Goal: Task Accomplishment & Management: Complete application form

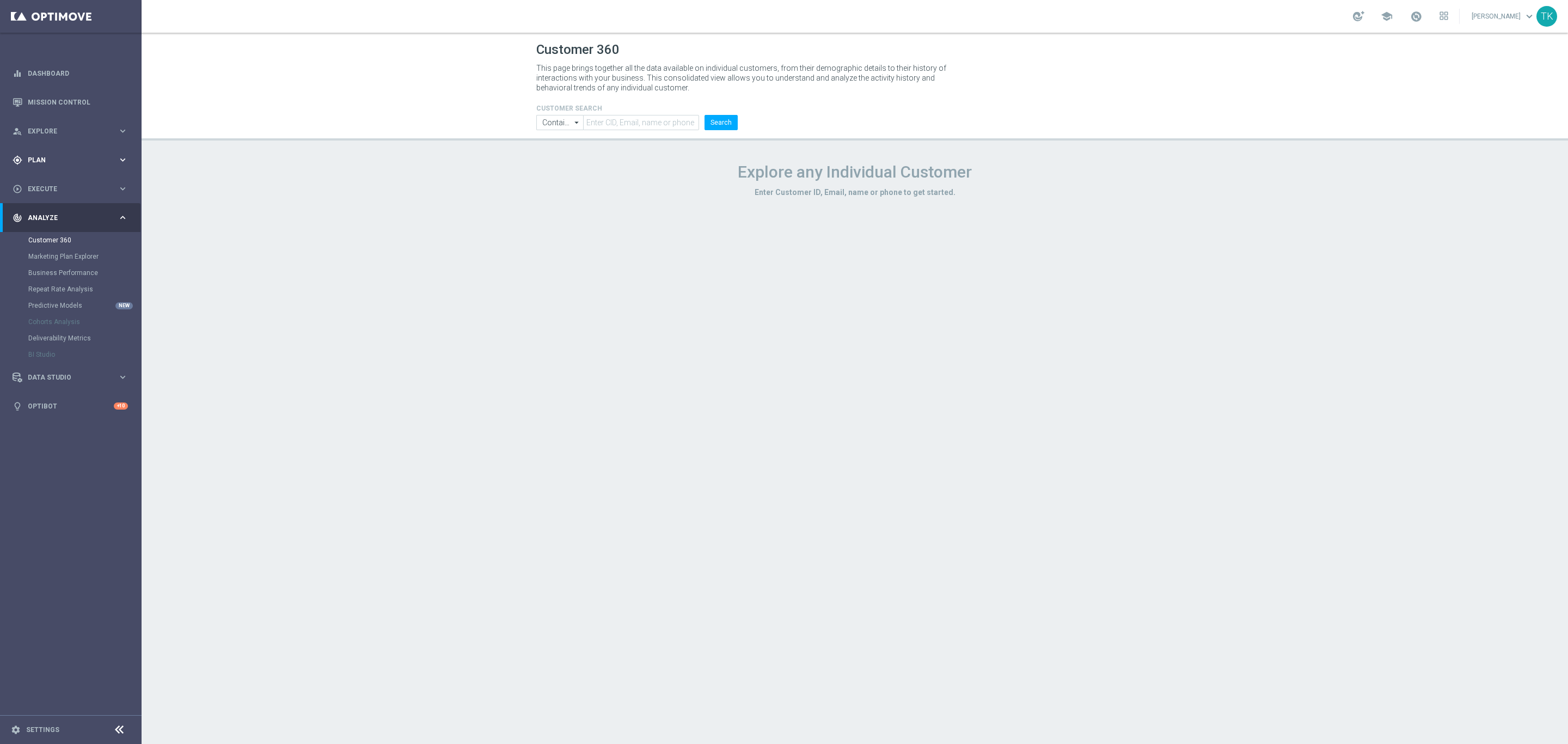
click at [29, 155] on div "gps_fixed Plan" at bounding box center [65, 160] width 105 height 10
click at [41, 181] on link "Target Groups" at bounding box center [71, 182] width 85 height 9
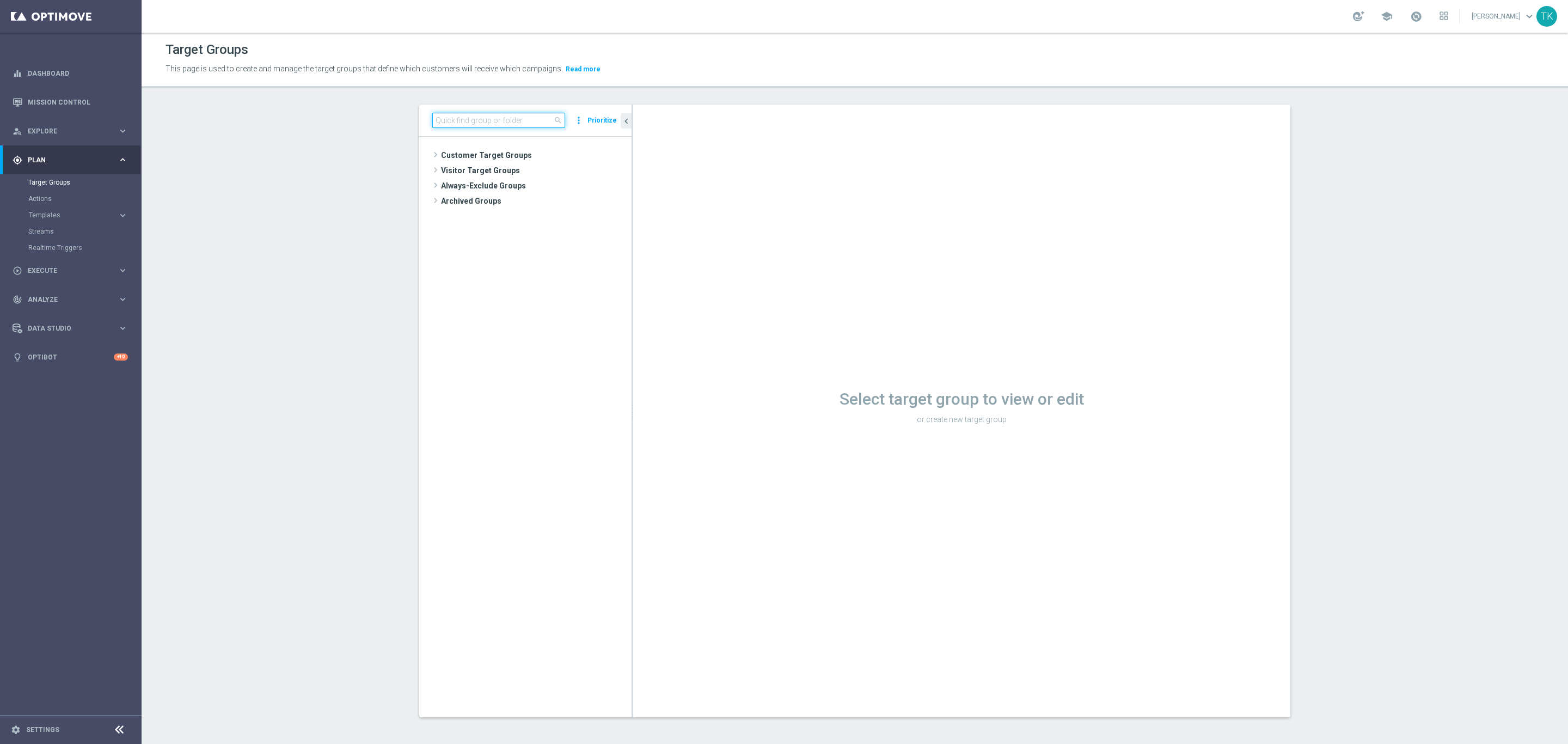
click at [447, 127] on input at bounding box center [499, 120] width 133 height 15
paste input "REACQ_ALL_TARGET_DEPO_50 DO 200PLN_REM_190925"
type input "REACQ_ALL_TARGET_DEPO_50 DO 200PLN_REM_190925"
click at [515, 187] on span "REACQ_ALL_TARGET_DEPO_50 DO 200PLN_REM_190925" at bounding box center [541, 186] width 133 height 9
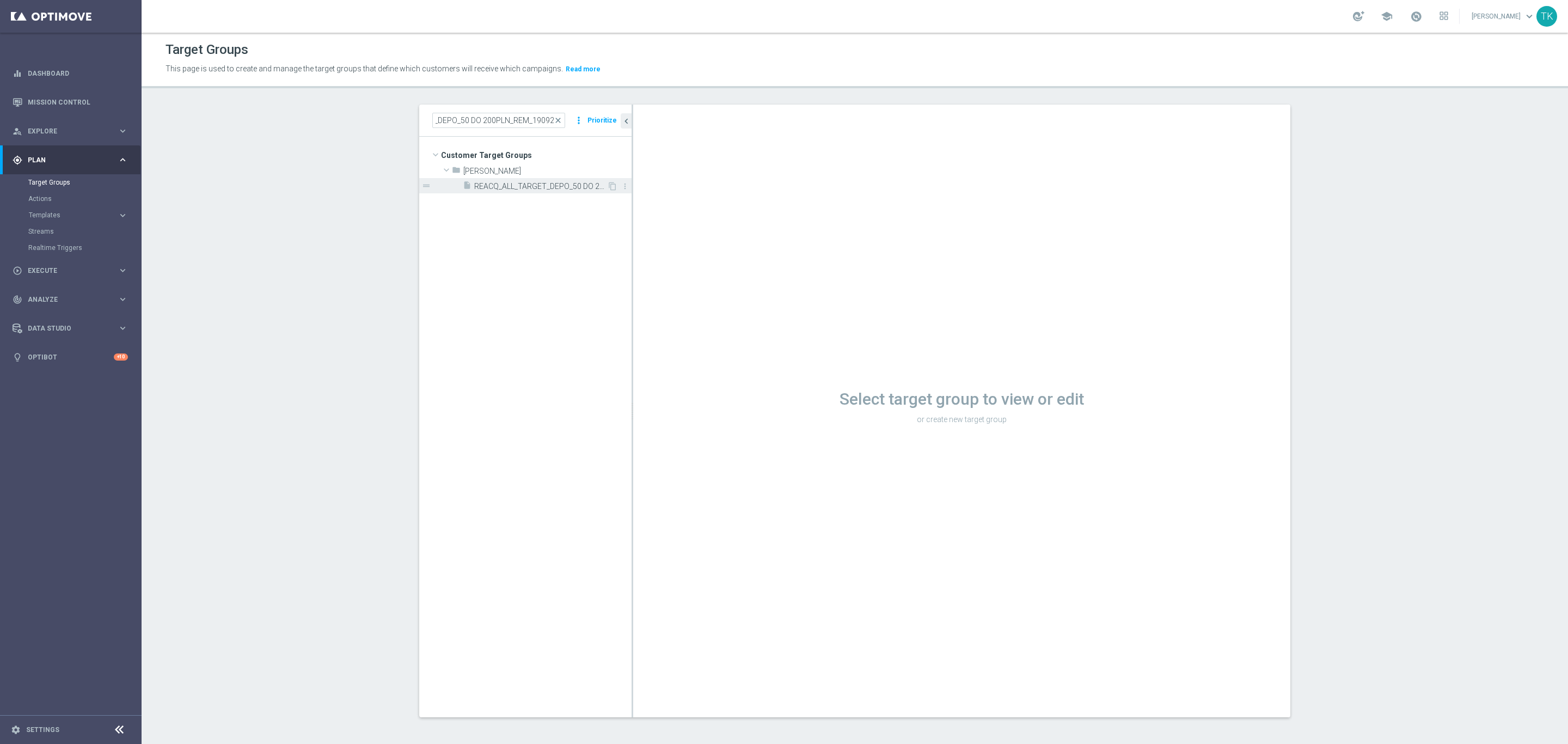
scroll to position [0, 0]
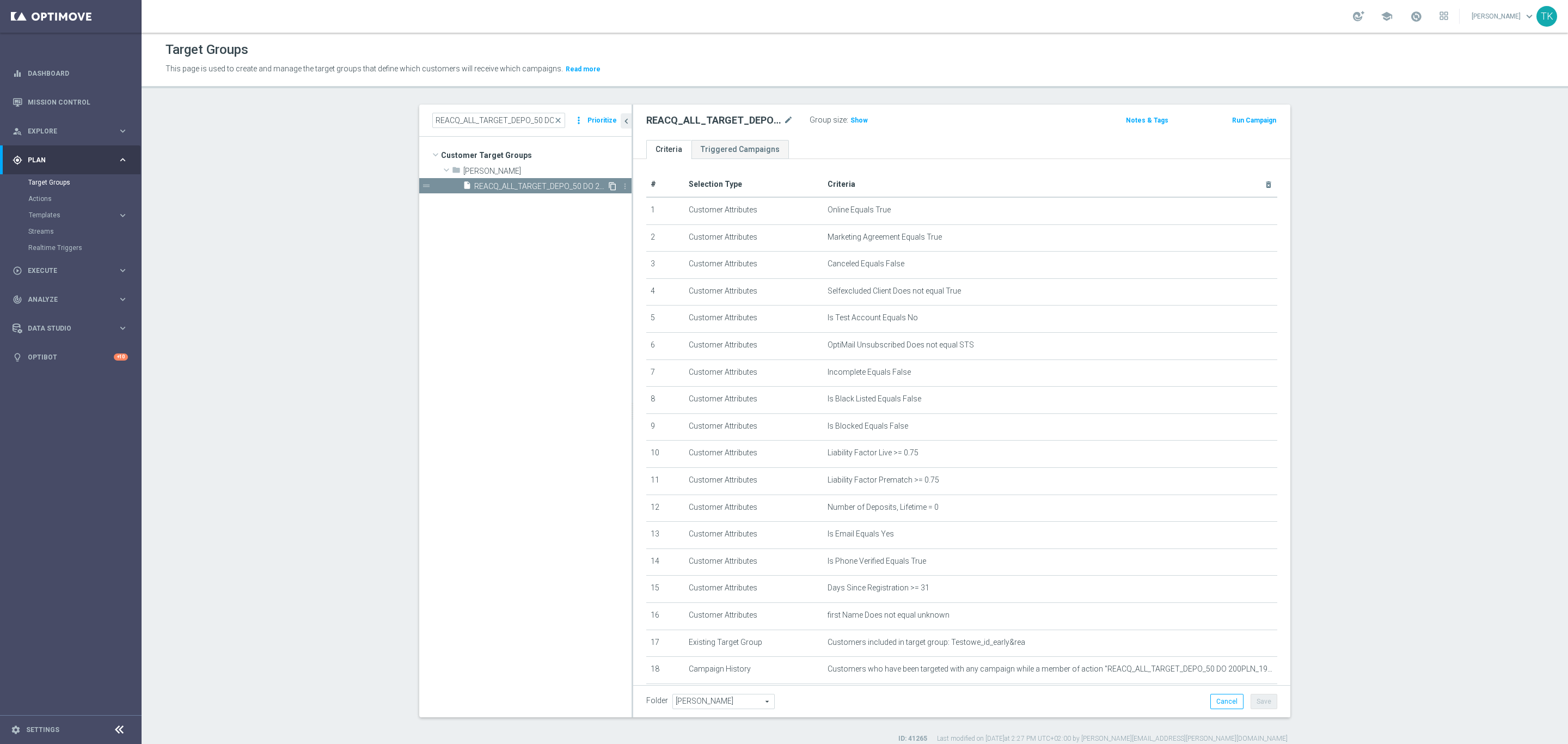
click at [608, 186] on icon "content_copy" at bounding box center [612, 186] width 9 height 9
click at [783, 118] on icon "mode_edit" at bounding box center [788, 120] width 10 height 13
type input "REACQ_ALL_TARGET_CASHBACK DZIENNY_100 DO 300PLN_REM_260925"
click at [900, 130] on div "REACQ_ALL_TARGET_CASHBACK DZIENNY_100 DO 300PLN_REM_260925 Group size : Show No…" at bounding box center [962, 122] width 657 height 35
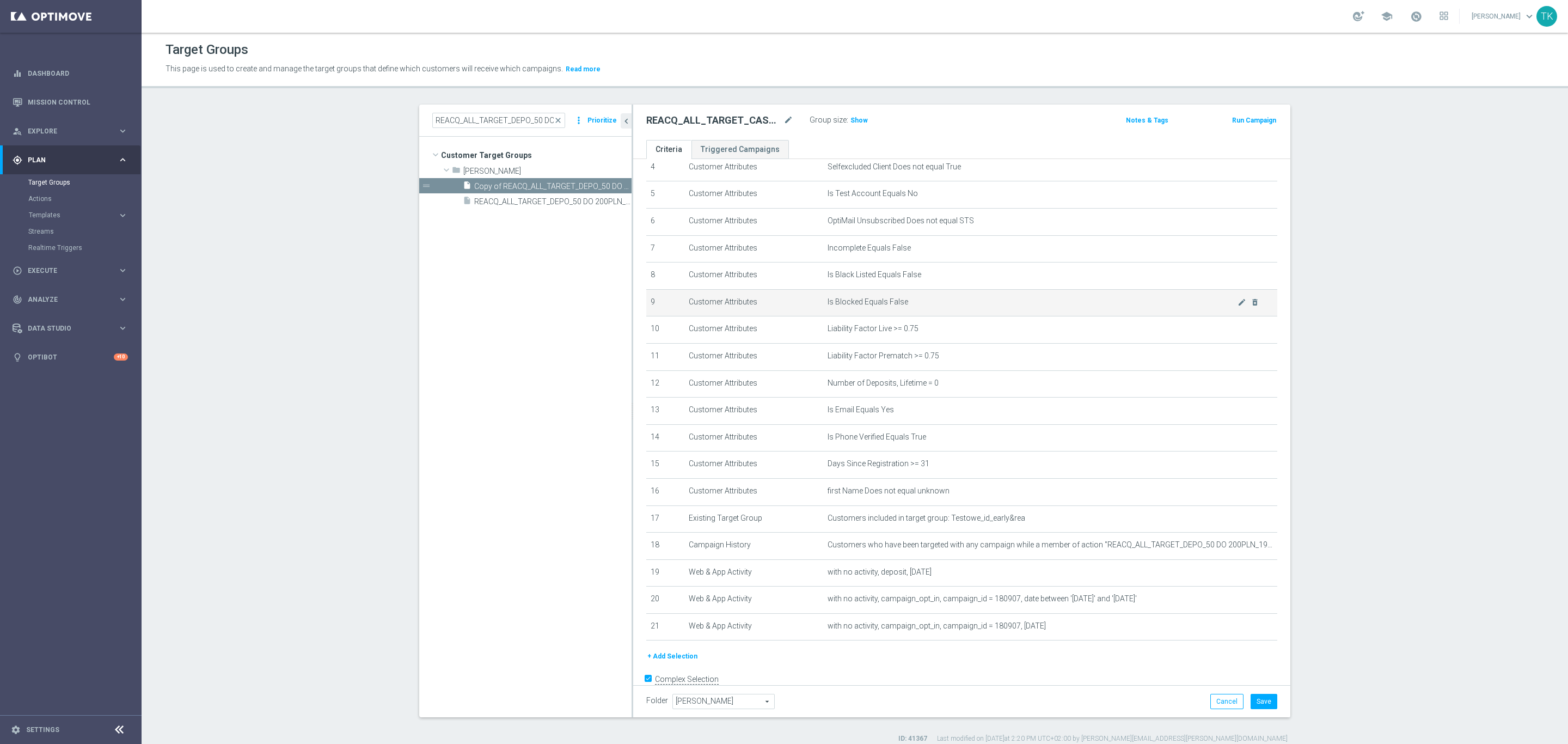
scroll to position [144, 0]
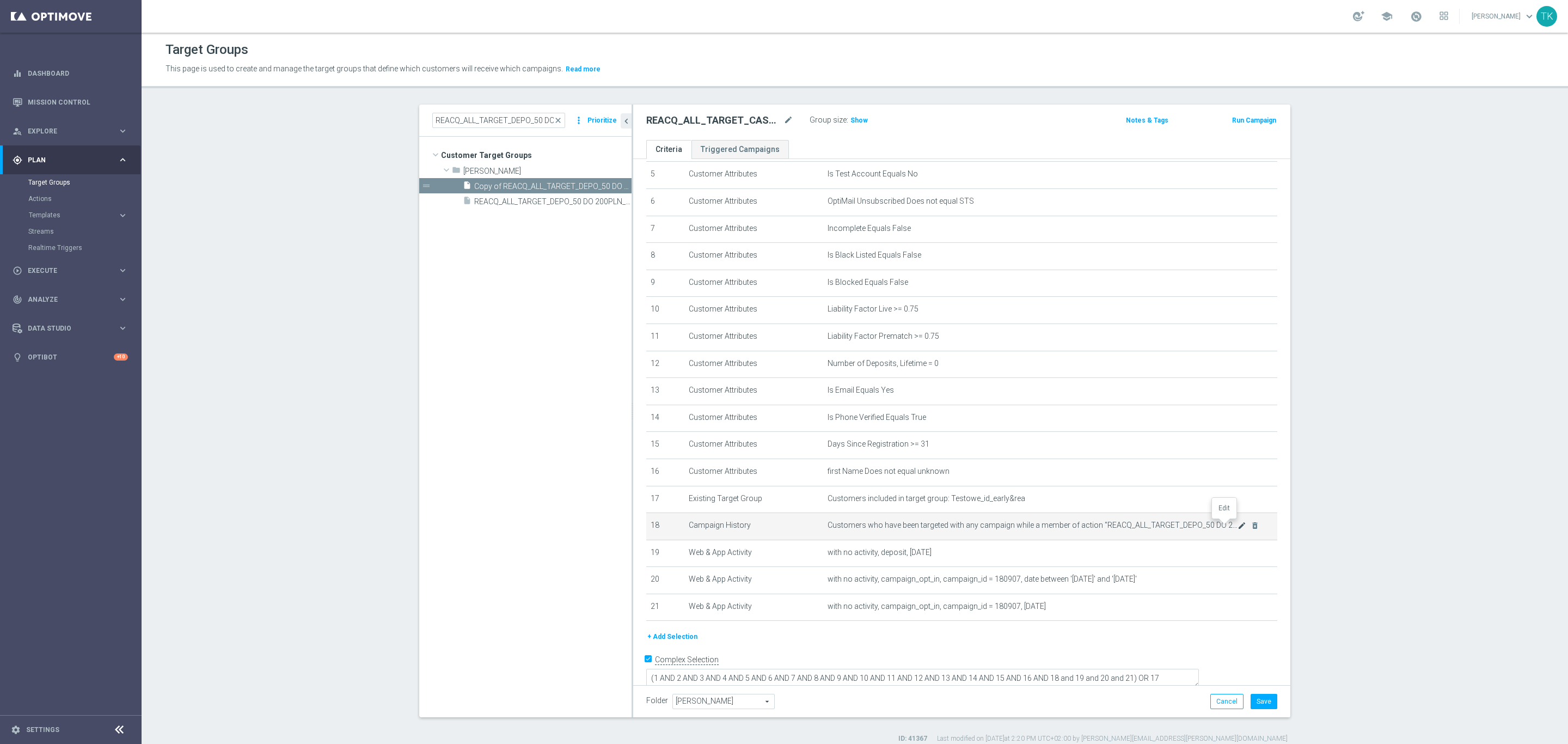
click at [1237, 523] on icon "mode_edit" at bounding box center [1242, 525] width 9 height 9
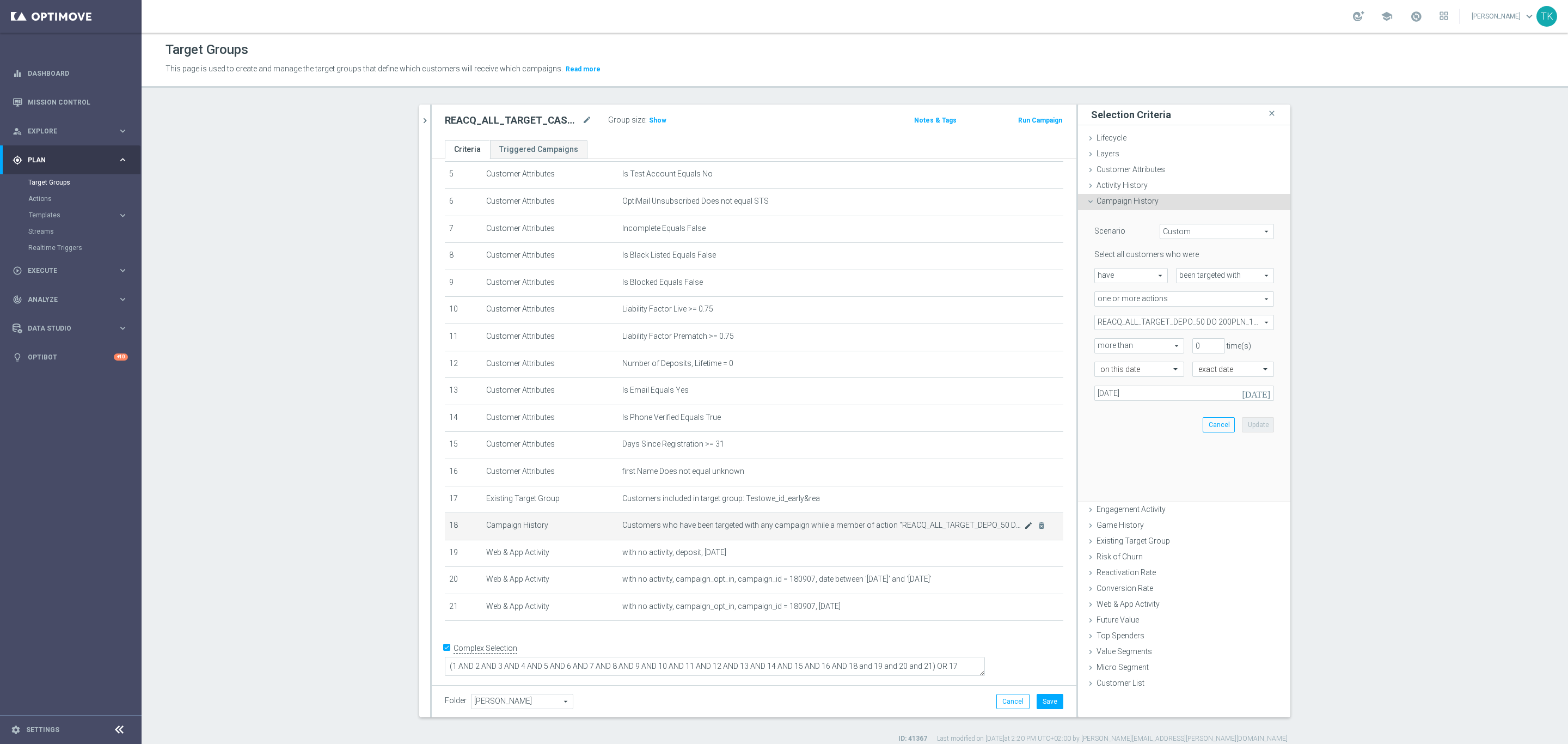
scroll to position [132, 0]
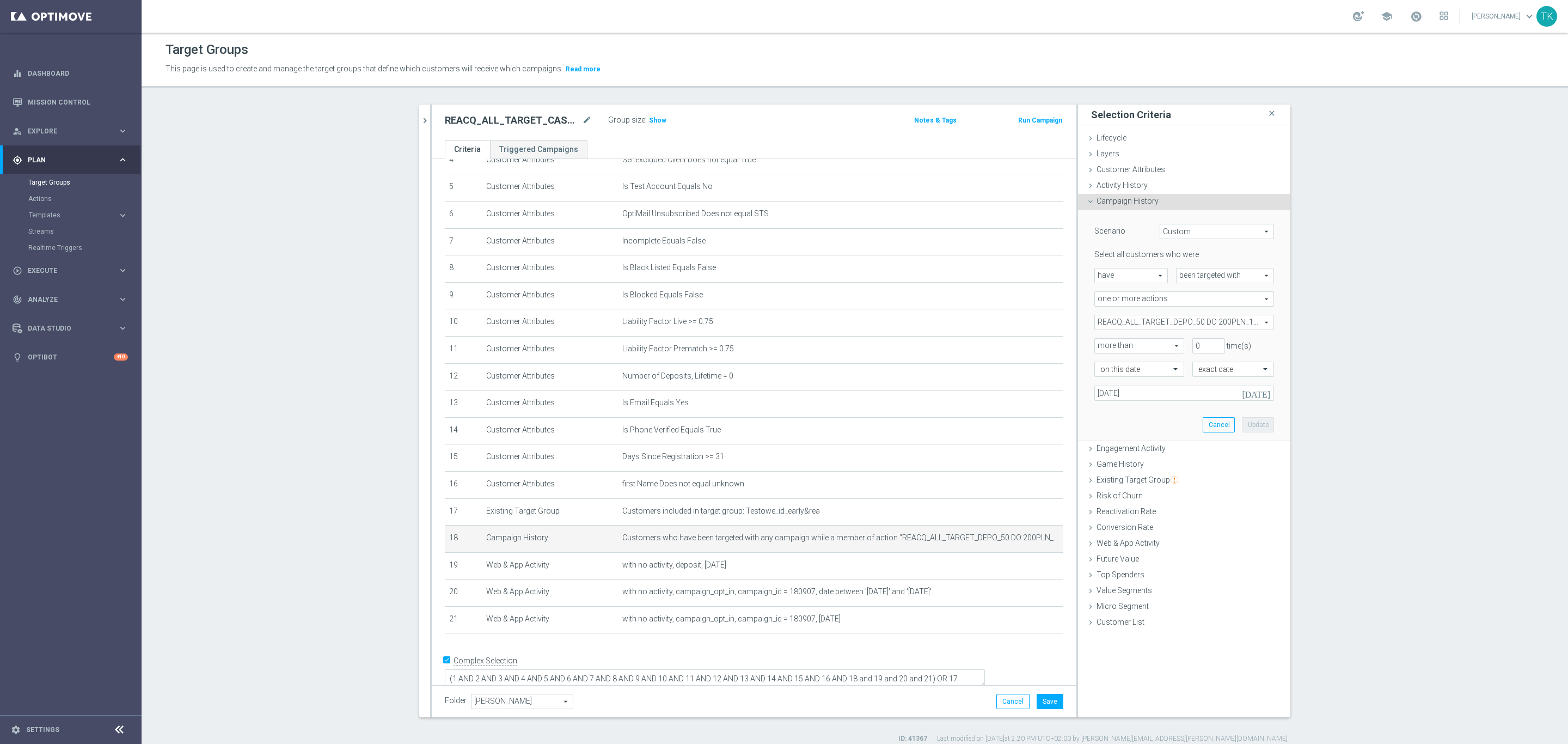
click at [1108, 317] on span "REACQ_ALL_TARGET_DEPO_50 DO 200PLN_190925" at bounding box center [1184, 322] width 178 height 14
click at [1099, 343] on input "Show Selected" at bounding box center [1102, 346] width 7 height 7
checkbox input "true"
click at [1102, 374] on input "REACQ_ALL_TARGET_DEPO_50 DO 200PLN_190925" at bounding box center [1106, 377] width 7 height 7
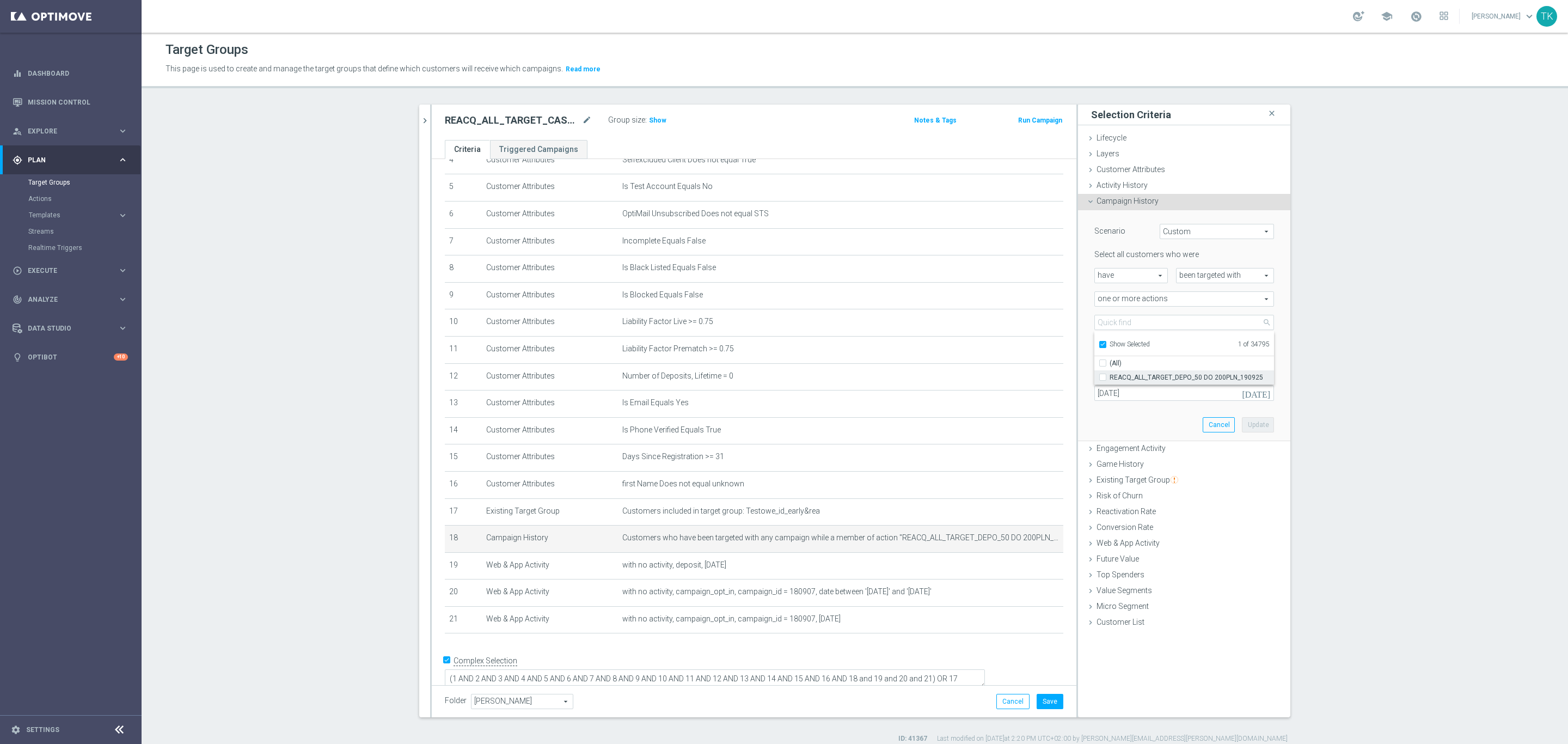
checkbox input "false"
type input "Select Action"
checkbox input "false"
click at [1099, 343] on input "Show Selected" at bounding box center [1102, 346] width 7 height 7
checkbox input "false"
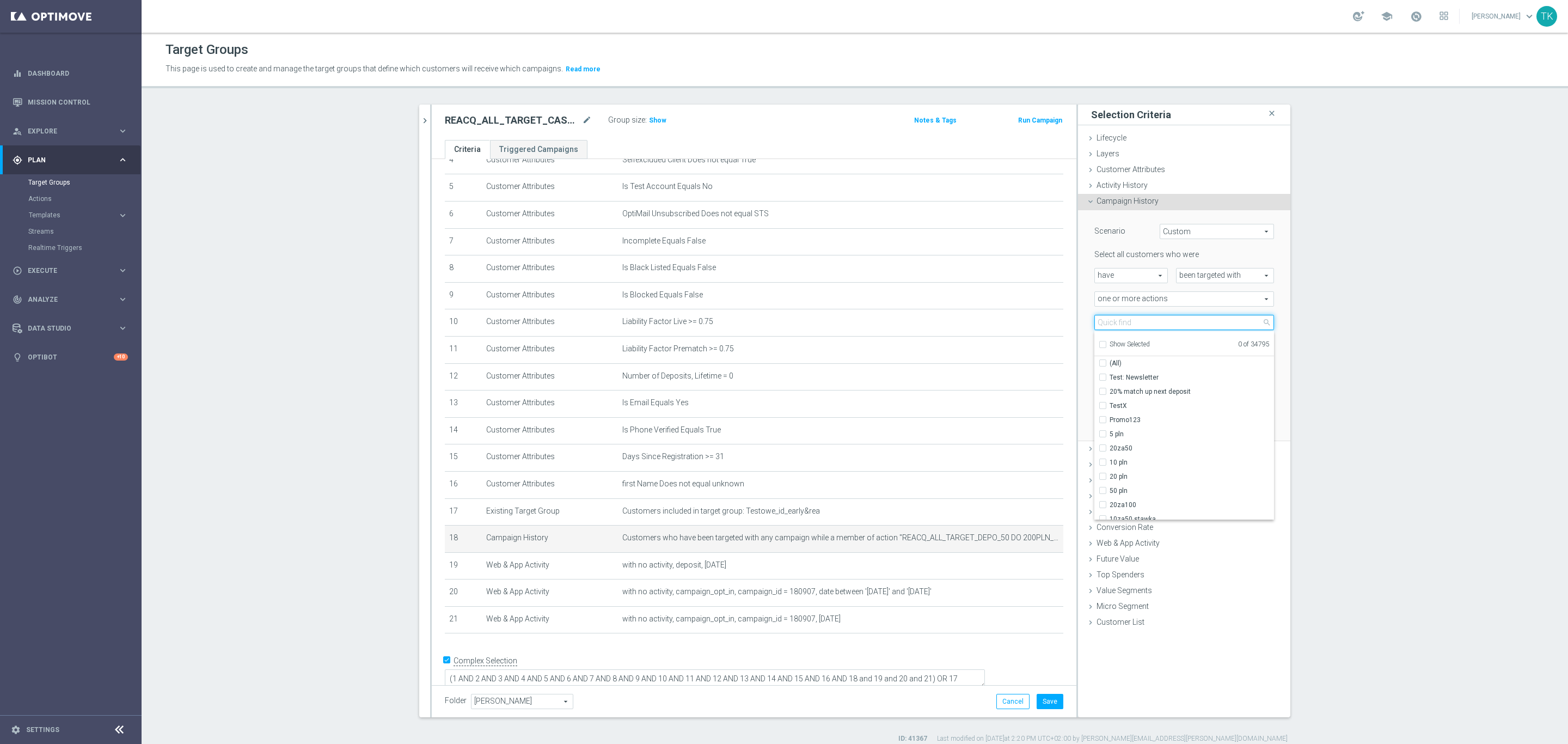
click at [1107, 324] on input "search" at bounding box center [1184, 322] width 180 height 15
paste input "REACQ_ALL_TARGET_CASHBACK DZIENNY_100 DO 300PLN_260925"
type input "REACQ_ALL_TARGET_CASHBACK DZIENNY_100 DO 300PLN_260925"
click at [1129, 370] on label "REACQ_ALL_TARGET_CASHBACK DZIENNY_100 DO 300PLN_260925" at bounding box center [1192, 377] width 164 height 14
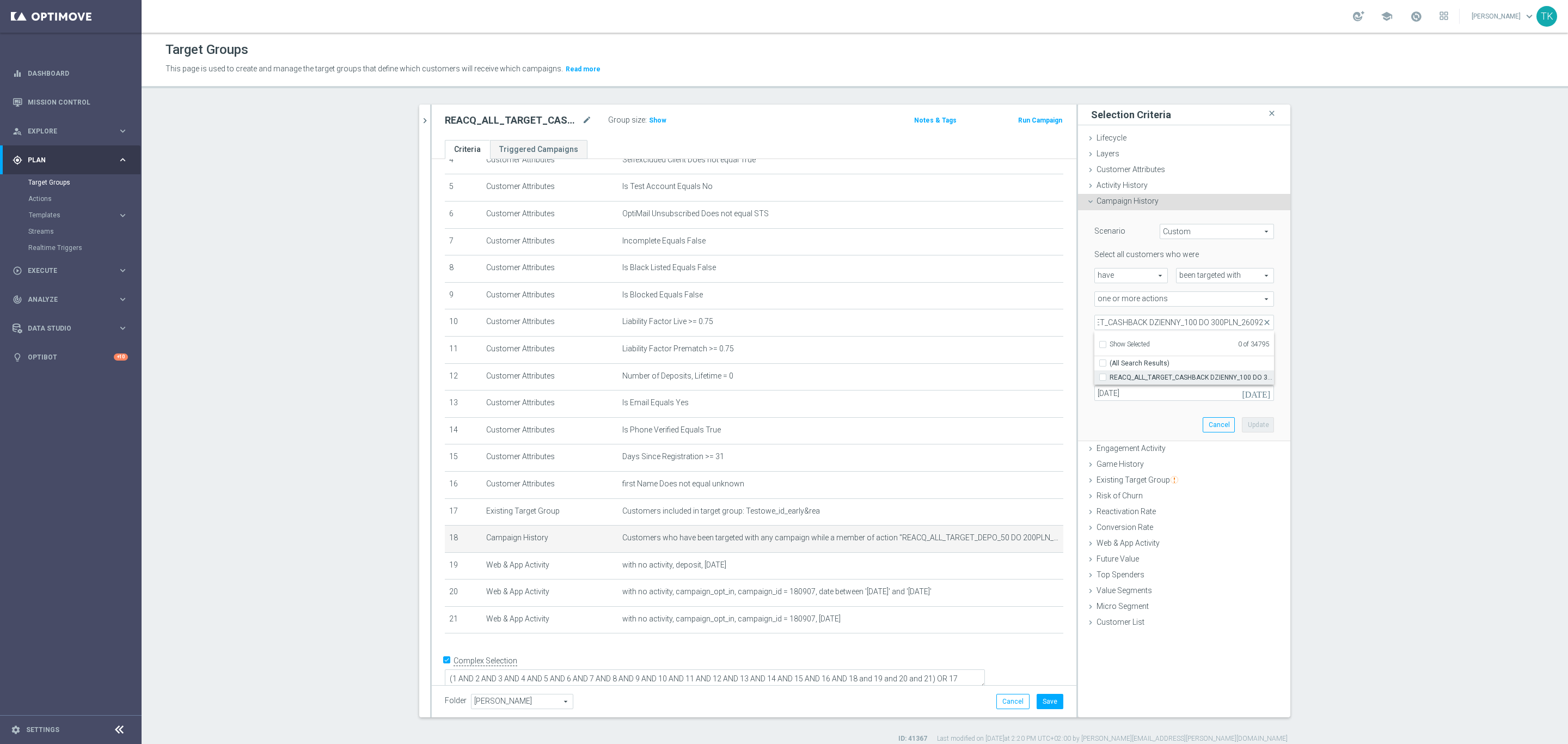
click at [1110, 374] on input "REACQ_ALL_TARGET_CASHBACK DZIENNY_100 DO 300PLN_260925" at bounding box center [1106, 377] width 7 height 7
checkbox input "true"
type input "REACQ_ALL_TARGET_CASHBACK DZIENNY_100 DO 300PLN_260925"
checkbox input "true"
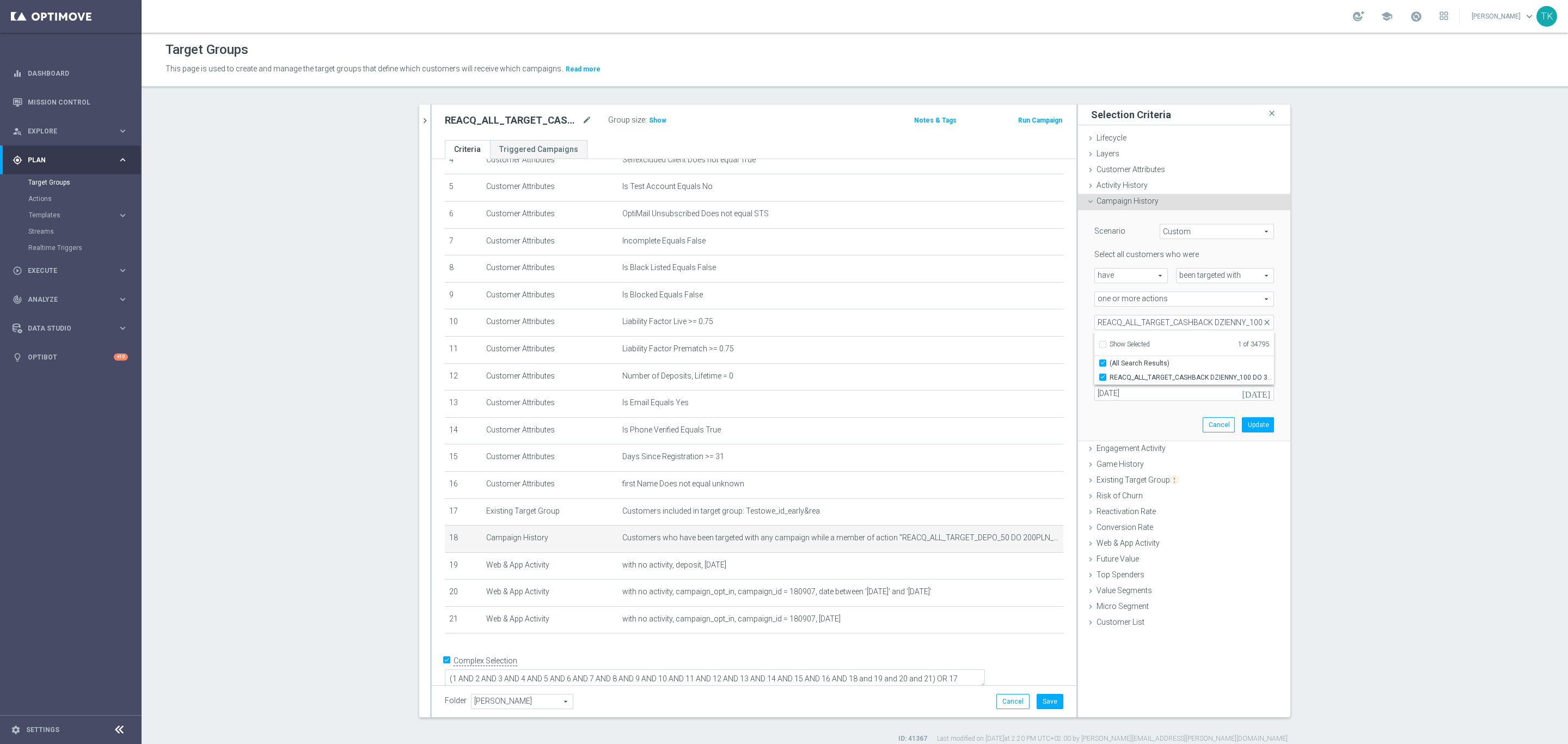
click at [1078, 334] on div "Scenario Custom Custom arrow_drop_down search Select all customers who were hav…" at bounding box center [1184, 326] width 212 height 231
click at [1126, 395] on input "[DATE]" at bounding box center [1184, 393] width 180 height 15
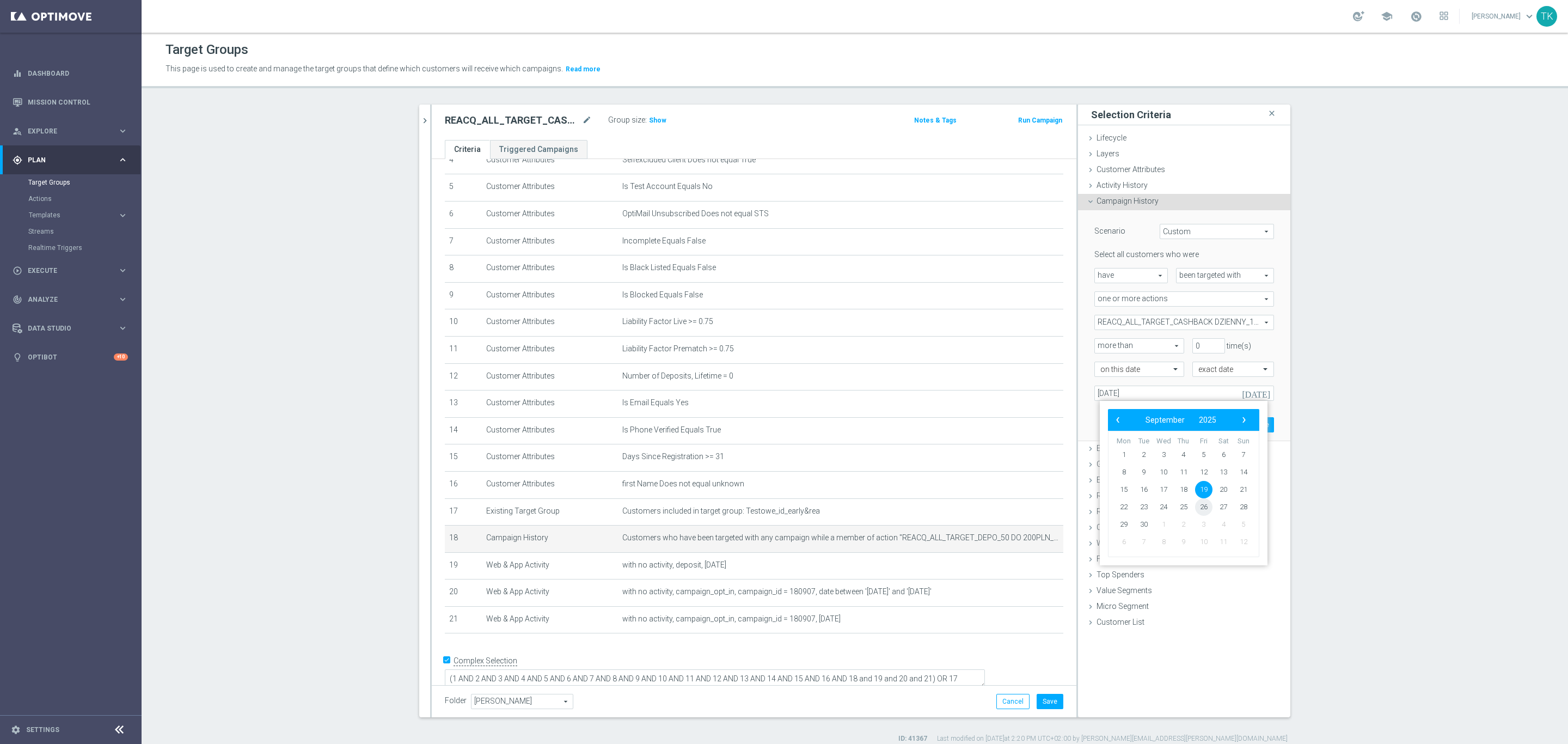
click at [1205, 507] on span "26" at bounding box center [1203, 507] width 18 height 18
type input "[DATE]"
click at [1256, 426] on button "Update" at bounding box center [1258, 424] width 32 height 15
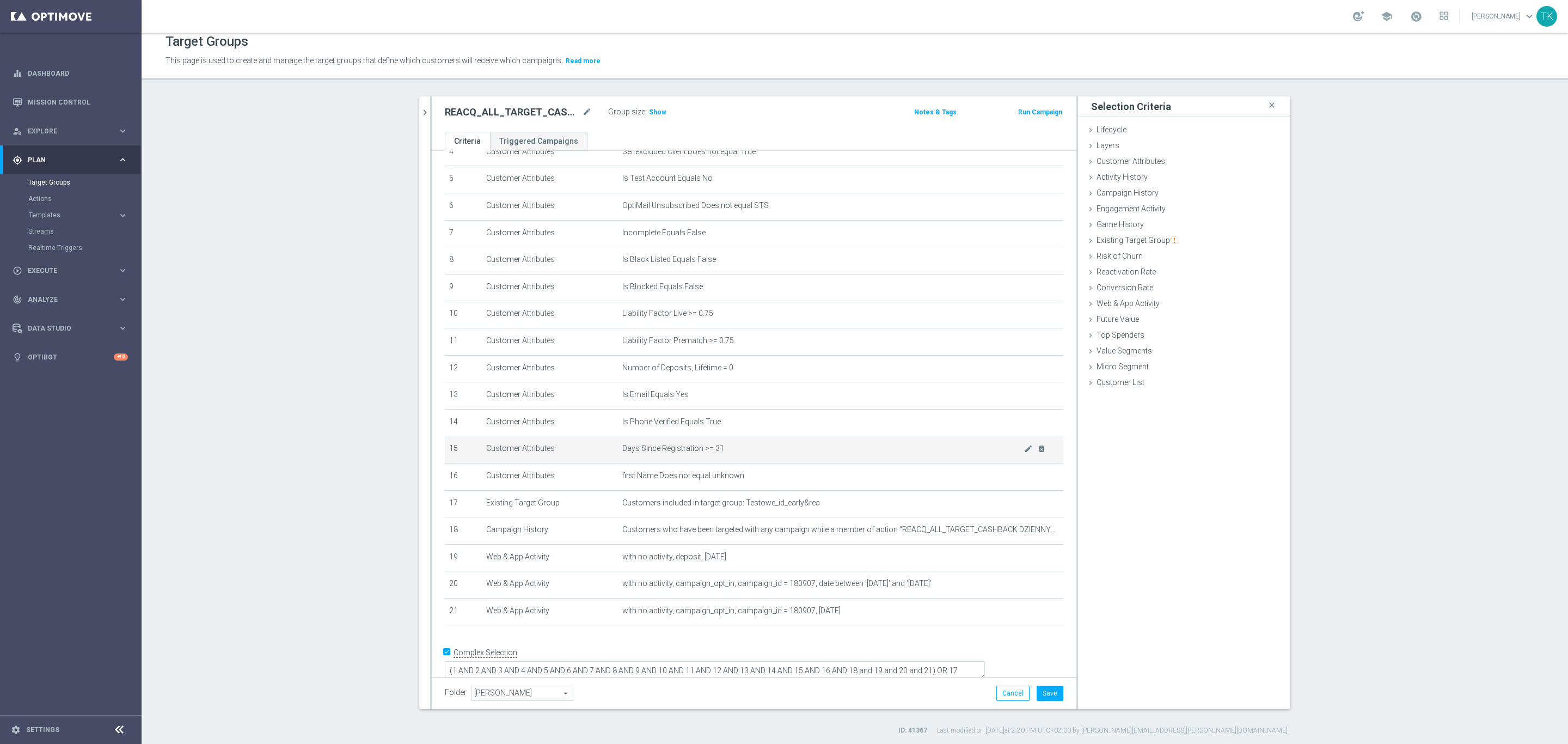
scroll to position [10, 0]
click at [1024, 580] on icon "mode_edit" at bounding box center [1028, 581] width 9 height 9
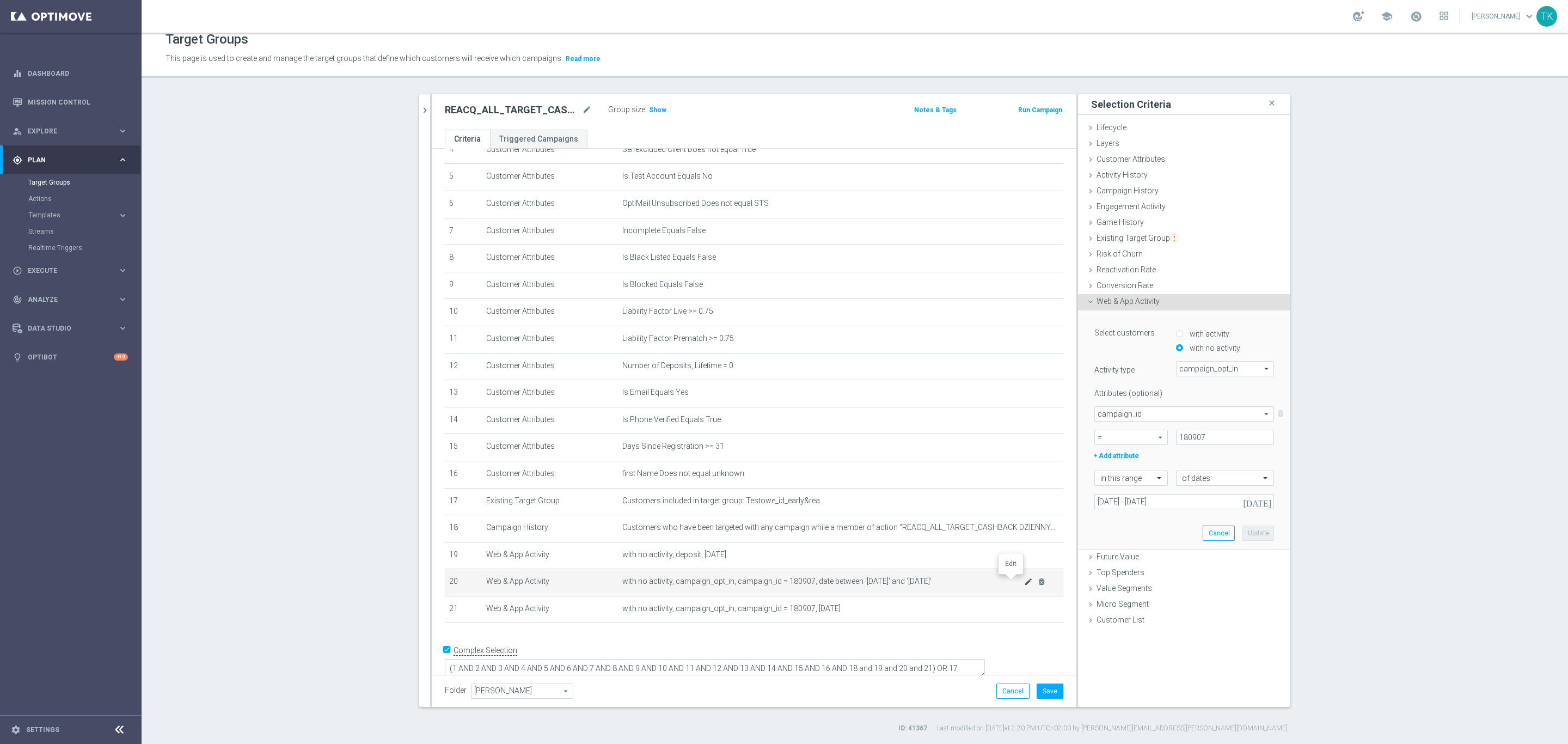
click at [1024, 580] on icon "mode_edit" at bounding box center [1028, 581] width 9 height 9
click at [1192, 437] on input "180907" at bounding box center [1225, 437] width 98 height 15
paste input "3909"
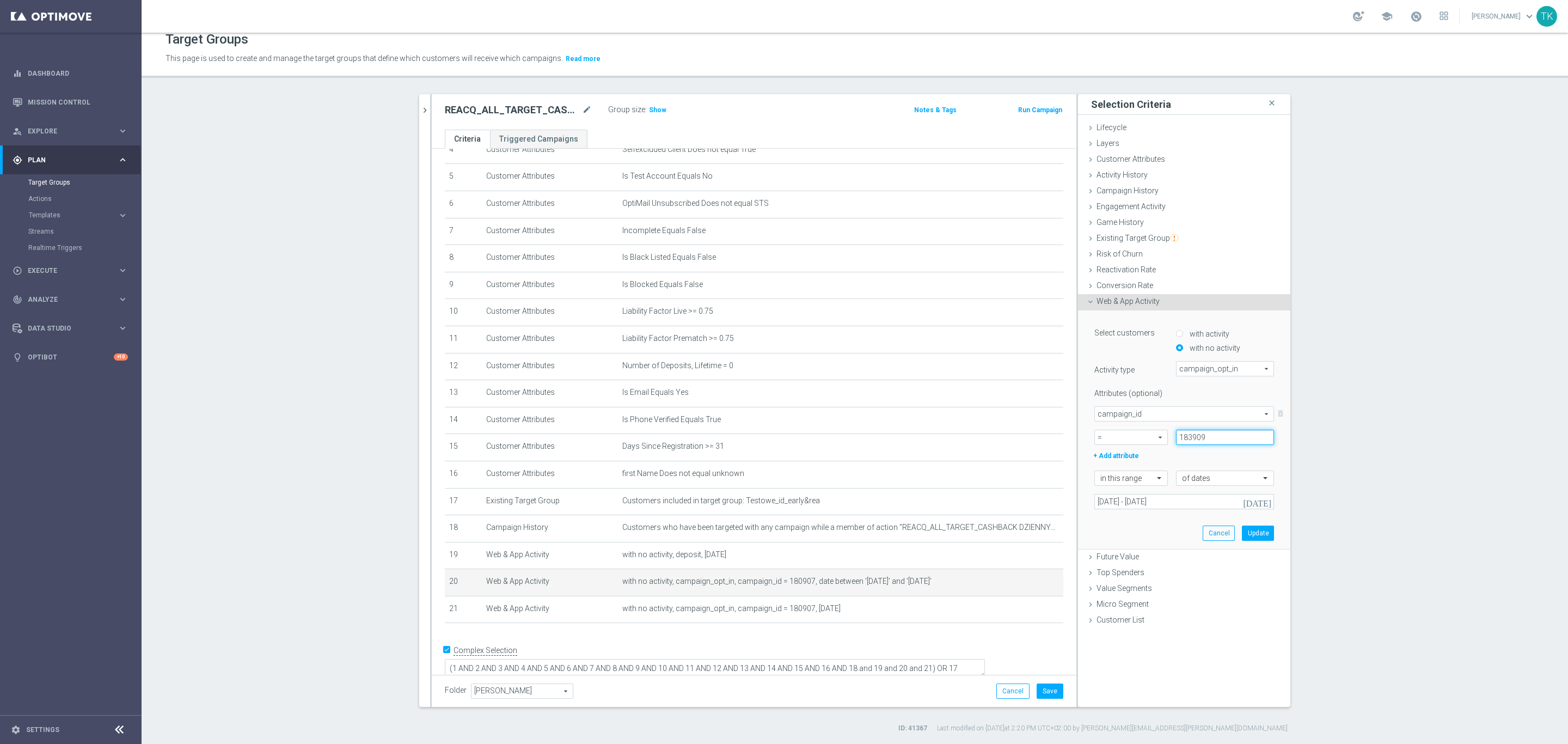
type input "183909"
click at [1122, 497] on input "[DATE] - [DATE]" at bounding box center [1184, 501] width 180 height 15
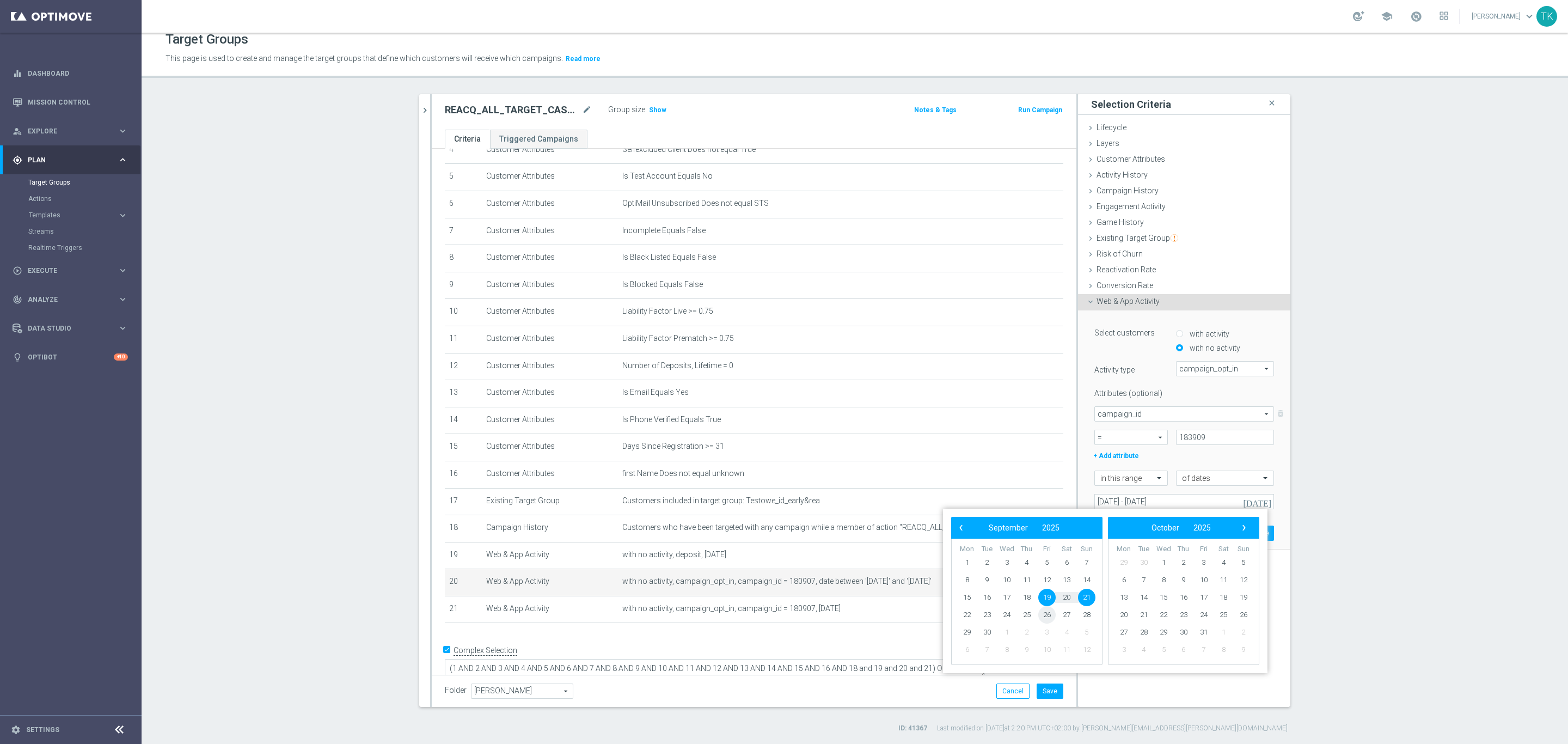
click at [1048, 615] on span "26" at bounding box center [1047, 615] width 18 height 18
click at [1085, 610] on span "28" at bounding box center [1087, 615] width 18 height 18
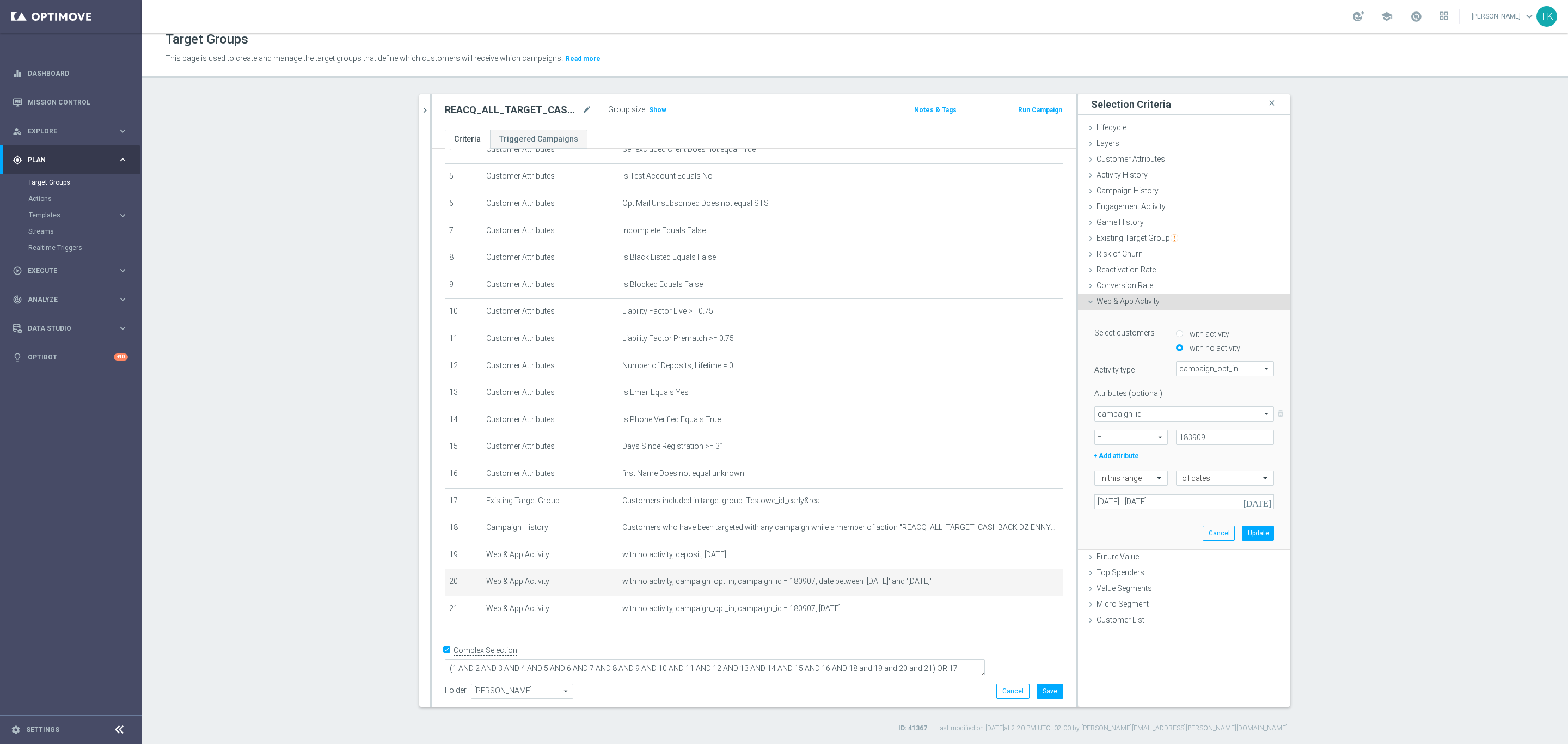
type input "[DATE] - [DATE]"
click at [1251, 534] on button "Update" at bounding box center [1258, 533] width 32 height 15
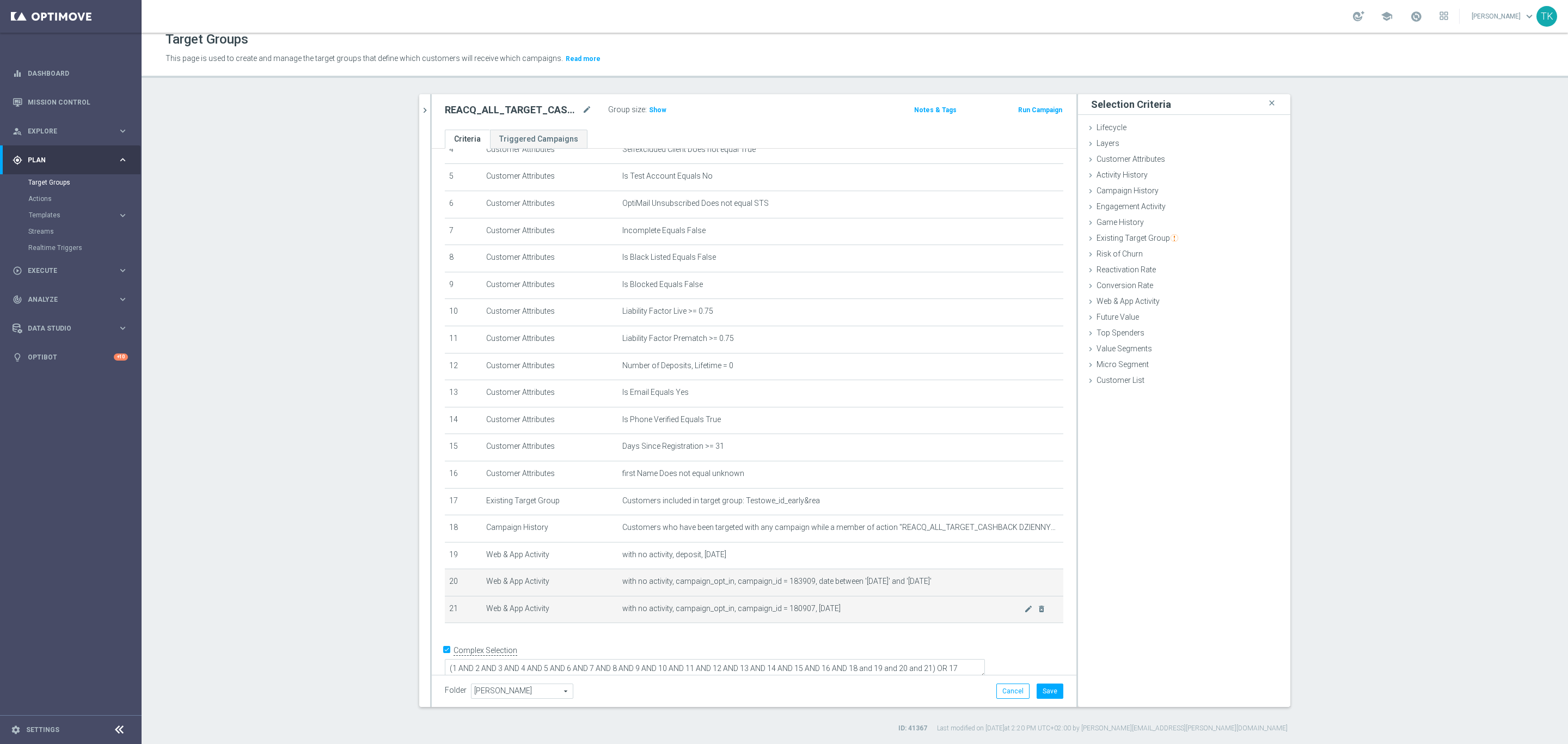
click at [1011, 612] on td "with no activity, campaign_opt_in, campaign_id = 180907, [DATE] mode_edit delet…" at bounding box center [841, 609] width 446 height 27
click at [1024, 611] on icon "mode_edit" at bounding box center [1028, 609] width 9 height 9
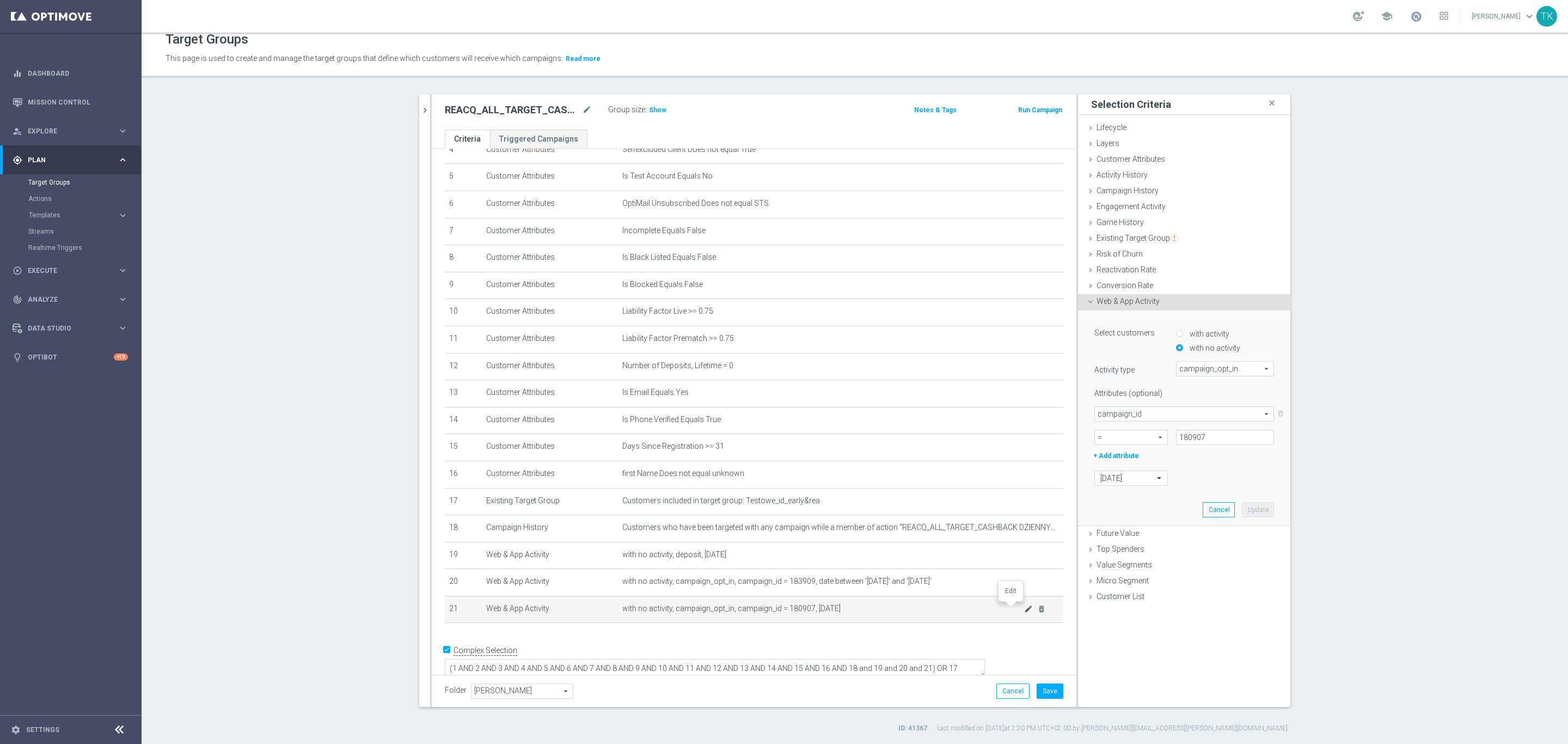
click at [1024, 606] on icon "mode_edit" at bounding box center [1028, 609] width 9 height 9
click at [1184, 437] on input "180907" at bounding box center [1225, 437] width 98 height 15
paste input "3909"
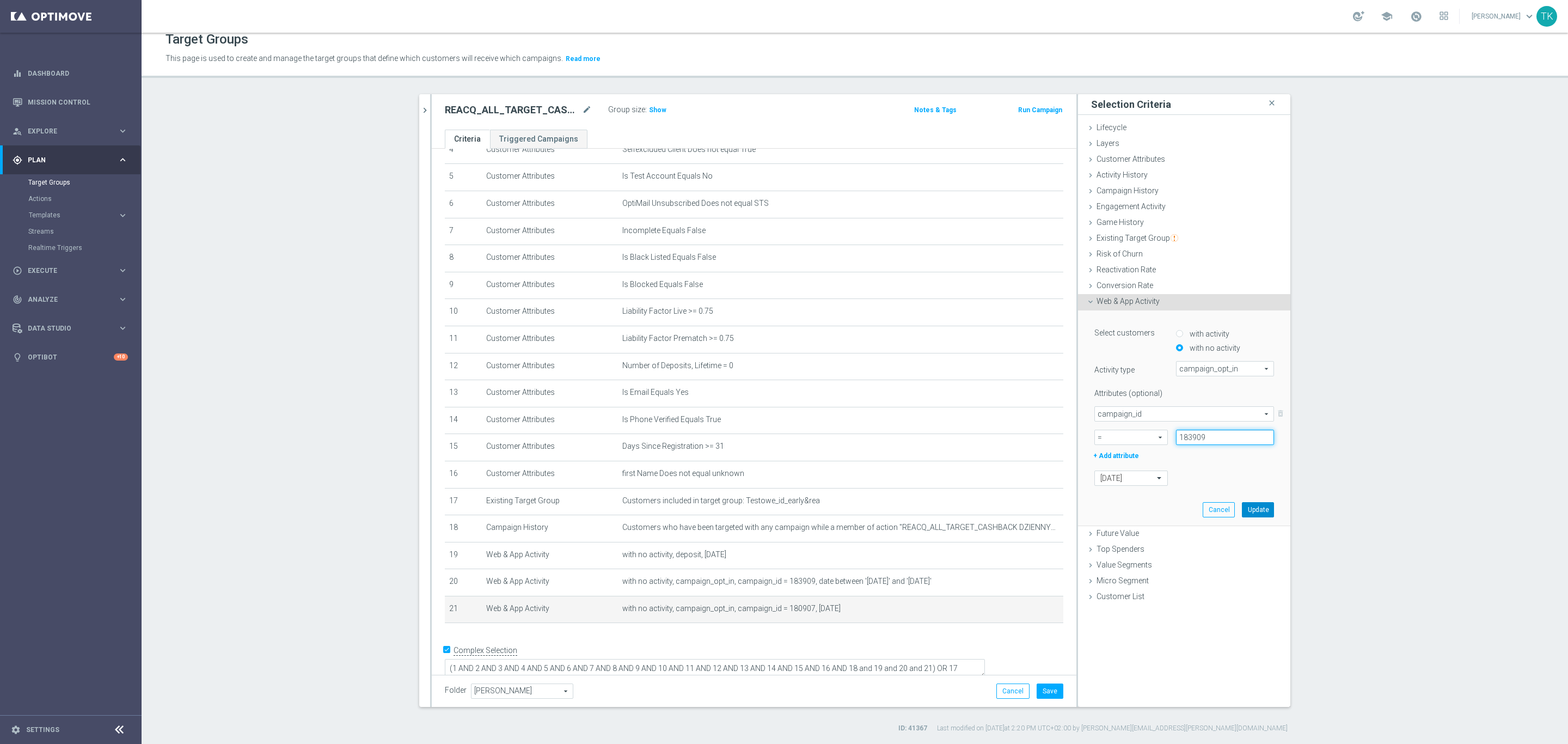
type input "183909"
click at [1250, 508] on button "Update" at bounding box center [1258, 510] width 32 height 15
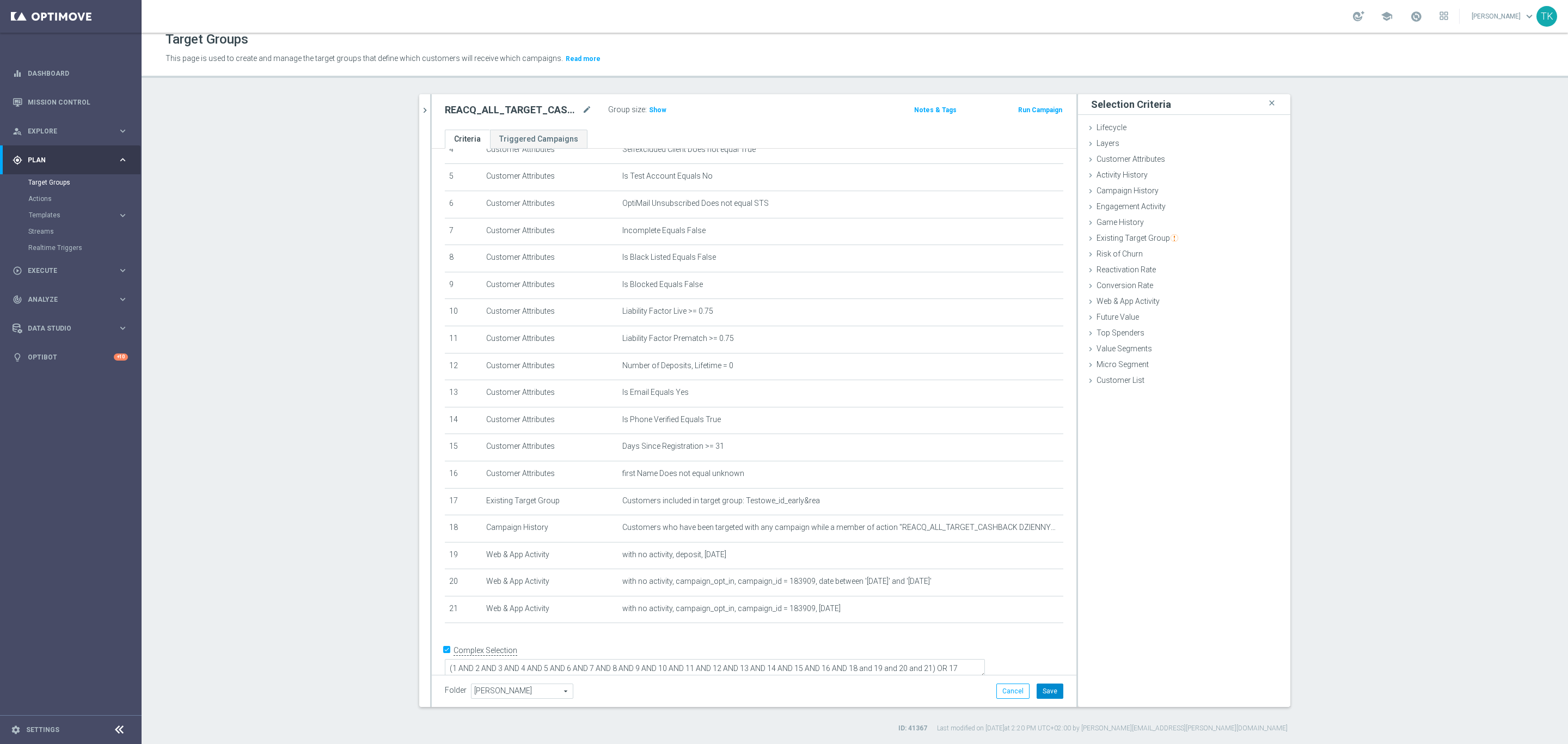
click at [1047, 684] on button "Save" at bounding box center [1050, 691] width 27 height 15
click at [582, 104] on icon "mode_edit" at bounding box center [587, 110] width 10 height 13
click at [33, 273] on div "play_circle_outline Execute" at bounding box center [65, 270] width 105 height 10
click at [58, 209] on link "Campaign Builder" at bounding box center [71, 211] width 85 height 9
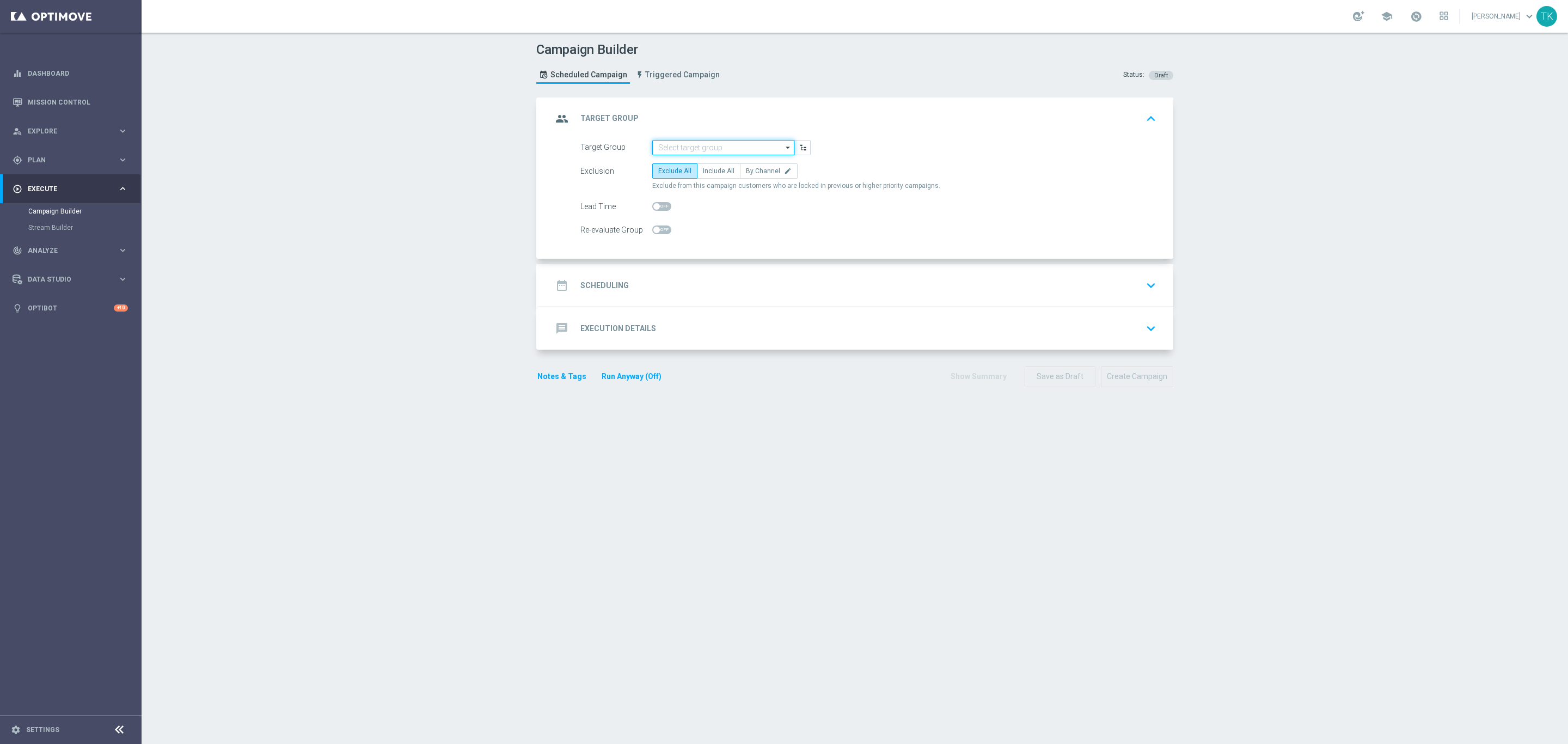
click at [677, 147] on input at bounding box center [723, 147] width 142 height 15
paste input "REACQ_ALL_TARGET_CASHBACK DZIENNY_100 DO 300PLN_REM_260925"
click at [719, 168] on div "REACQ_ALL_TARGET_CASHBACK DZIENNY_100 DO 300PLN_REM_260925" at bounding box center [723, 168] width 131 height 19
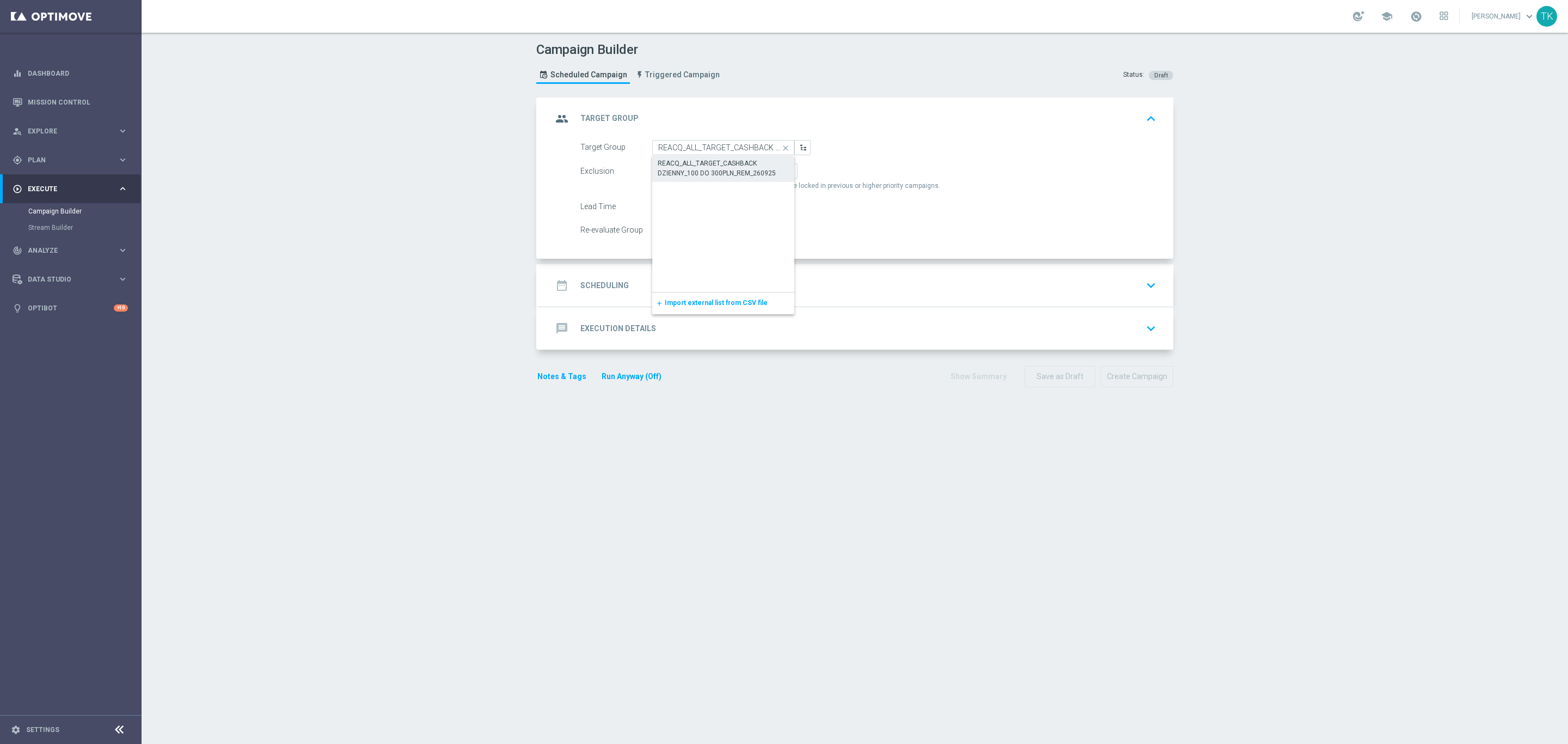
type input "REACQ_ALL_TARGET_CASHBACK DZIENNY_100 DO 300PLN_REM_260925"
checkbox input "true"
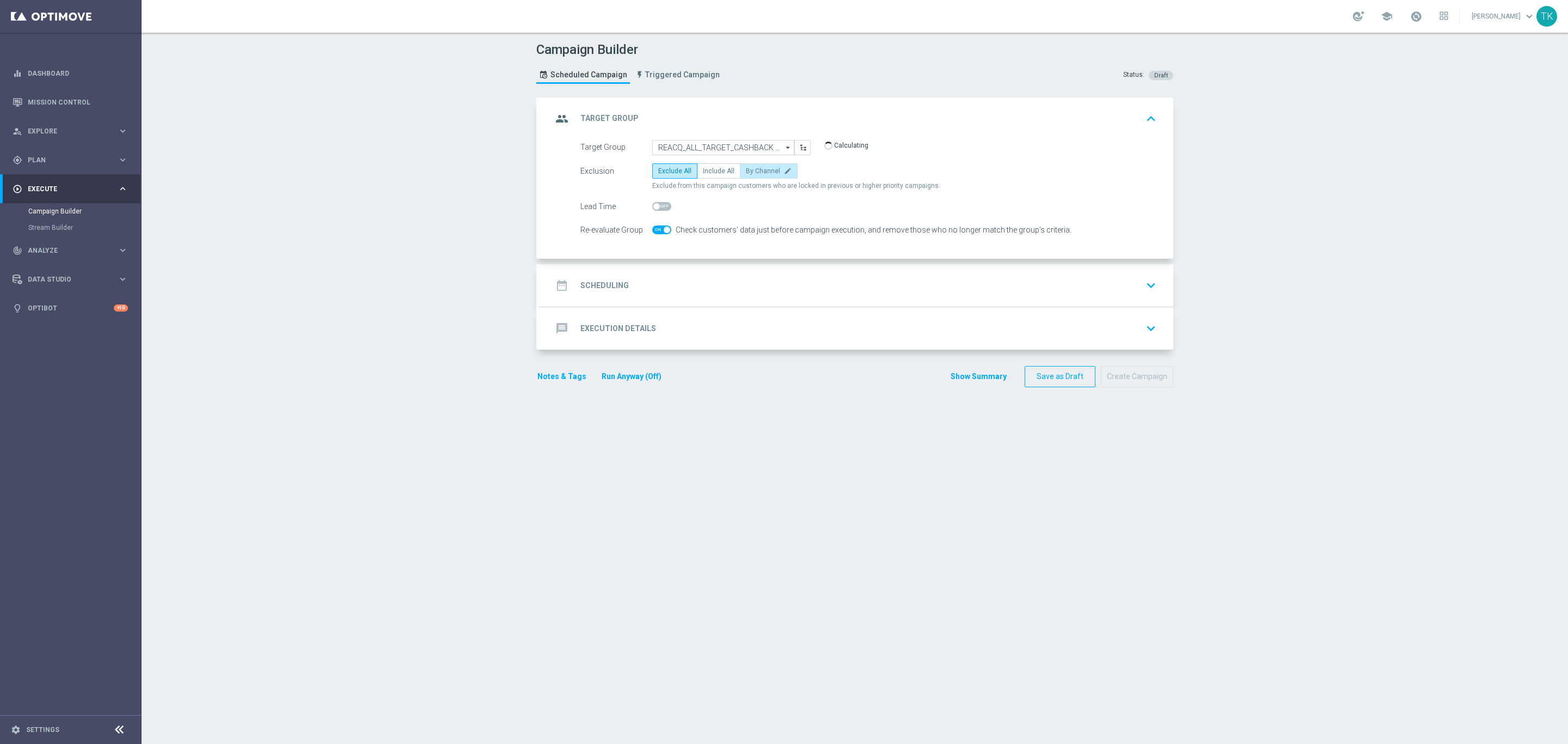
click at [760, 177] on label "By Channel edit" at bounding box center [769, 170] width 58 height 15
click at [753, 177] on input "By Channel edit" at bounding box center [749, 173] width 7 height 7
radio input "true"
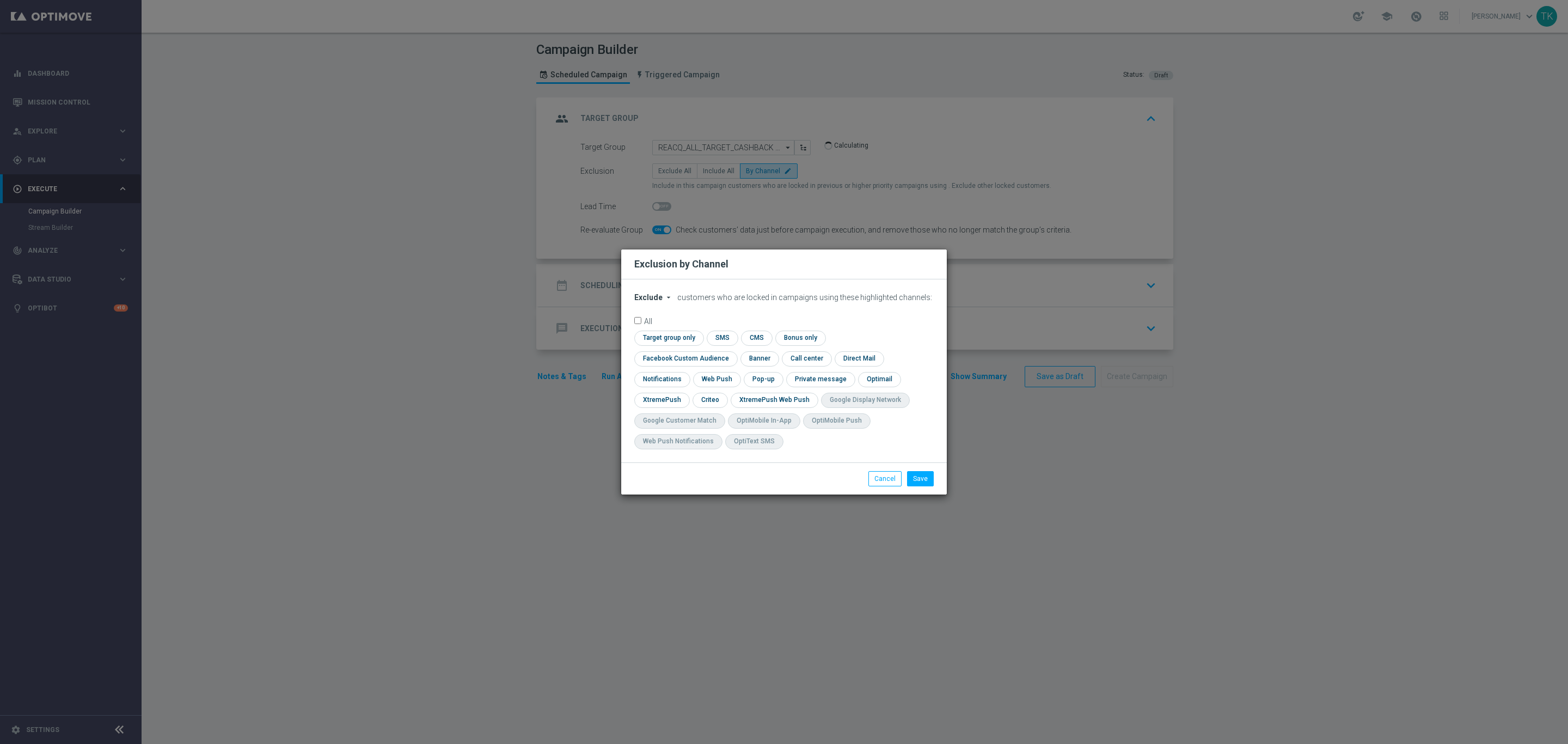
click at [643, 302] on span "Exclude" at bounding box center [648, 297] width 29 height 9
click at [647, 329] on div "Include" at bounding box center [655, 322] width 40 height 13
click at [733, 351] on input "checkbox" at bounding box center [684, 359] width 99 height 15
checkbox input "true"
click at [711, 393] on input "checkbox" at bounding box center [709, 400] width 33 height 15
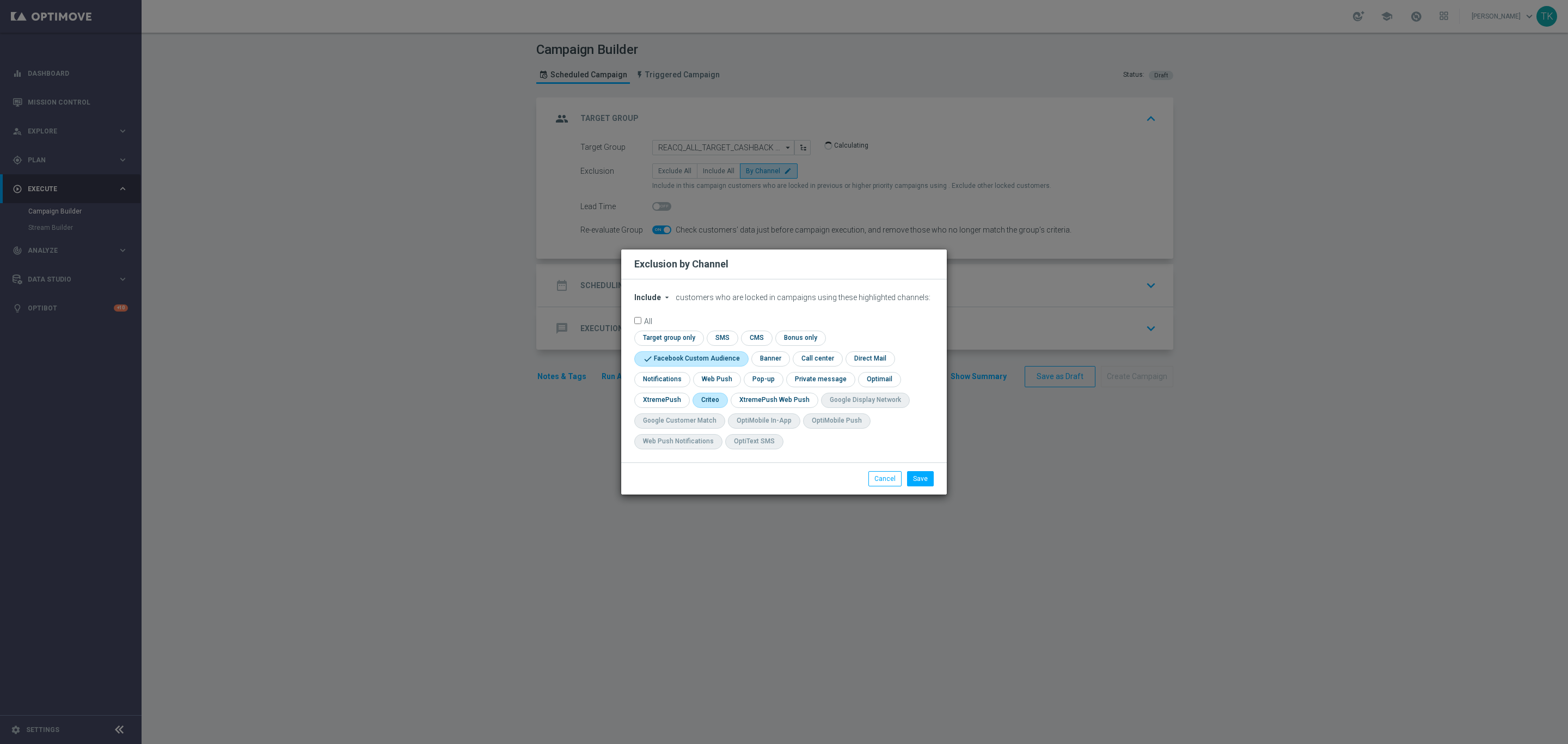
checkbox input "true"
click at [772, 374] on input "checkbox" at bounding box center [763, 379] width 38 height 15
checkbox input "true"
click at [934, 472] on li "Save" at bounding box center [920, 479] width 32 height 15
click at [928, 482] on button "Save" at bounding box center [920, 479] width 27 height 15
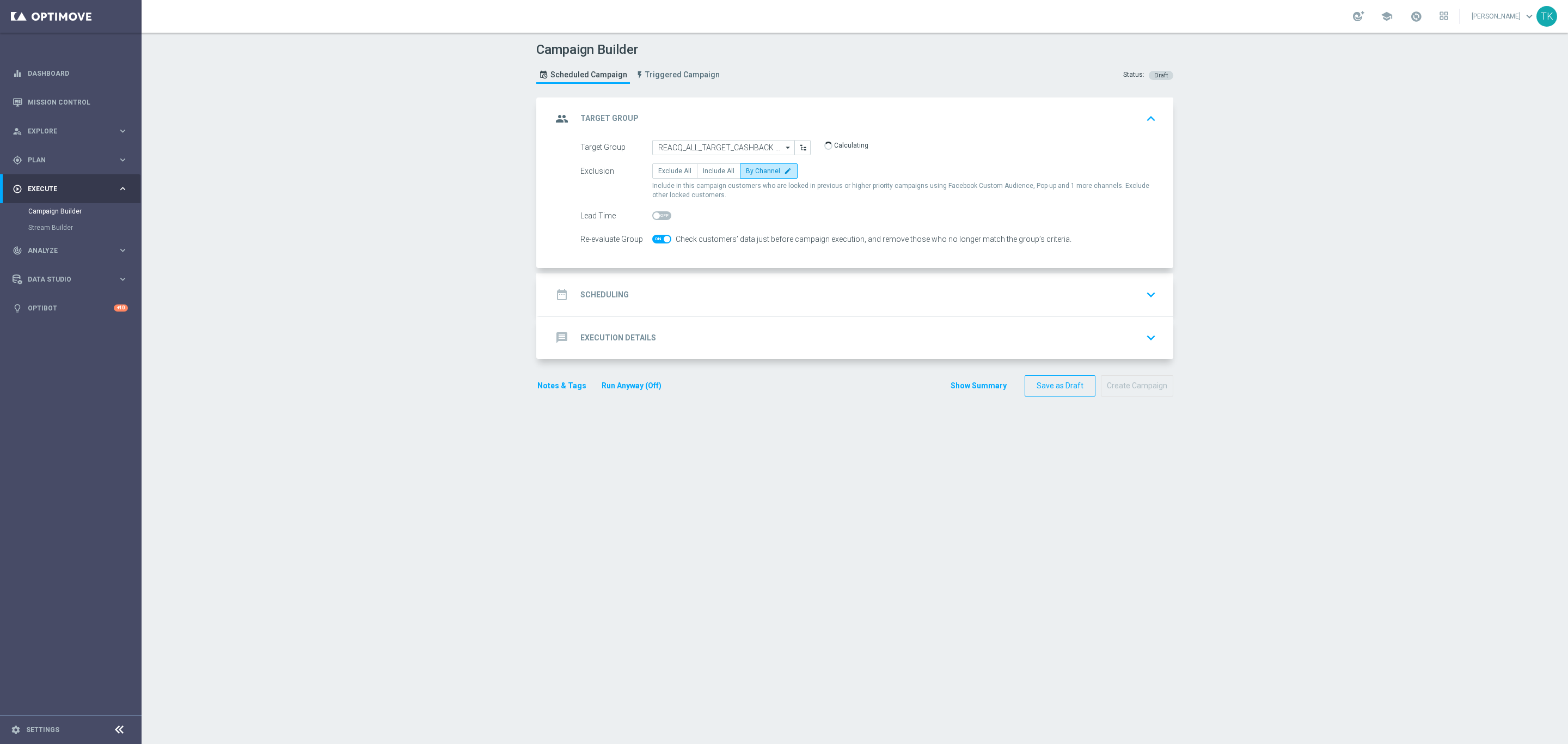
click at [639, 285] on div "date_range Scheduling keyboard_arrow_down" at bounding box center [856, 295] width 608 height 21
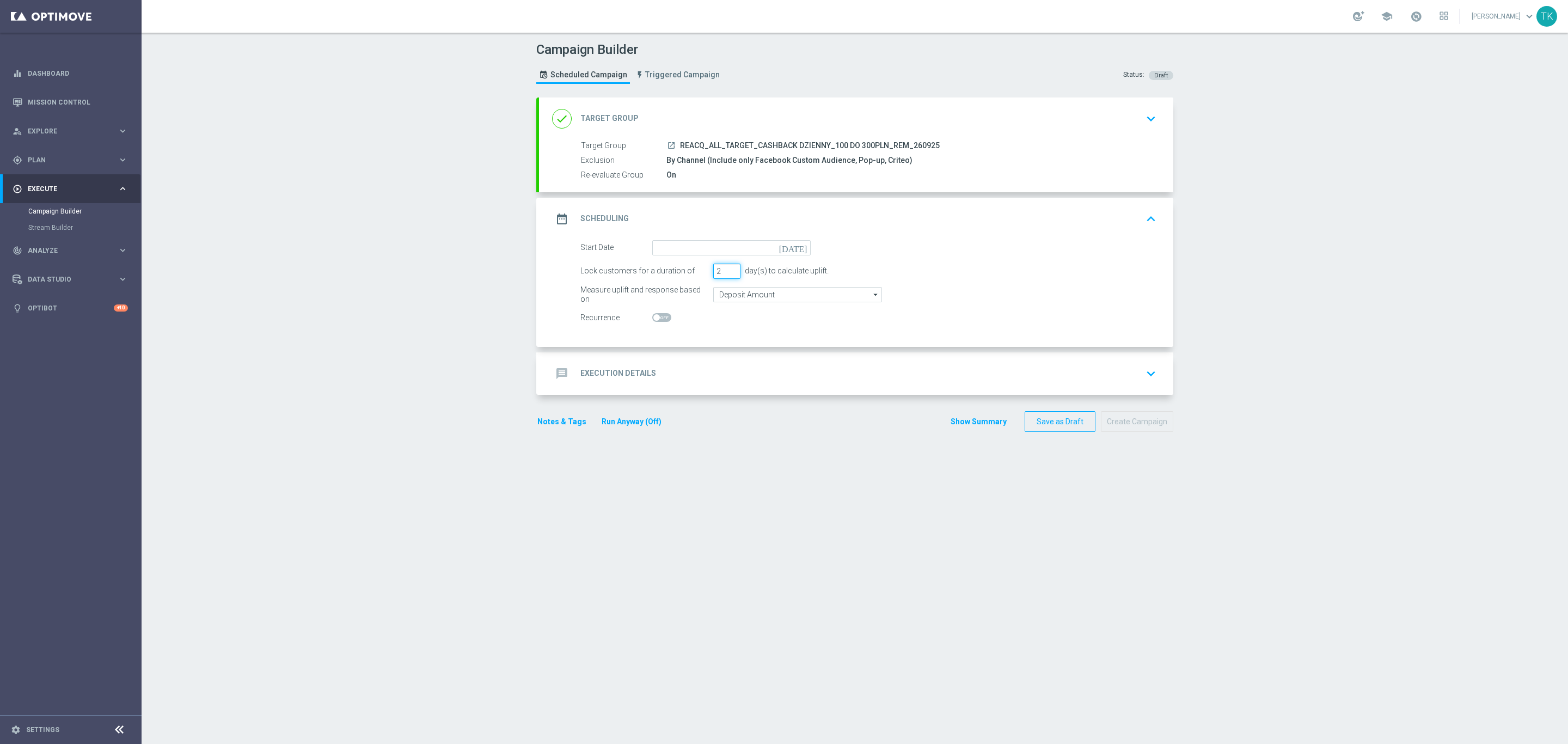
click at [726, 275] on input "2" at bounding box center [727, 271] width 27 height 15
type input "1"
click at [726, 275] on input "1" at bounding box center [727, 271] width 27 height 15
click at [678, 248] on input at bounding box center [732, 247] width 158 height 15
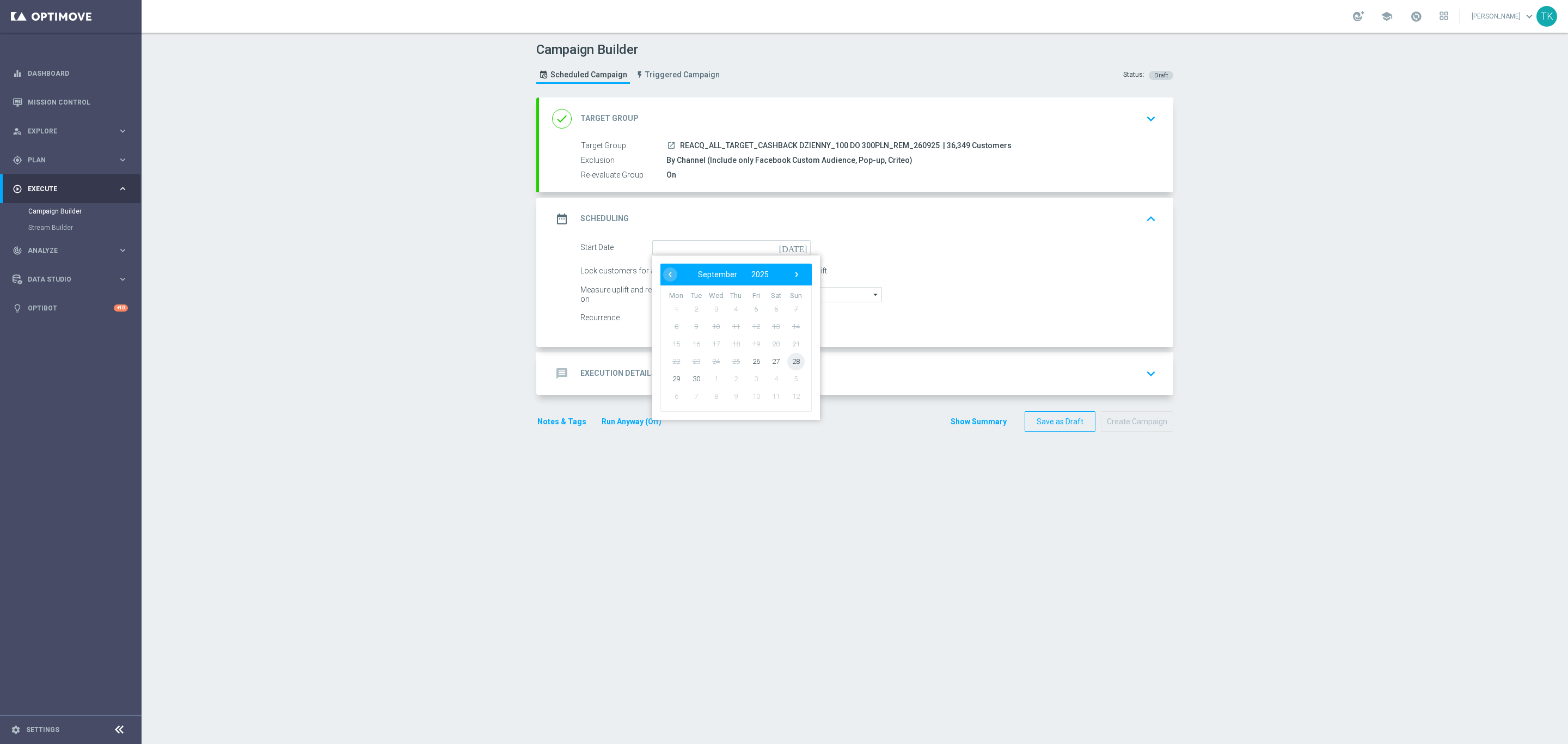
click at [788, 368] on span "28" at bounding box center [796, 361] width 18 height 18
type input "[DATE]"
click at [665, 373] on div "message Execution Details keyboard_arrow_down" at bounding box center [856, 374] width 608 height 21
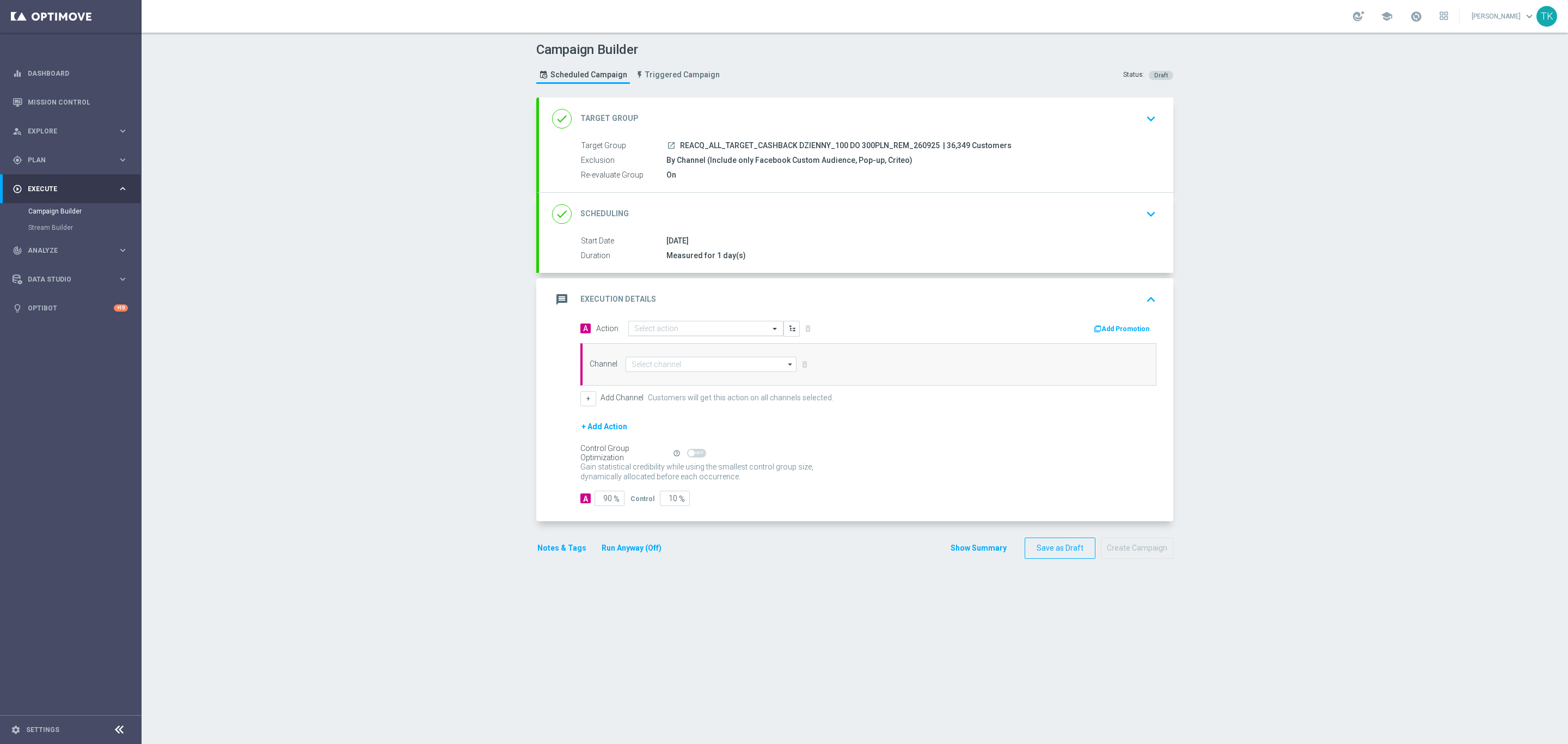
click at [634, 330] on input "text" at bounding box center [695, 328] width 121 height 9
paste input "REACQ_ALL_TARGET_CASHBACK DZIENNY_100 DO 300PLN_REM_260925"
type input "REACQ_ALL_TARGET_CASHBACK DZIENNY_100 DO 300PLN_REM_260925"
click at [649, 363] on span "Create new action" at bounding box center [673, 362] width 57 height 8
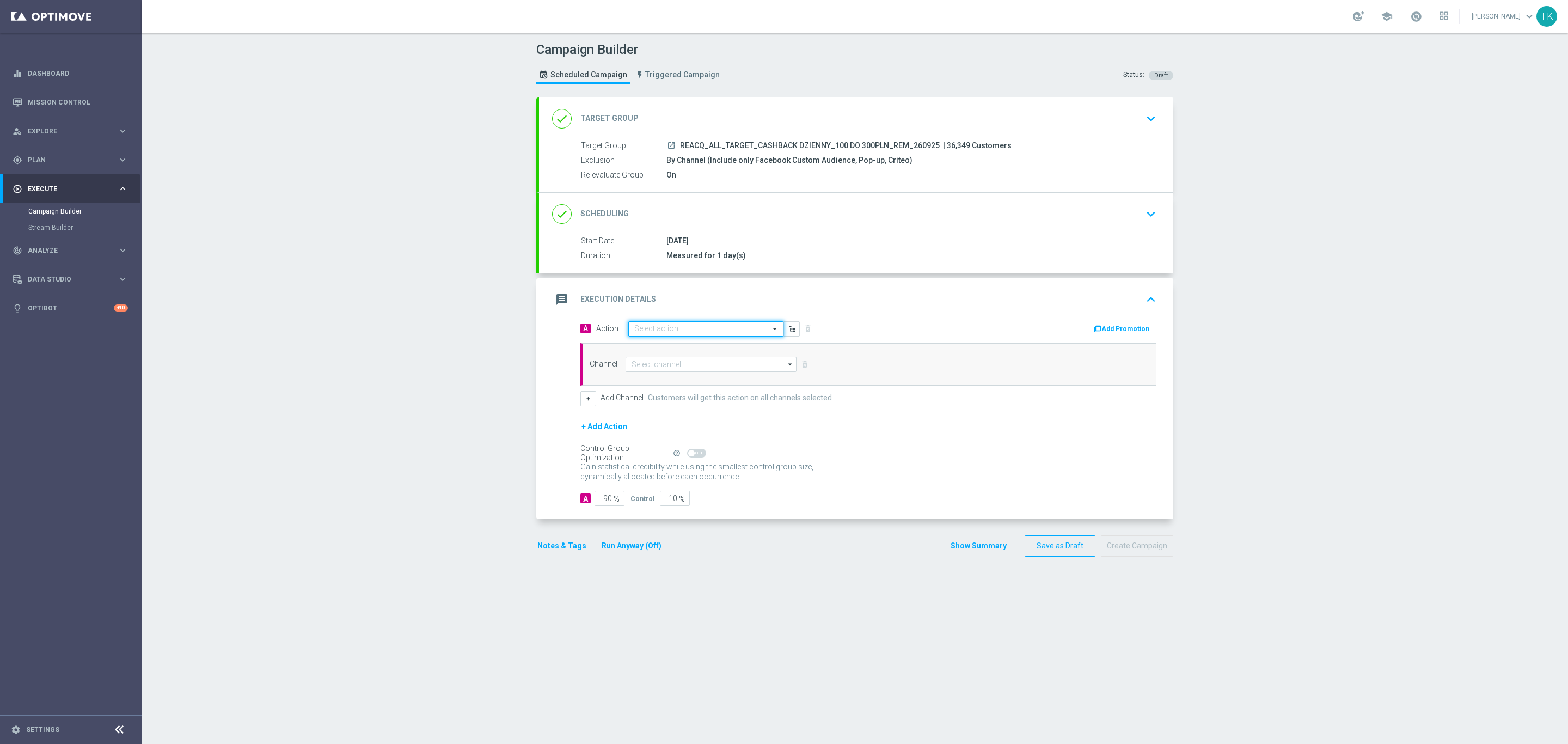
scroll to position [0, 0]
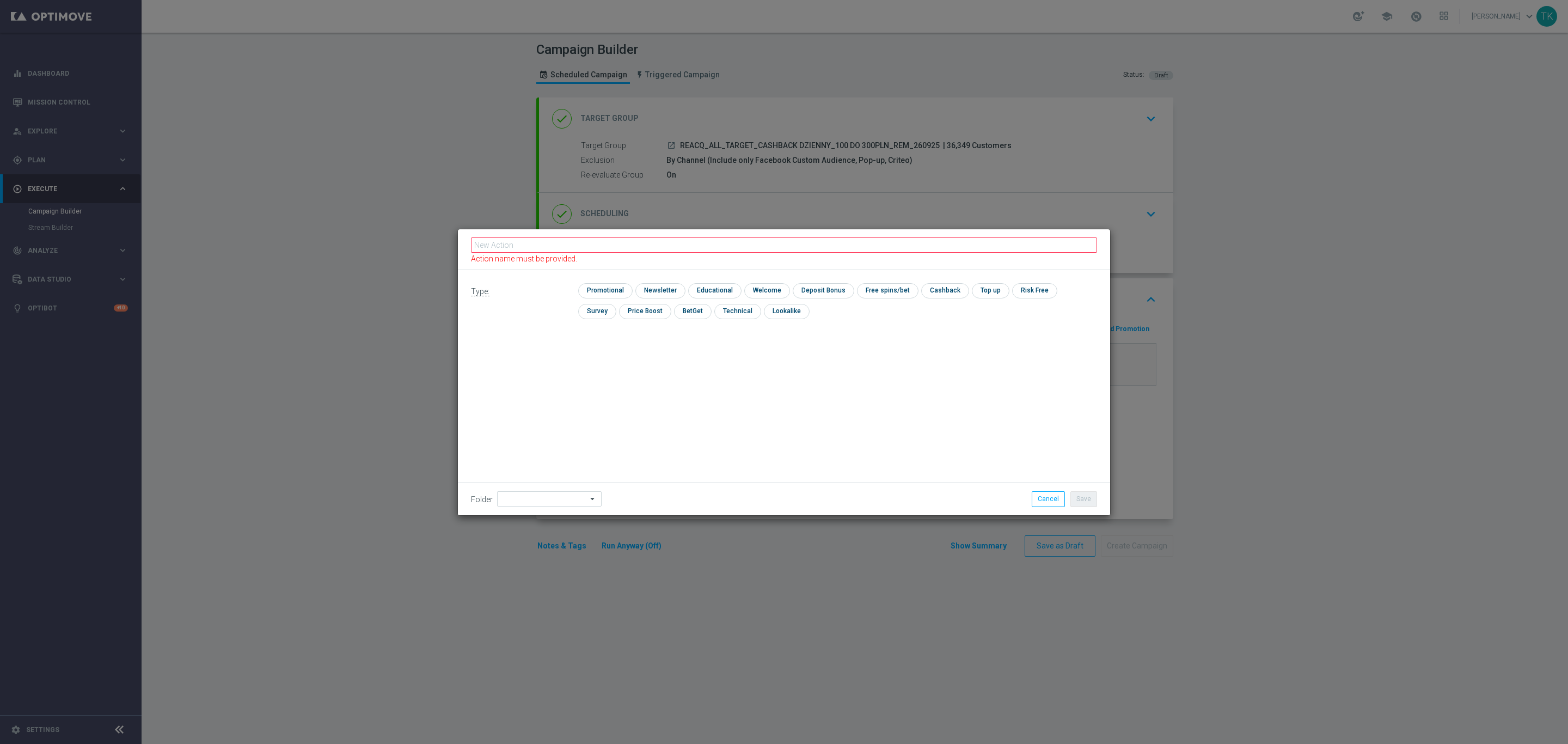
click at [715, 318] on div "check Technical" at bounding box center [738, 311] width 47 height 15
click at [715, 315] on input "checkbox" at bounding box center [737, 311] width 44 height 15
checkbox input "true"
click at [508, 255] on span "Action name must be provided." at bounding box center [524, 259] width 106 height 9
click at [505, 244] on input "text" at bounding box center [784, 249] width 626 height 15
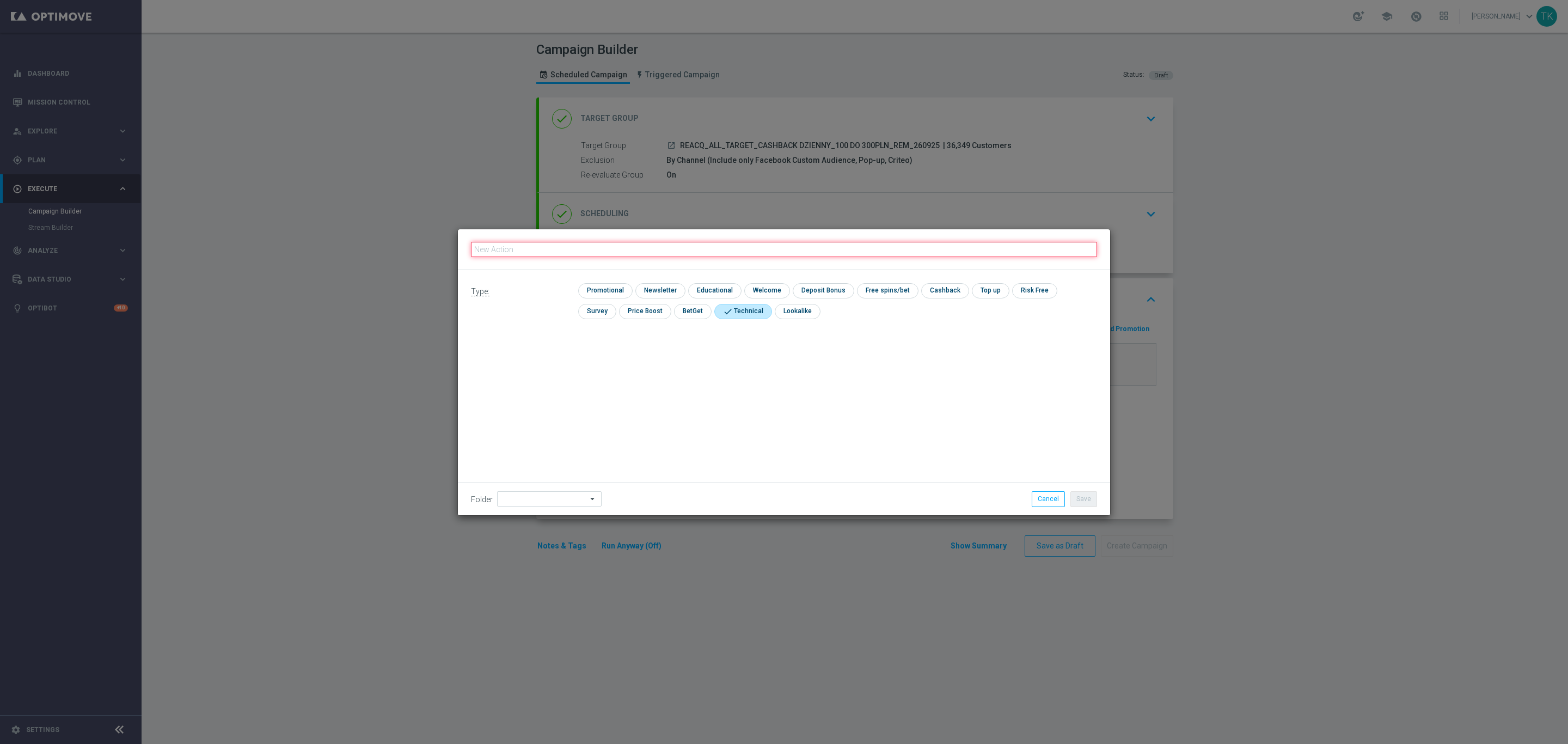
paste input "REACQ_ALL_TARGET_CASHBACK DZIENNY_100 DO 300PLN_REM_260925"
type input "REACQ_ALL_TARGET_CASHBACK DZIENNY_100 DO 300PLN_REM_260925"
click at [1076, 507] on button "Save" at bounding box center [1083, 499] width 27 height 15
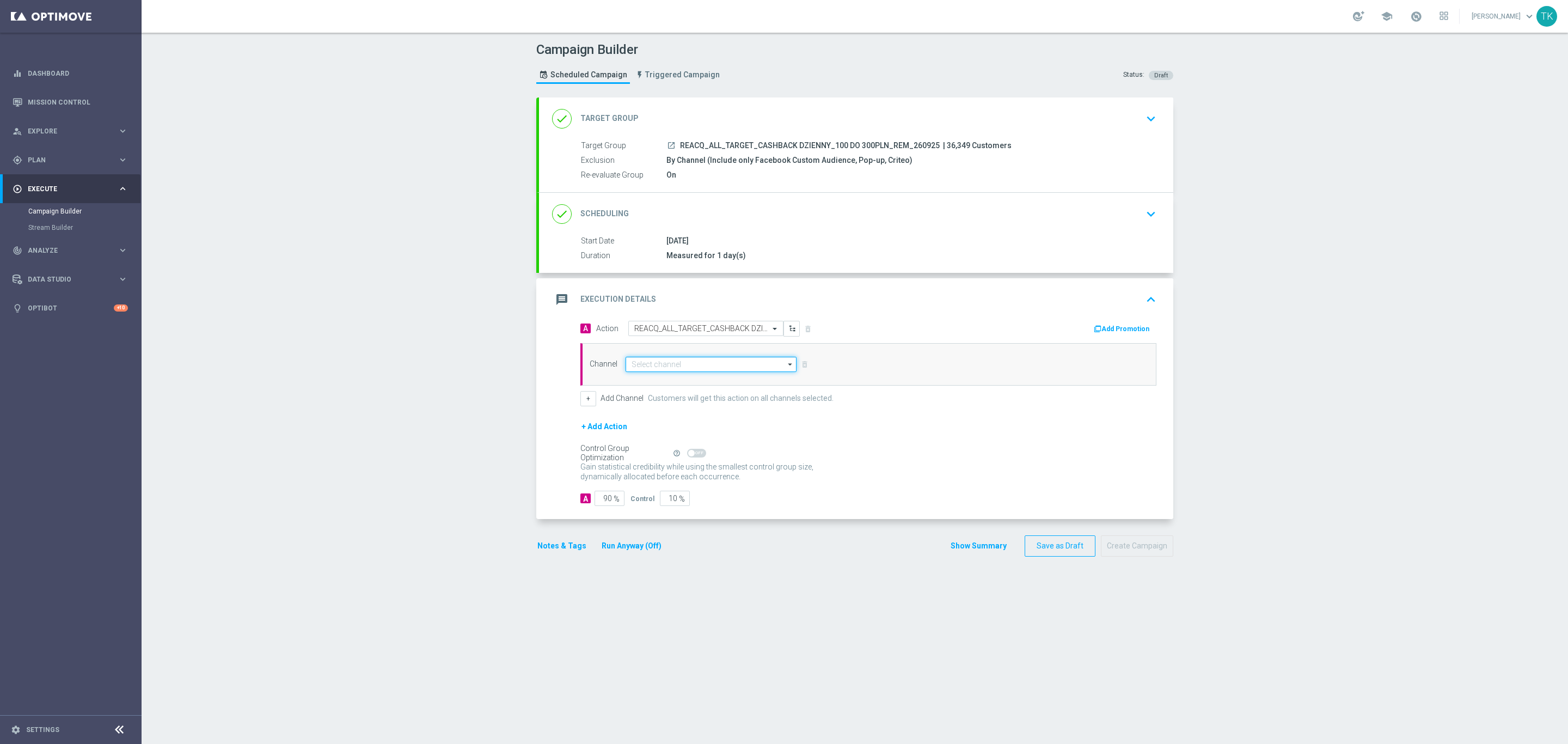
click at [640, 366] on input at bounding box center [711, 364] width 171 height 15
click at [646, 384] on div "SMS" at bounding box center [711, 380] width 171 height 15
type input "SMS"
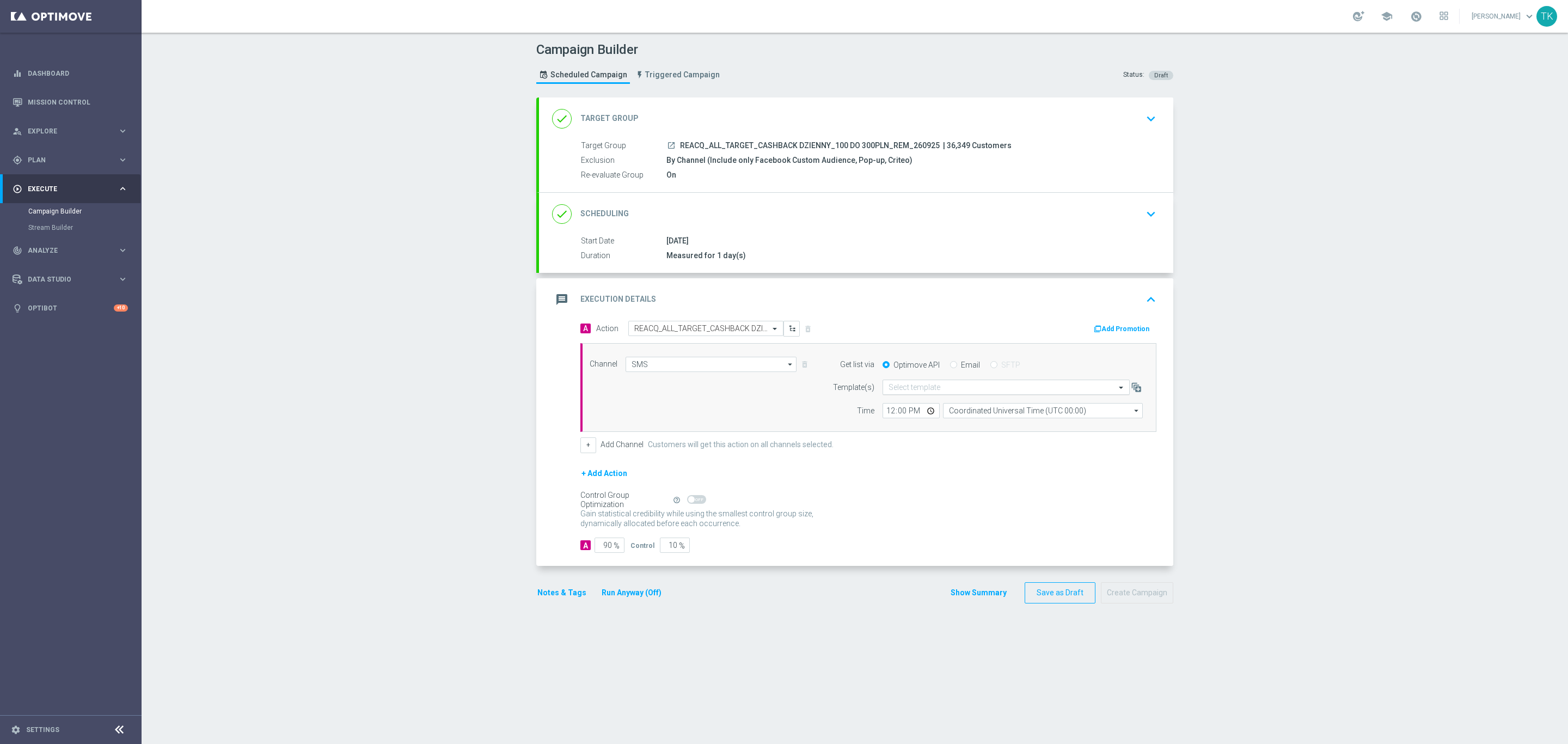
click at [908, 390] on input "text" at bounding box center [995, 387] width 214 height 9
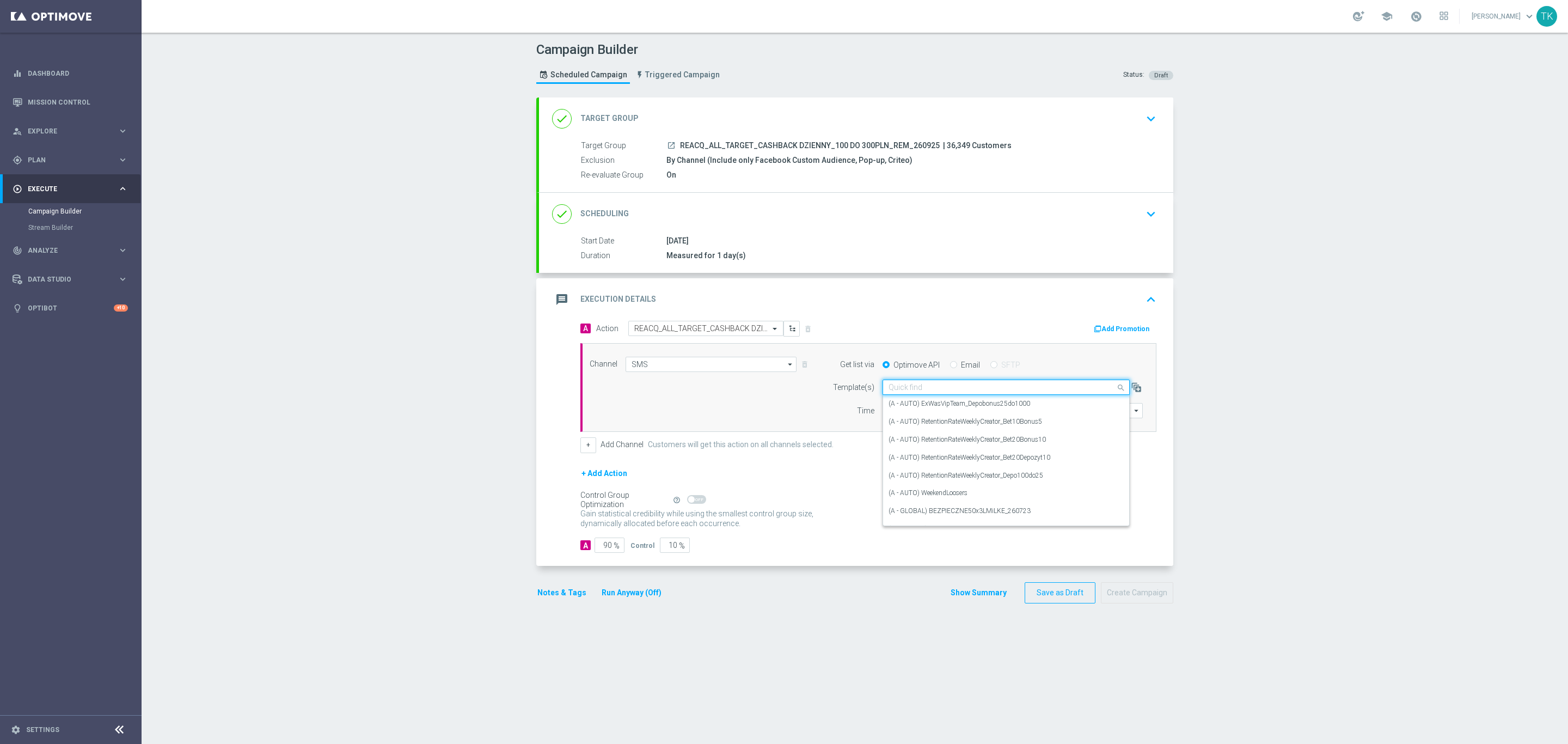
paste input "REACQ_ALL_TARGET_CASHBACK DZIENNY_100 DO 300PLN_REM_260925"
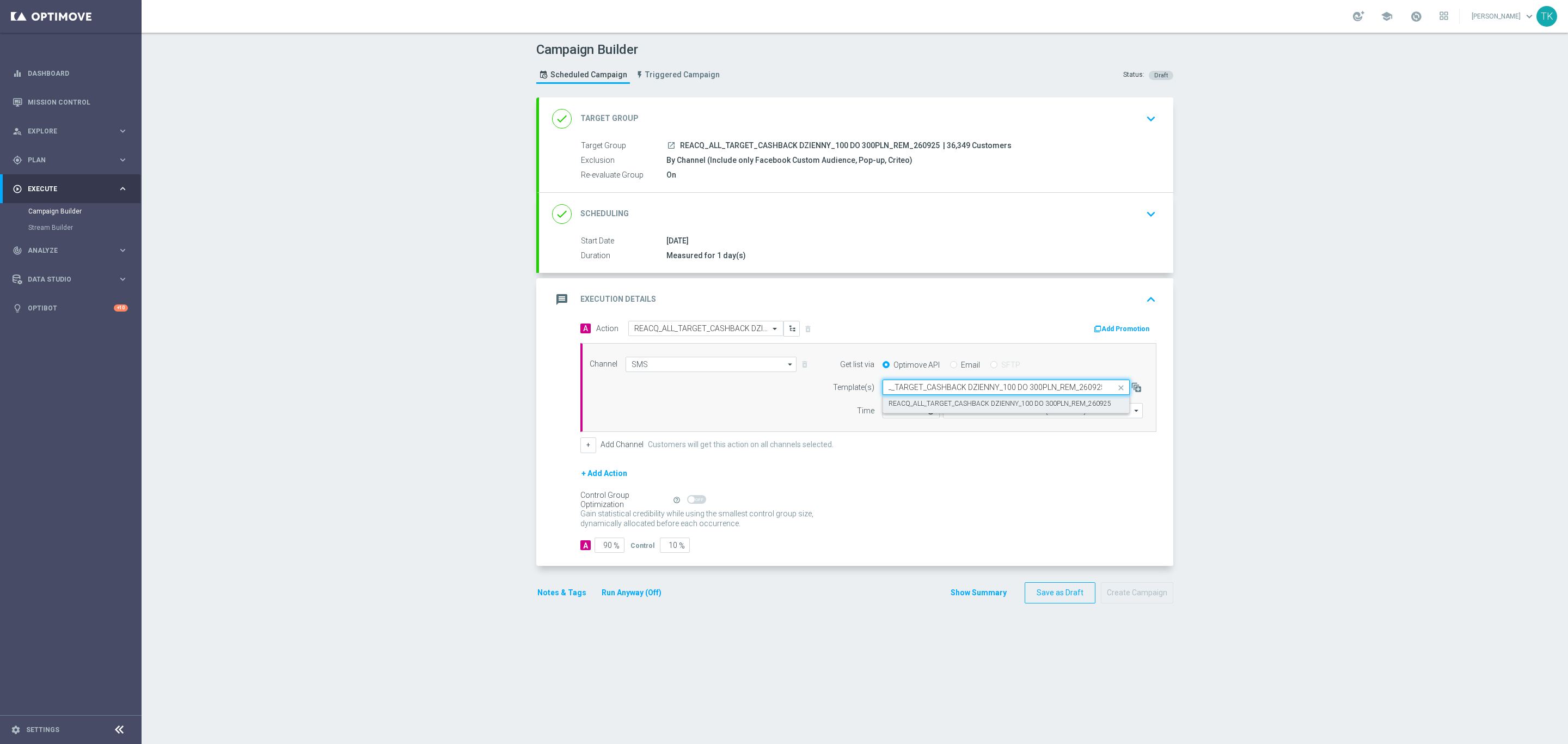
click at [910, 410] on div "REACQ_ALL_TARGET_CASHBACK DZIENNY_100 DO 300PLN_REM_260925" at bounding box center [1006, 404] width 235 height 18
type input "REACQ_ALL_TARGET_CASHBACK DZIENNY_100 DO 300PLN_REM_260925"
click at [883, 414] on input "12:00" at bounding box center [911, 410] width 57 height 15
type input "17:03"
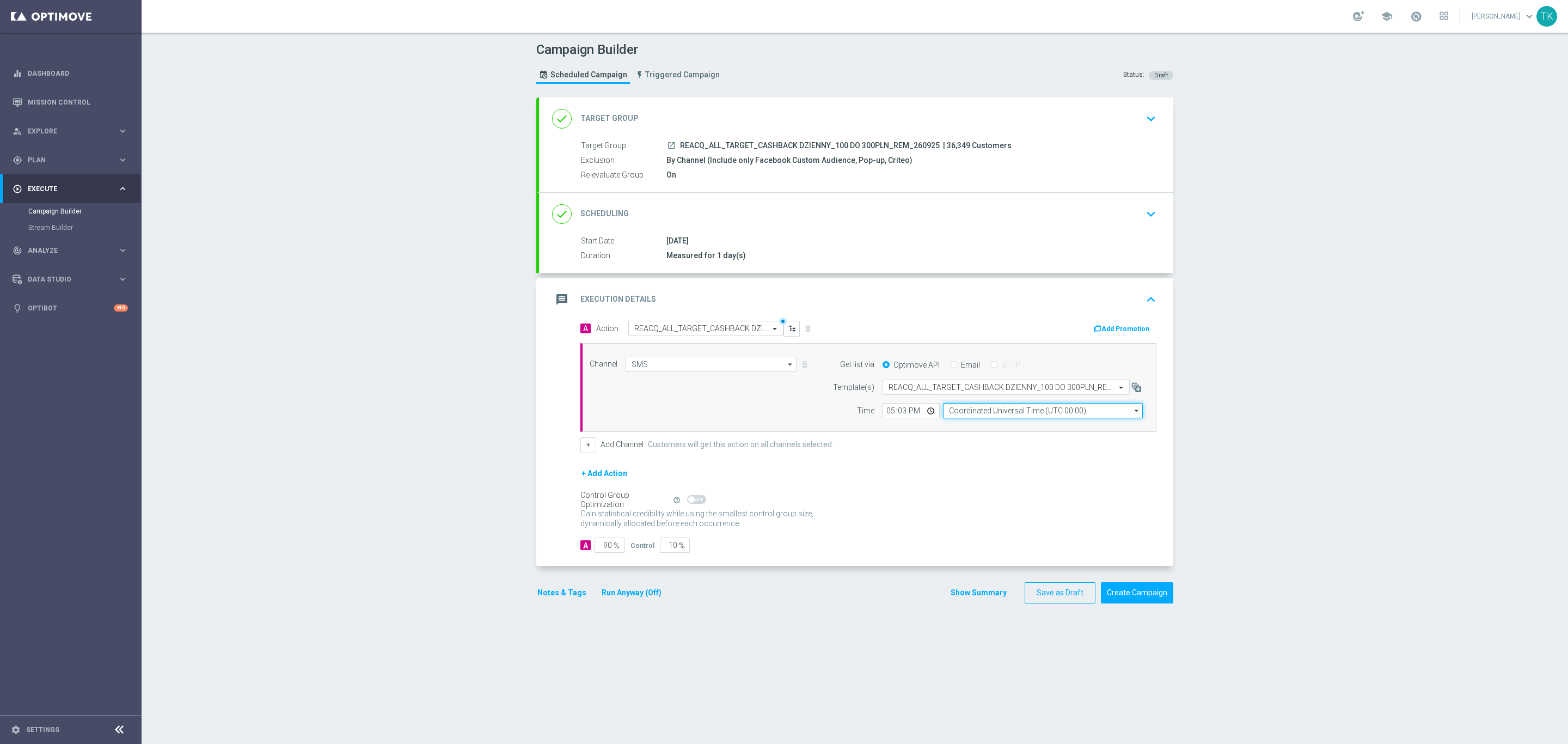
click at [949, 413] on input "Coordinated Universal Time (UTC 00:00)" at bounding box center [1043, 410] width 200 height 15
click at [962, 423] on div "Central European Time ([GEOGRAPHIC_DATA]) (UTC +02:00)" at bounding box center [1043, 426] width 200 height 15
type input "Central European Time ([GEOGRAPHIC_DATA]) (UTC +02:00)"
click at [978, 597] on button "Show Summary" at bounding box center [979, 592] width 57 height 13
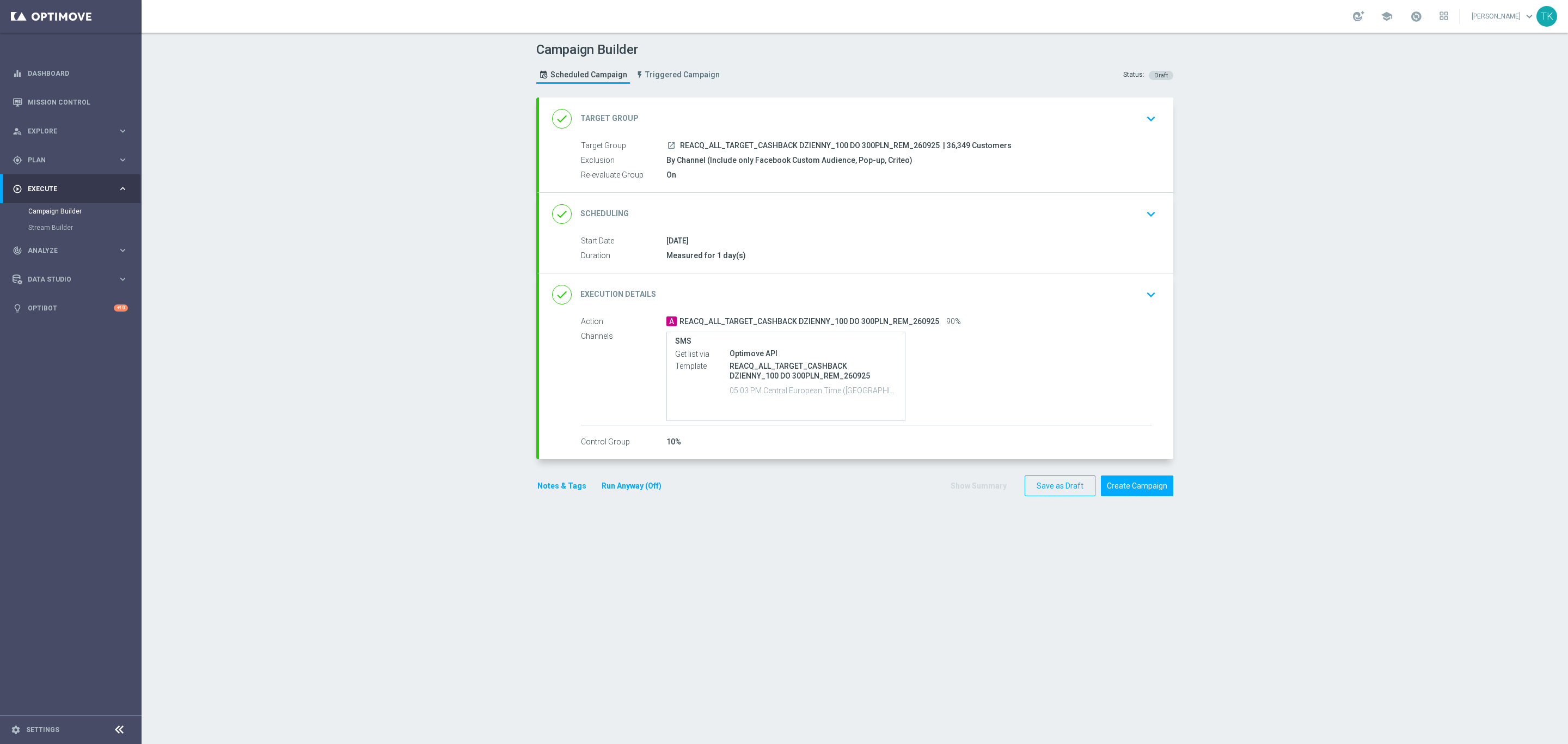
click at [781, 142] on span "REACQ_ALL_TARGET_CASHBACK DZIENNY_100 DO 300PLN_REM_260925" at bounding box center [810, 146] width 260 height 10
copy div "REACQ_ALL_TARGET_CASHBACK DZIENNY_100 DO 300PLN_REM_260925"
click at [768, 86] on div "Campaign Builder Scheduled Campaign Triggered Campaign Status: Draft" at bounding box center [855, 64] width 653 height 50
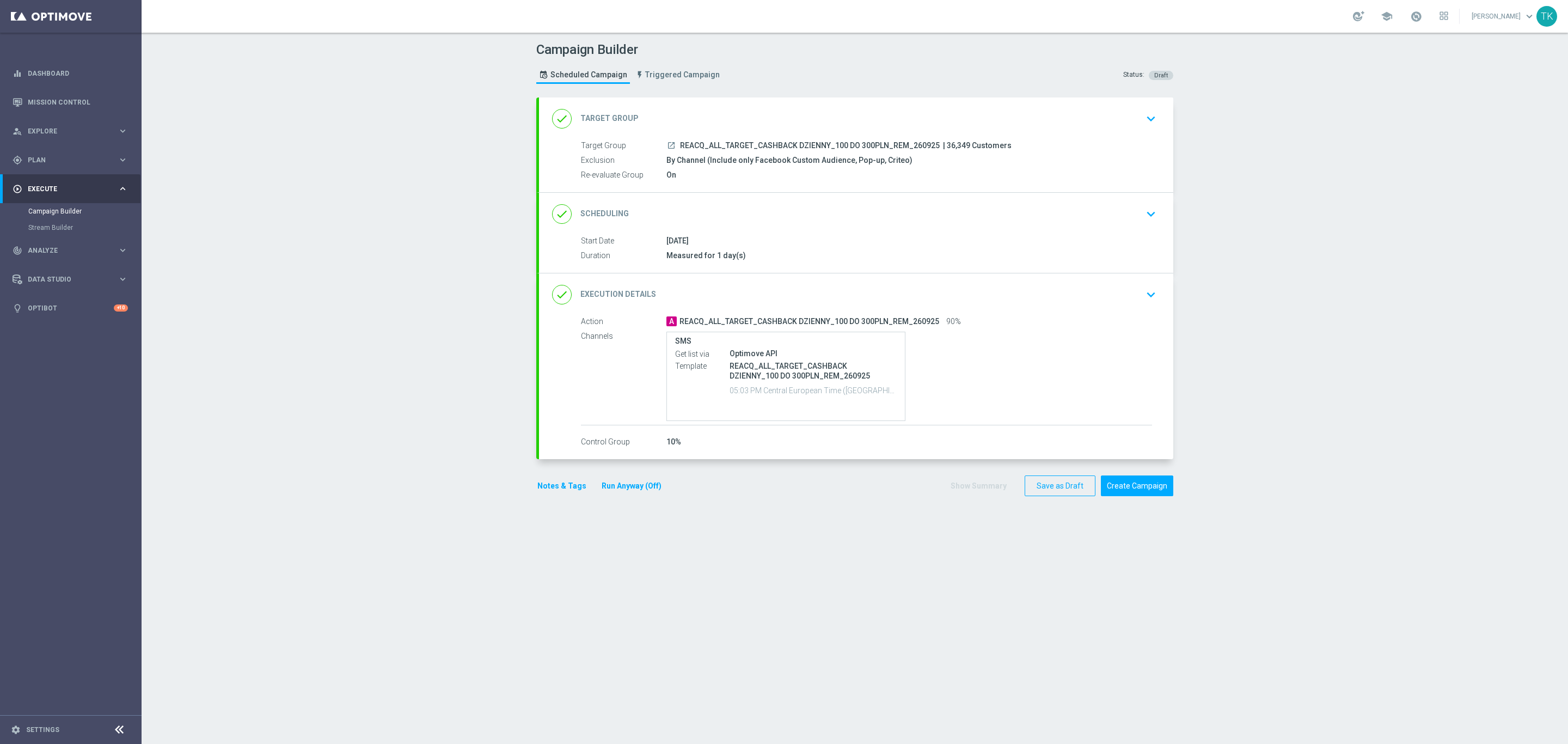
click at [977, 220] on div "done Scheduling keyboard_arrow_down" at bounding box center [856, 214] width 608 height 21
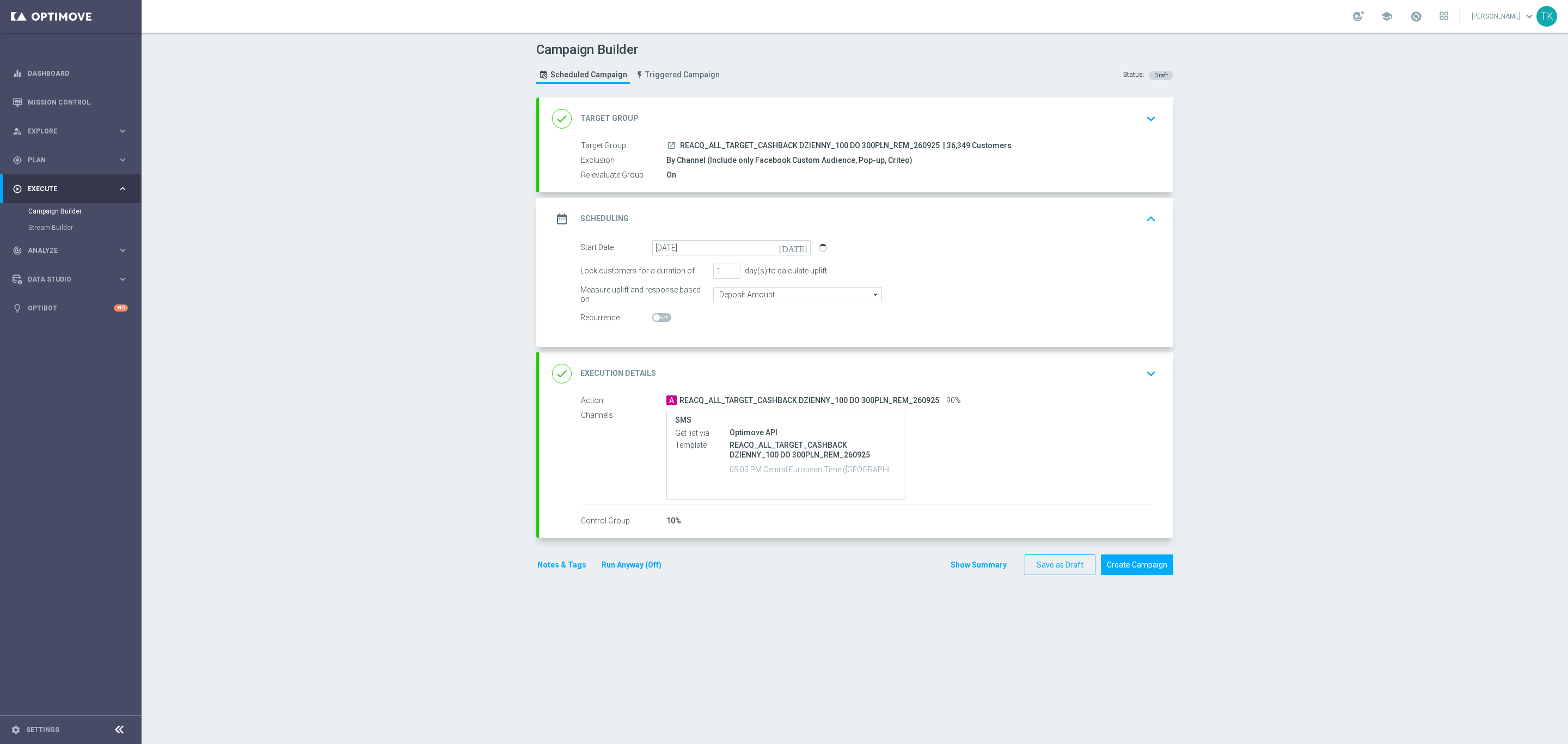
click at [560, 569] on button "Notes & Tags" at bounding box center [562, 565] width 51 height 13
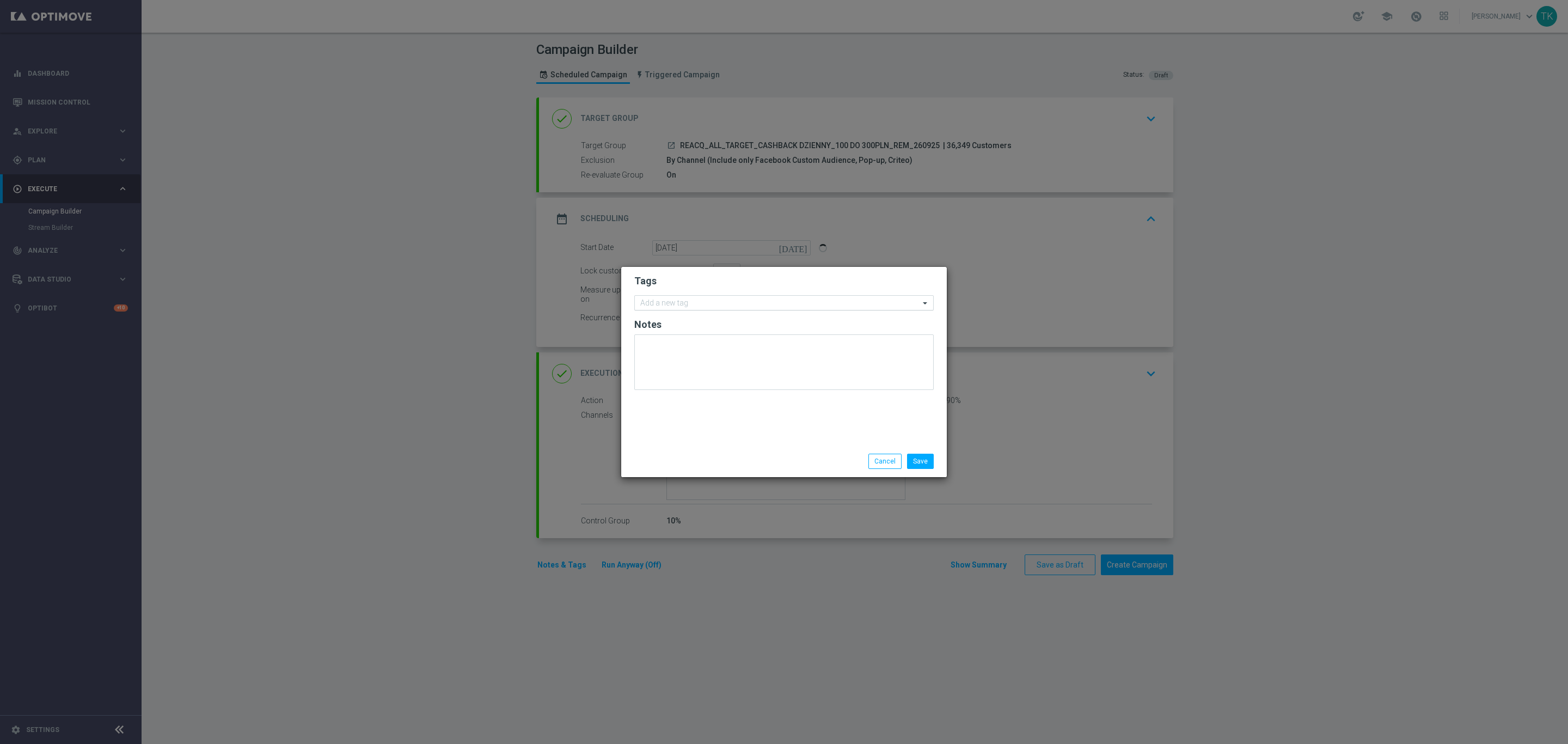
click at [662, 303] on input "text" at bounding box center [780, 303] width 279 height 9
type input "r"
click at [675, 318] on div "REACQ" at bounding box center [789, 319] width 276 height 7
click at [665, 306] on input "REACQ" at bounding box center [780, 303] width 279 height 9
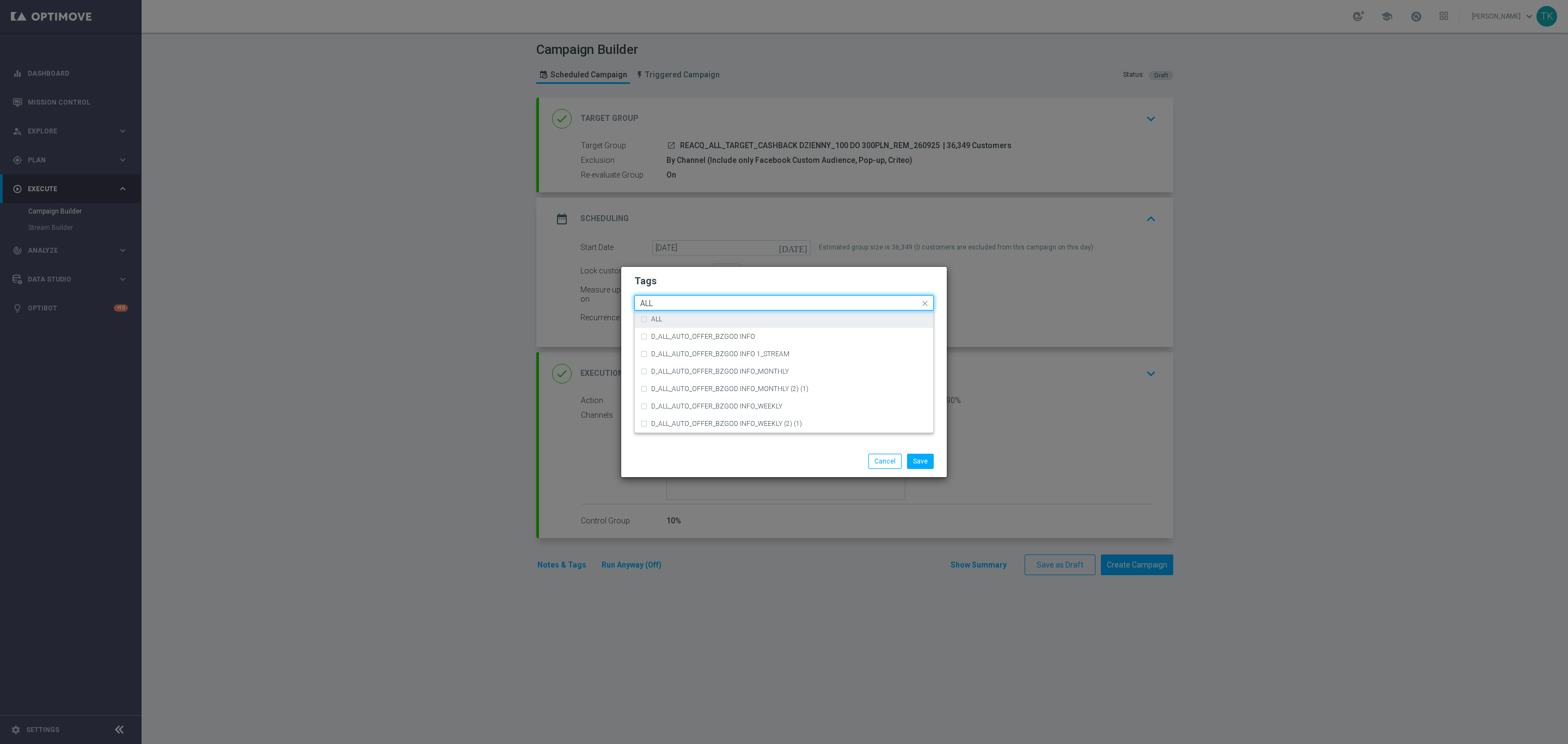
click at [663, 312] on div "ALL" at bounding box center [784, 319] width 287 height 18
click at [662, 306] on input "ALL" at bounding box center [780, 303] width 279 height 9
click at [672, 364] on div "TARGET" at bounding box center [784, 371] width 287 height 18
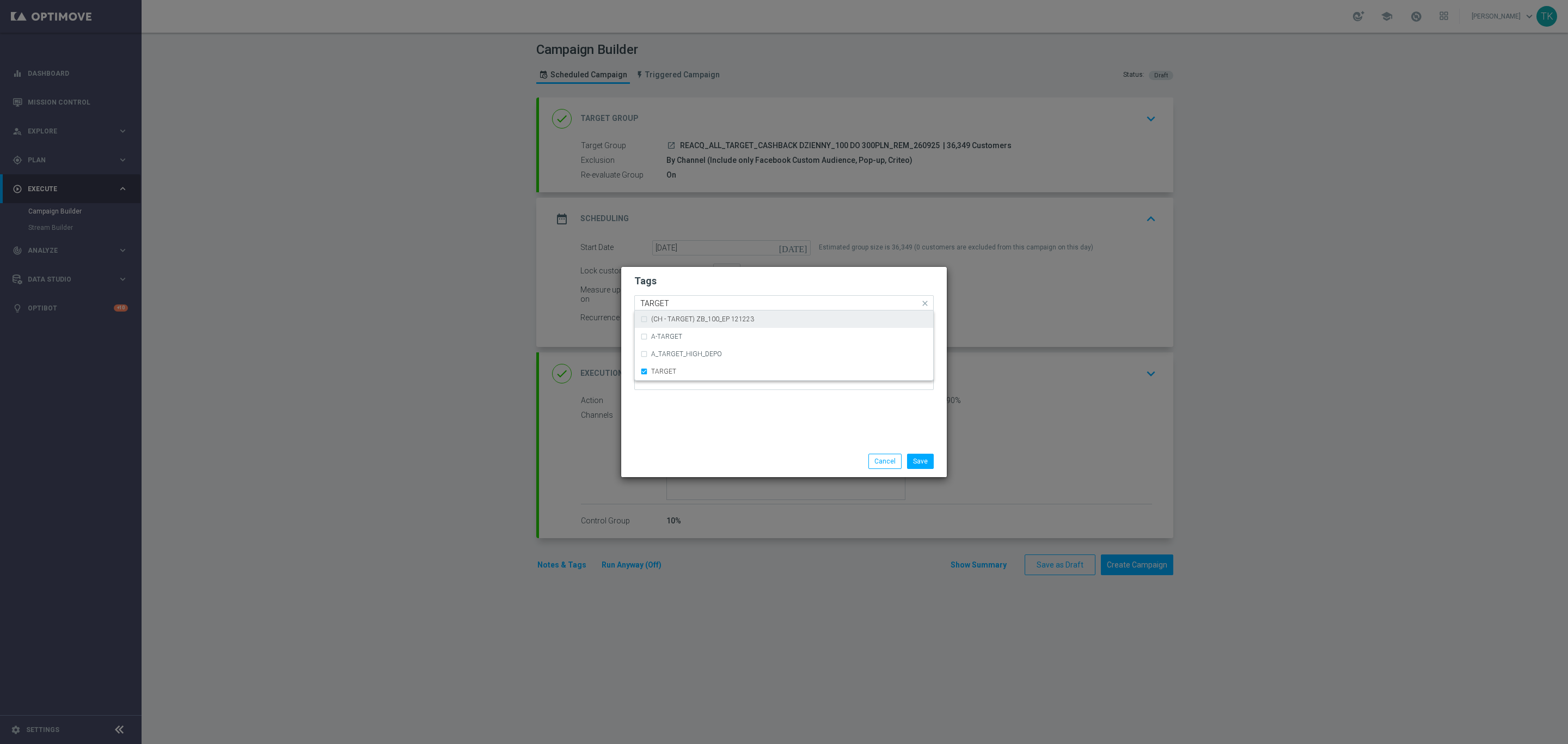
click at [662, 306] on input "TARGET" at bounding box center [780, 303] width 279 height 9
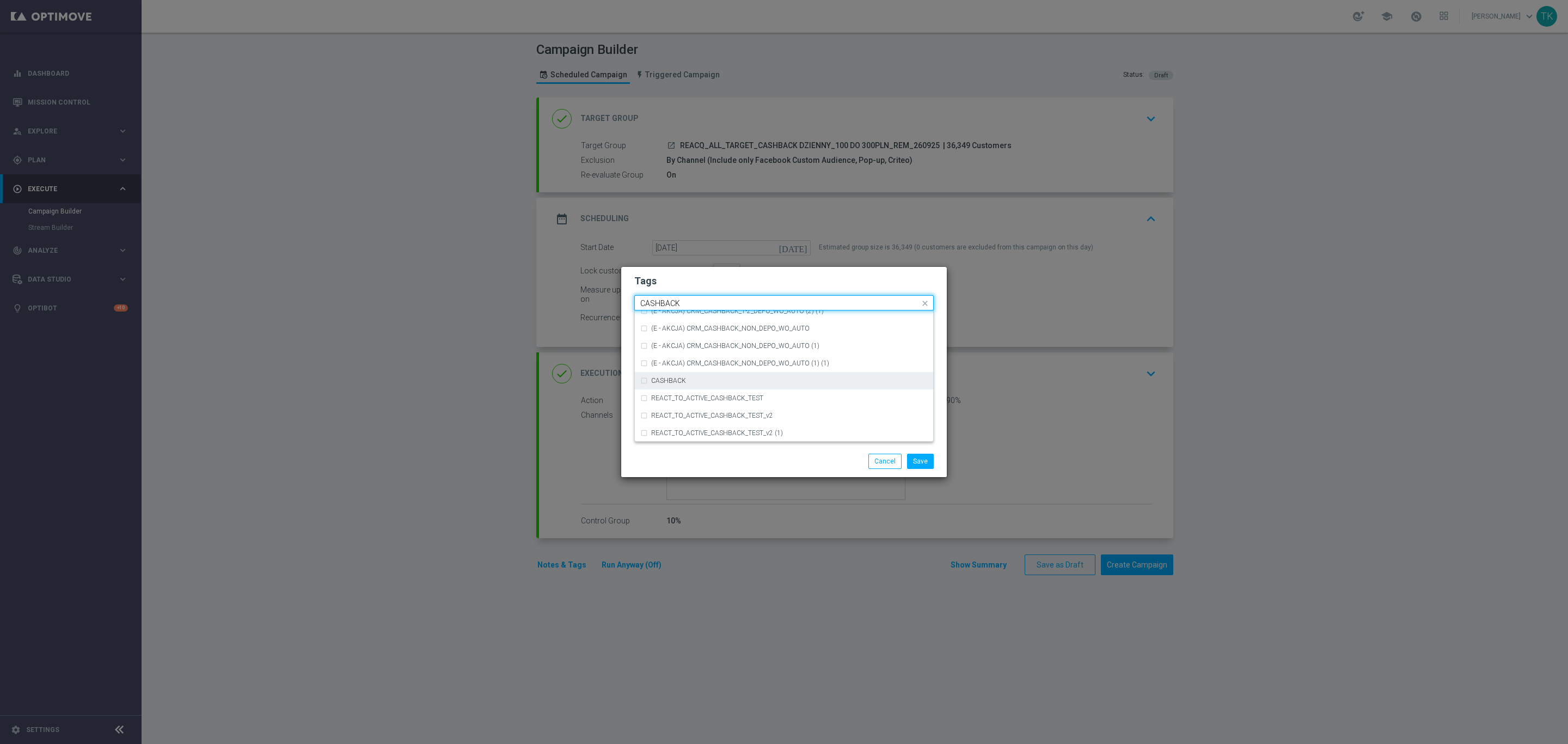
click at [678, 377] on label "CASHBACK" at bounding box center [668, 381] width 35 height 7
type input "CASHBACK"
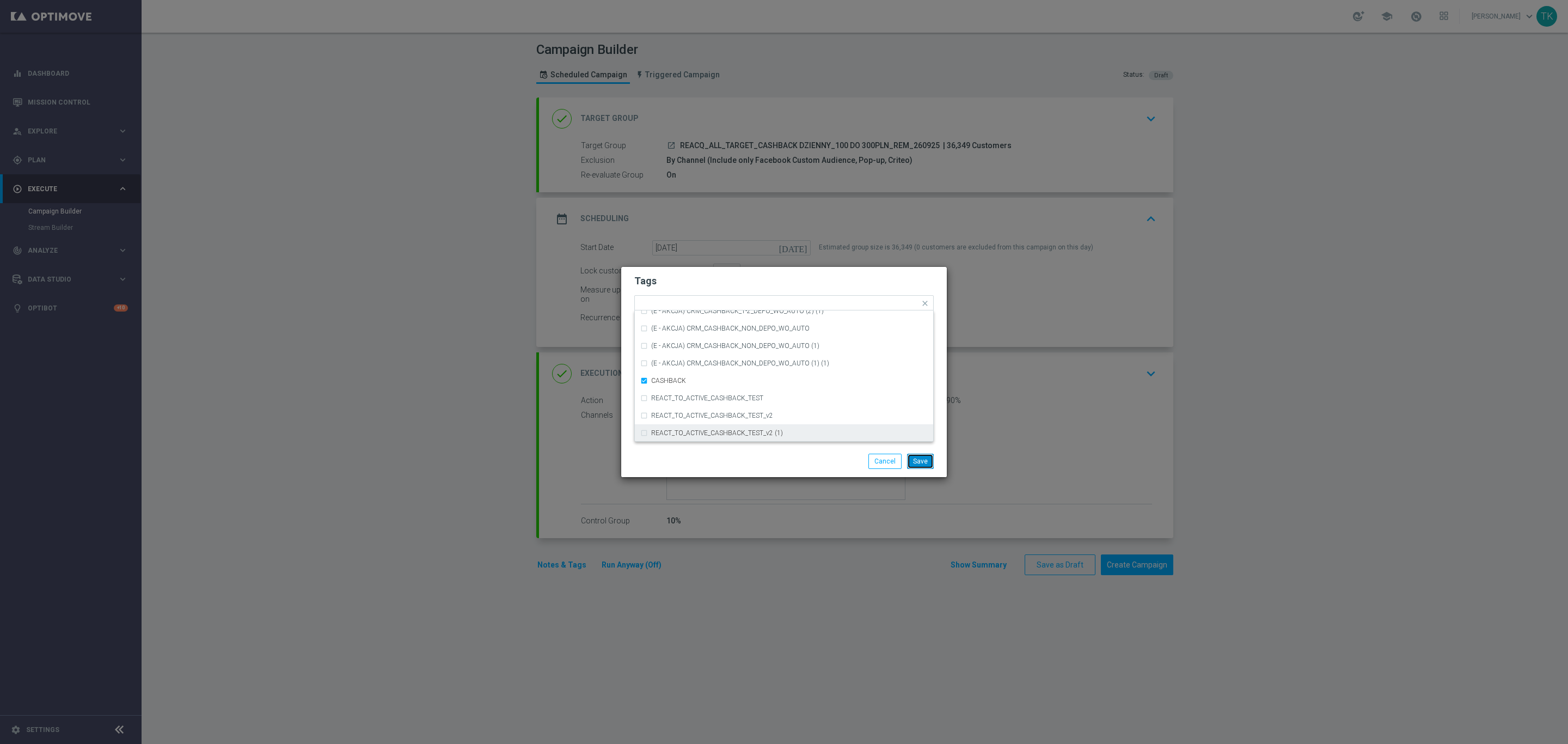
click at [923, 461] on button "Save" at bounding box center [920, 461] width 27 height 15
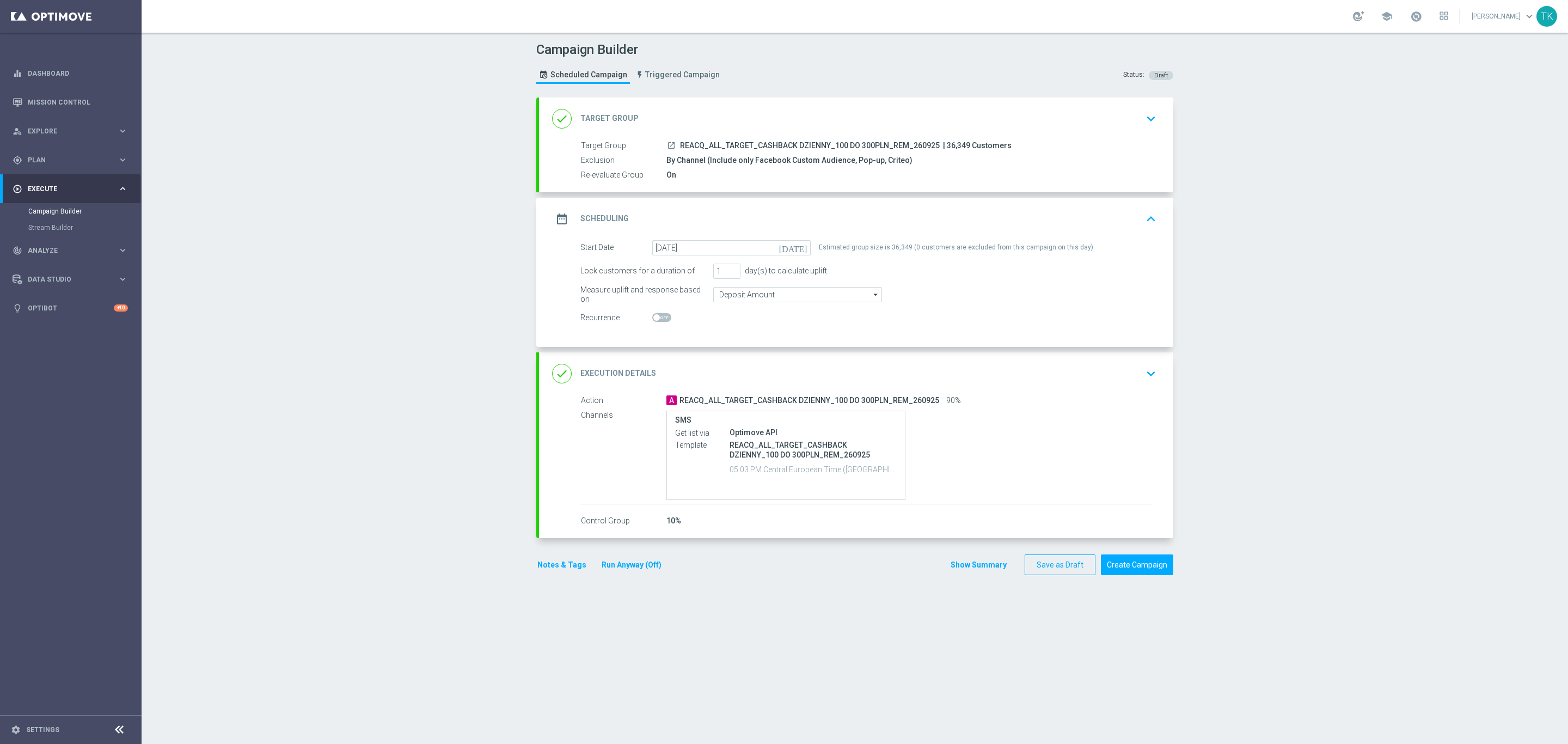
click at [939, 219] on div "date_range Scheduling keyboard_arrow_up" at bounding box center [856, 219] width 608 height 21
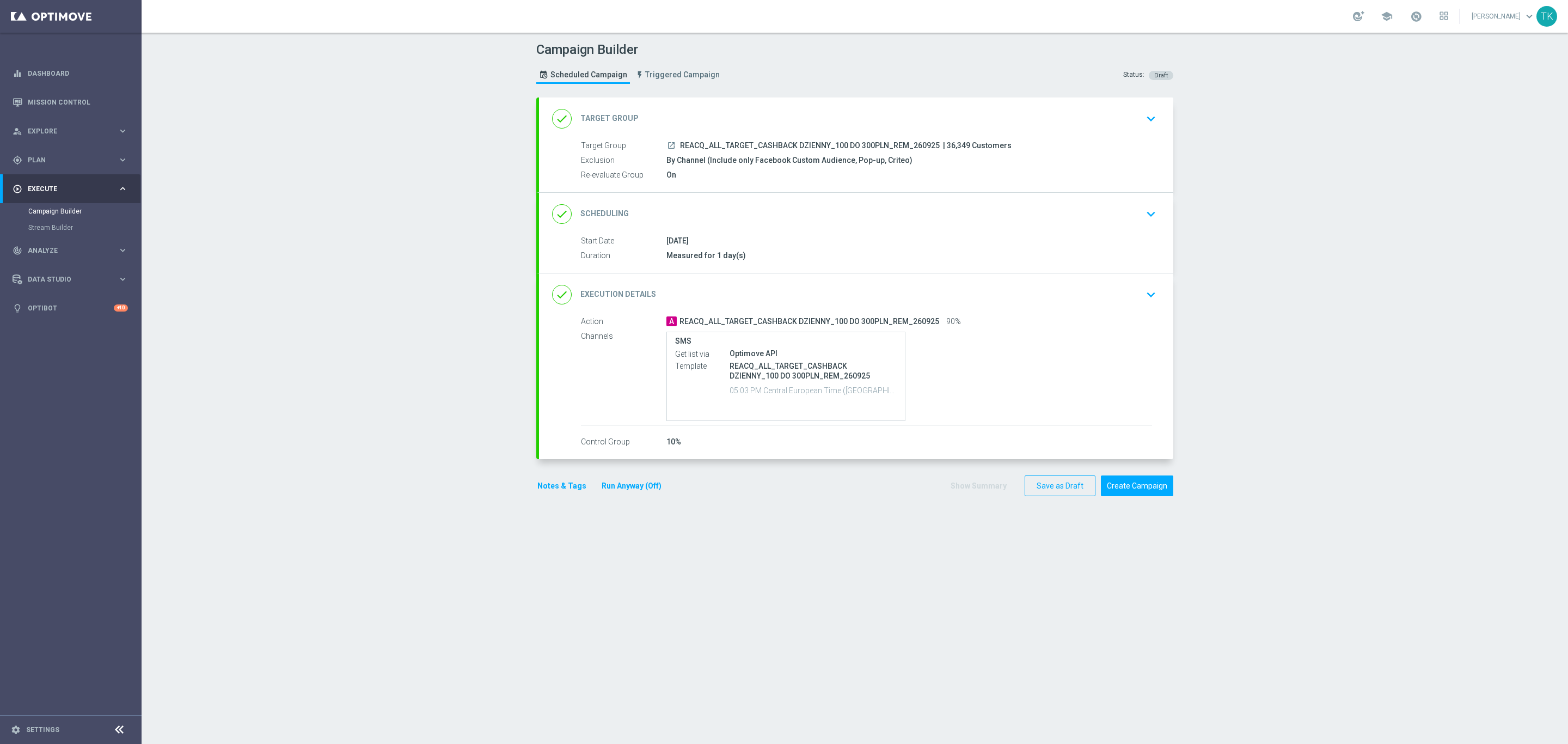
click at [539, 487] on button "Notes & Tags" at bounding box center [562, 486] width 51 height 13
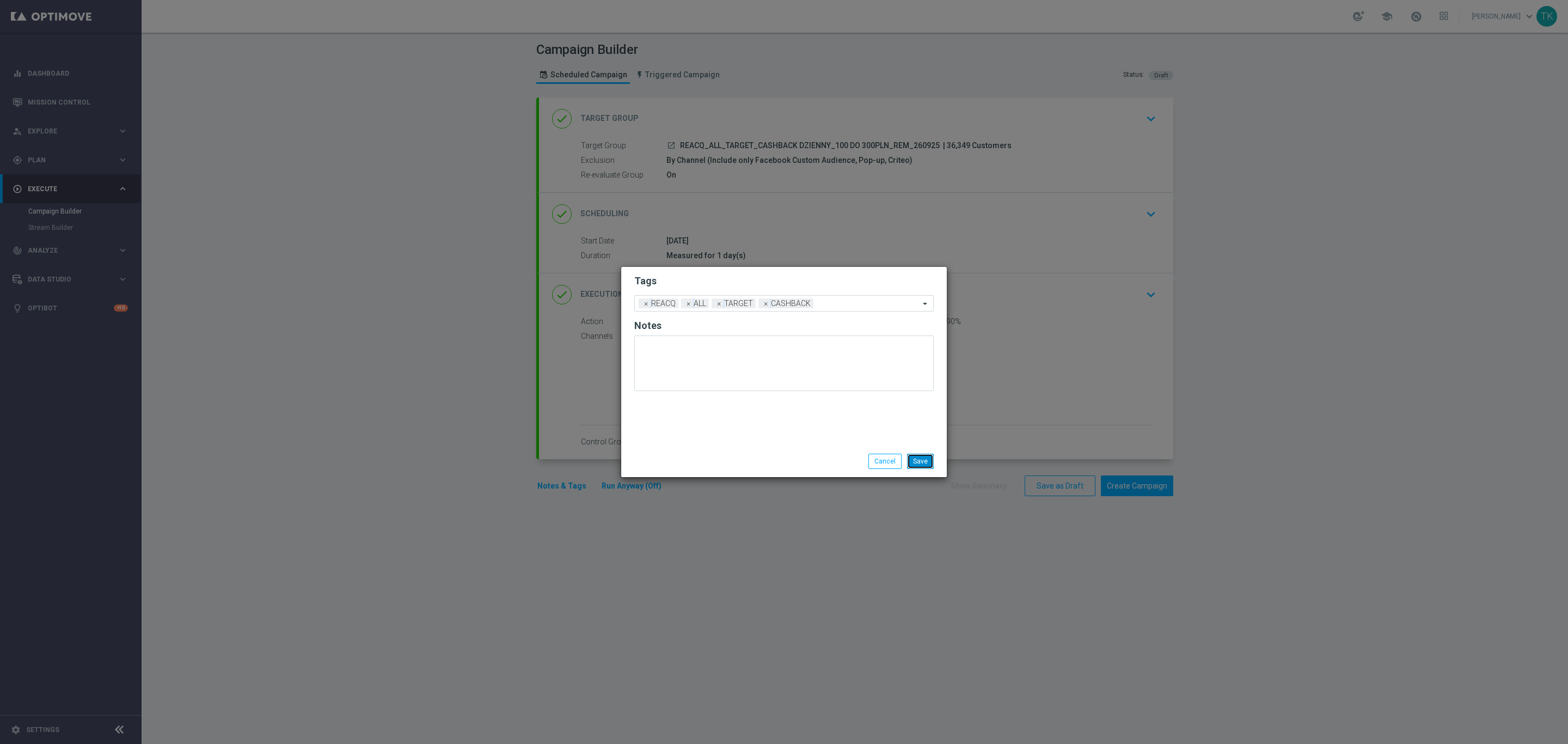
click at [923, 461] on button "Save" at bounding box center [920, 461] width 27 height 15
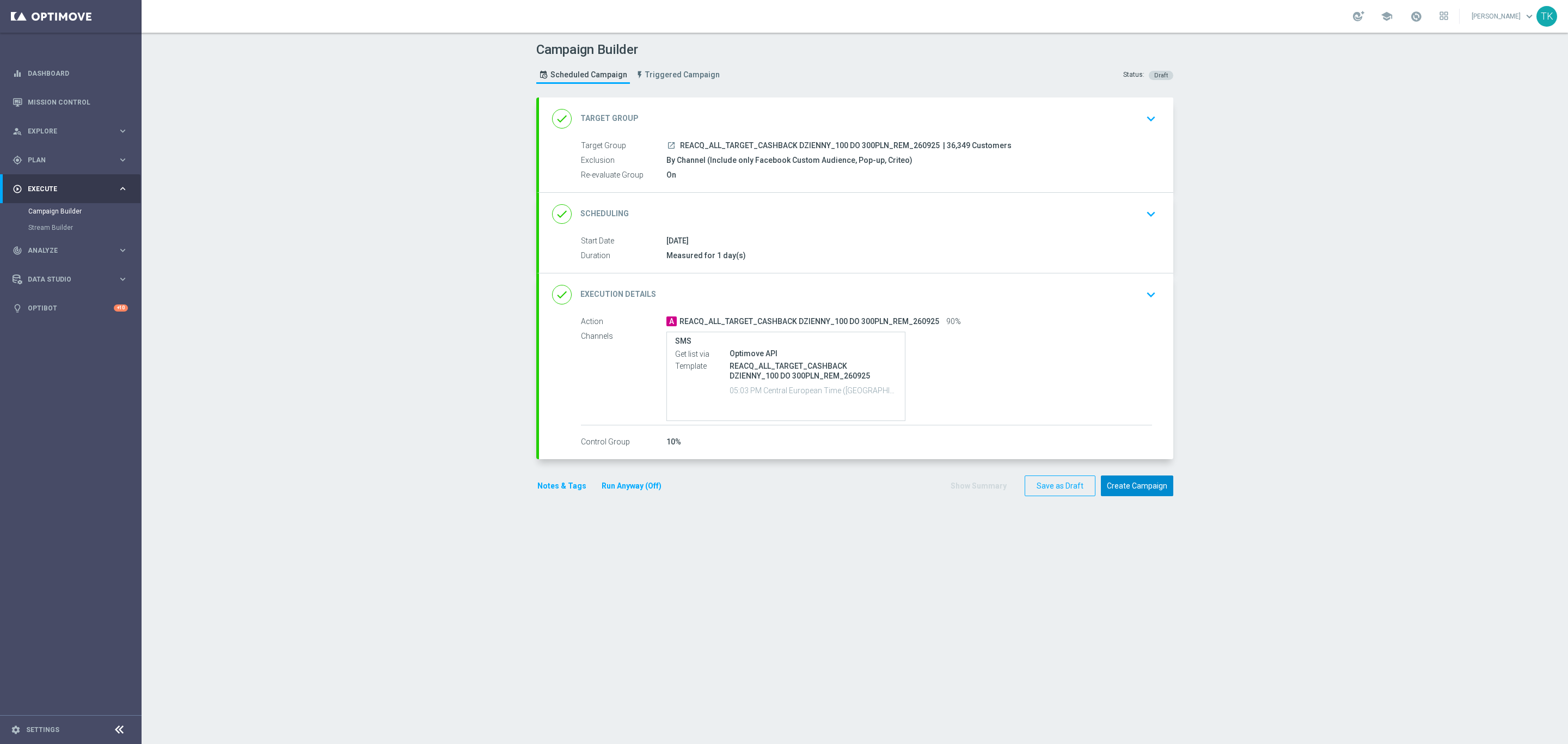
click at [1134, 487] on button "Create Campaign" at bounding box center [1137, 486] width 72 height 21
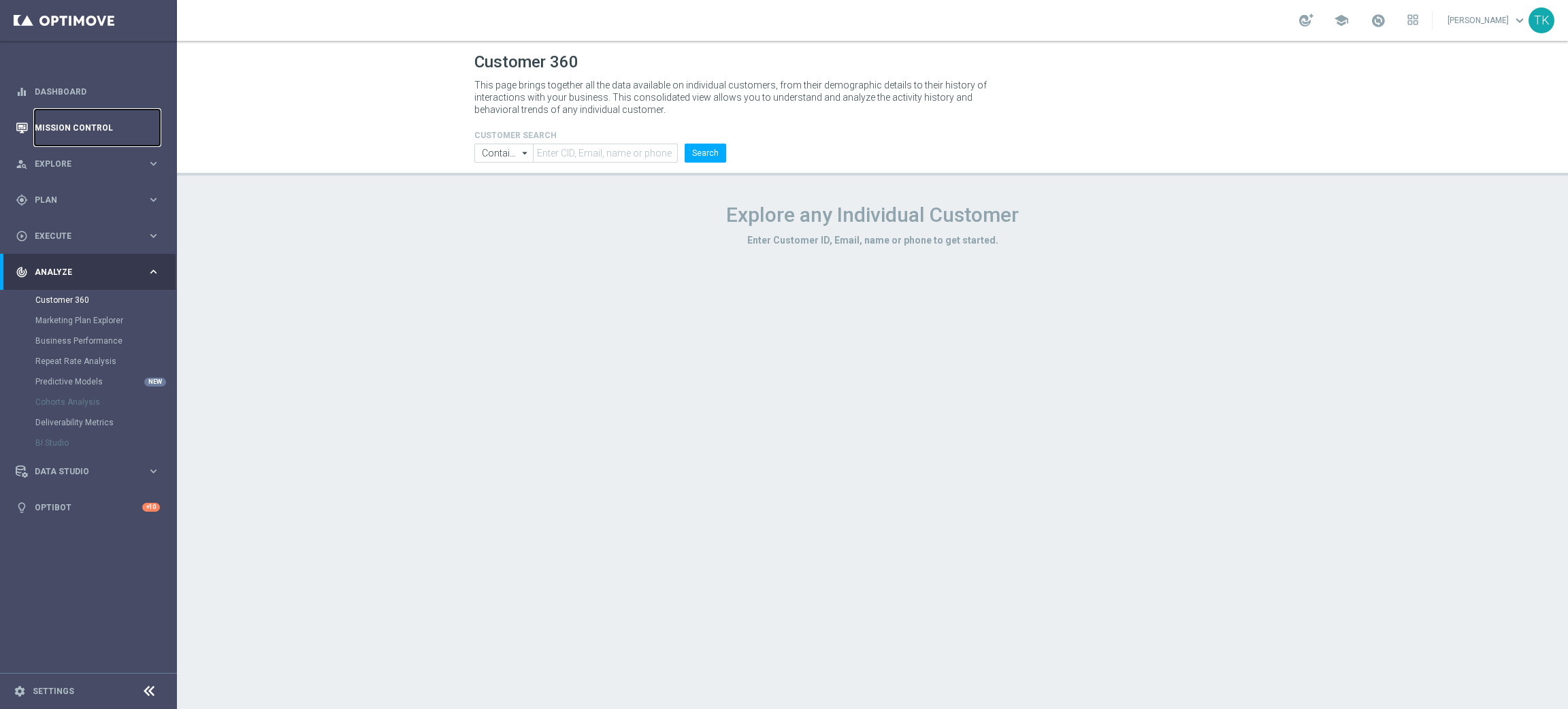
click at [68, 126] on link "Mission Control" at bounding box center [97, 127] width 126 height 36
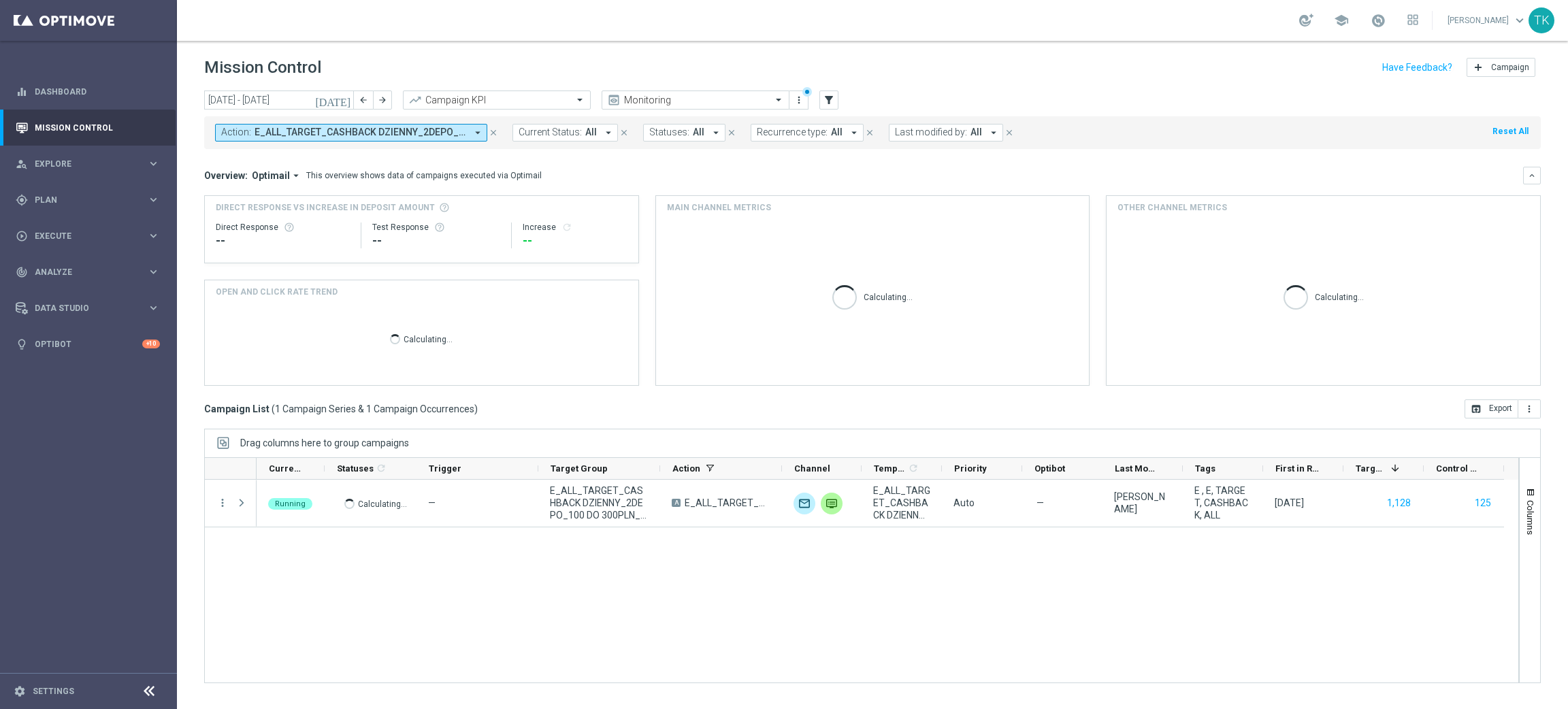
click at [279, 133] on span "E_ALL_TARGET_CASHBACK DZIENNY_2DEPO_100 DO 300PLN_260925" at bounding box center [361, 132] width 212 height 11
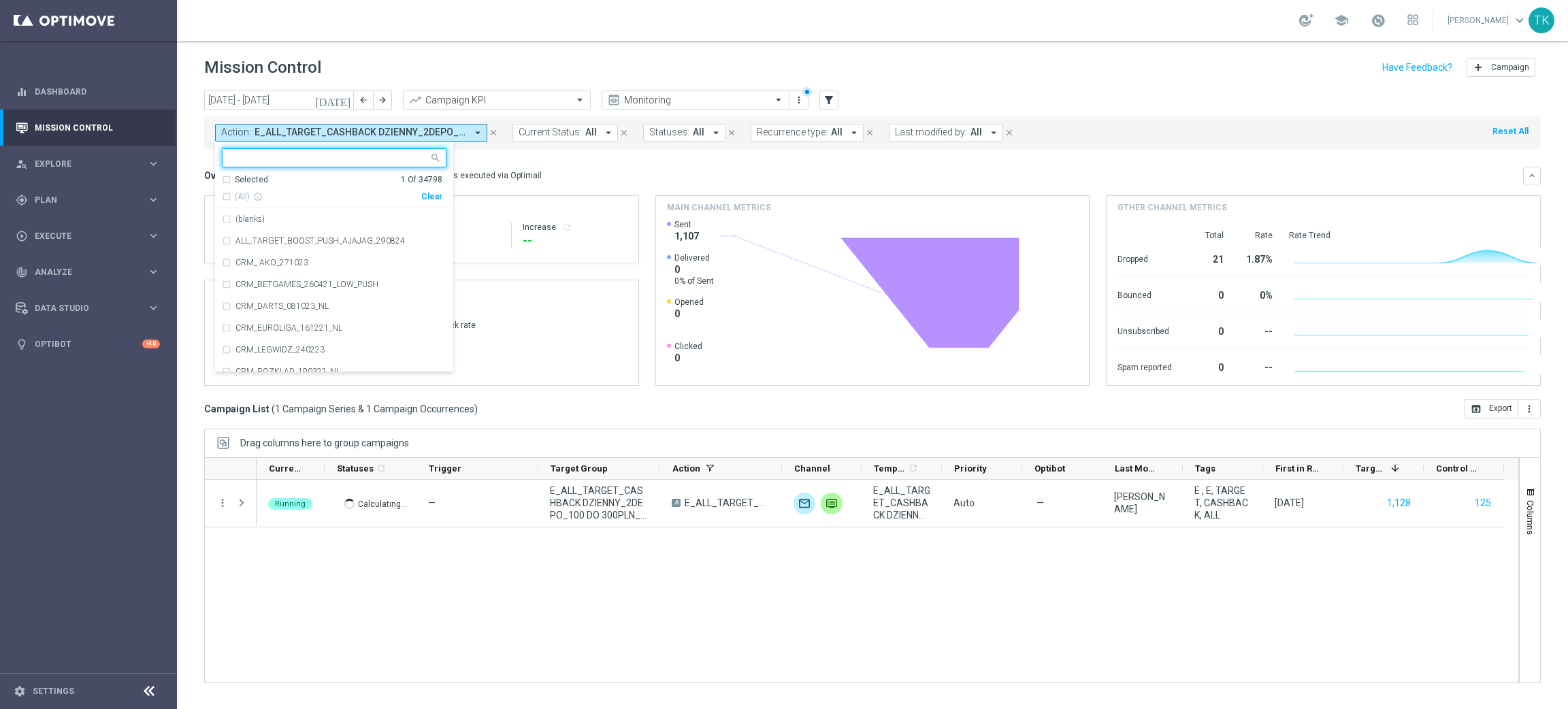
click at [0, 0] on div "Clear" at bounding box center [0, 0] width 0 height 0
click at [259, 161] on input "text" at bounding box center [329, 157] width 199 height 11
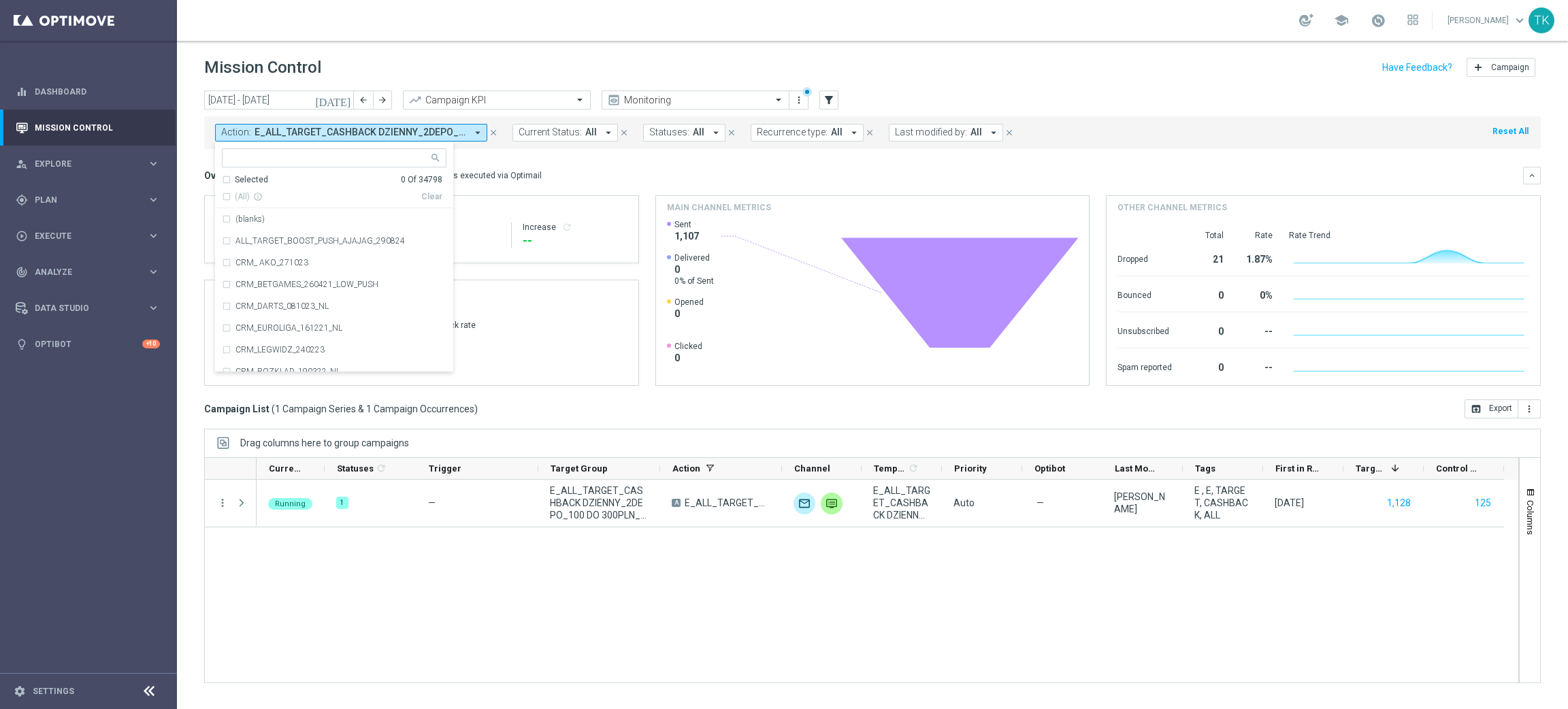
click at [493, 134] on icon "close" at bounding box center [493, 132] width 10 height 10
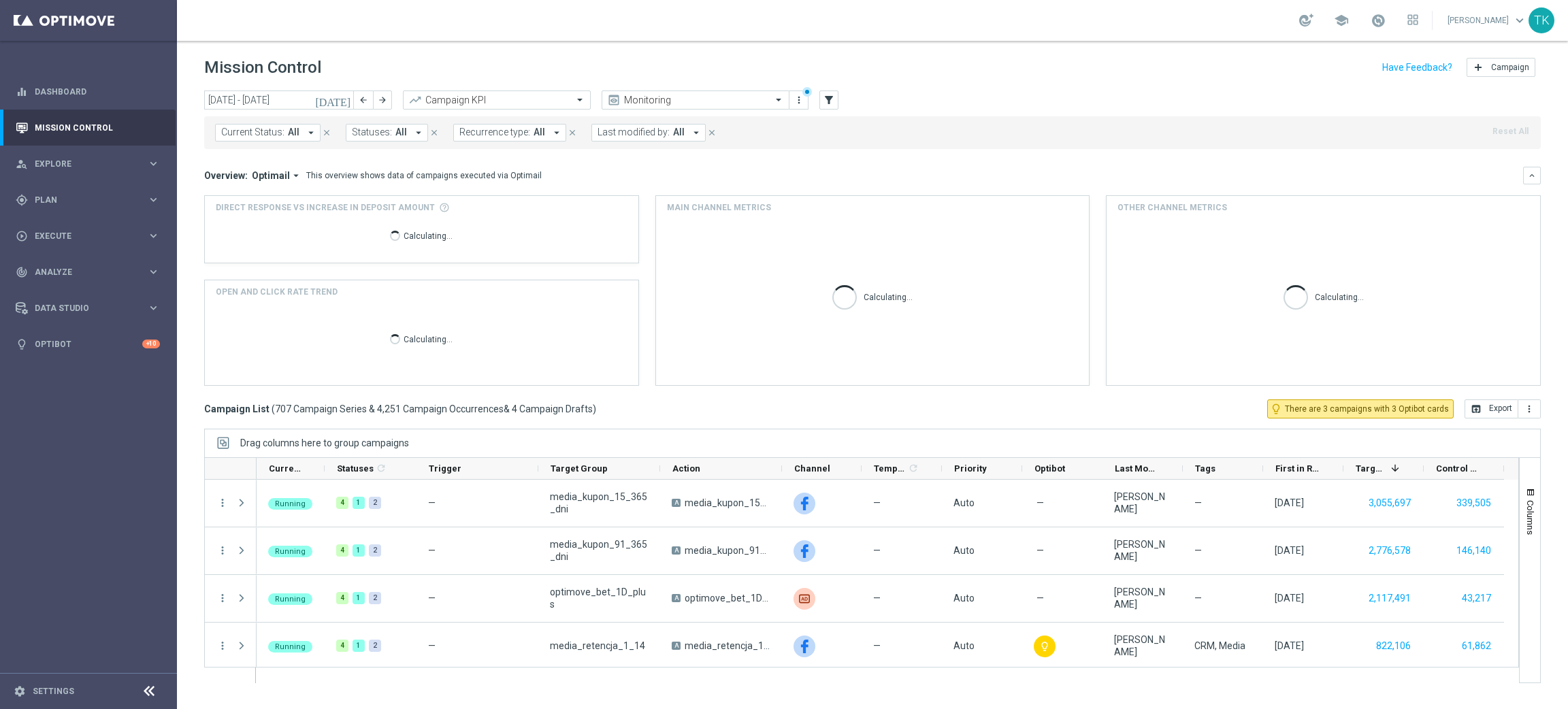
click at [818, 103] on div "today 22 Sep 2025 - 28 Sep 2025 arrow_back arrow_forward Campaign KPI trending_…" at bounding box center [872, 100] width 1337 height 21
click at [829, 102] on icon "filter_alt" at bounding box center [829, 100] width 12 height 12
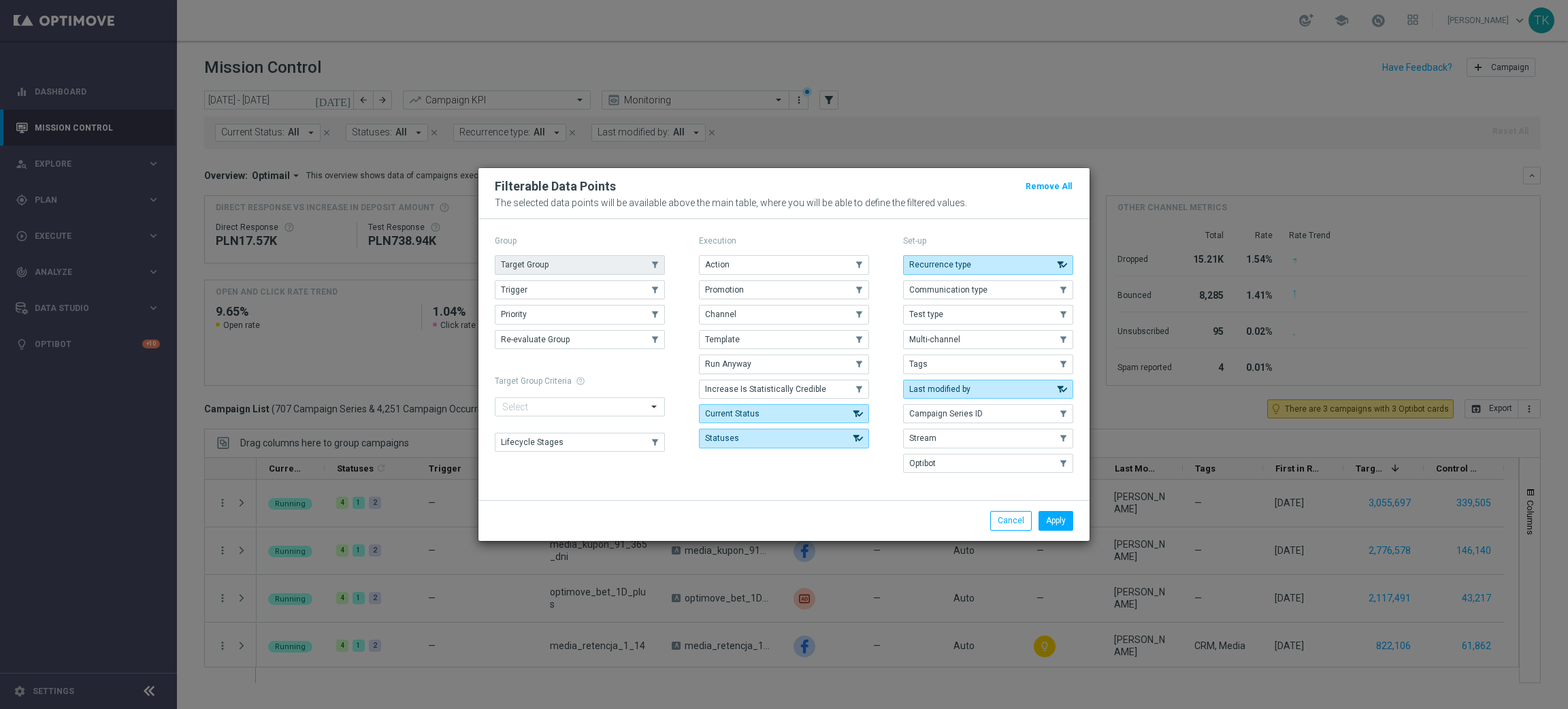
click at [542, 260] on span "Target Group" at bounding box center [524, 265] width 48 height 10
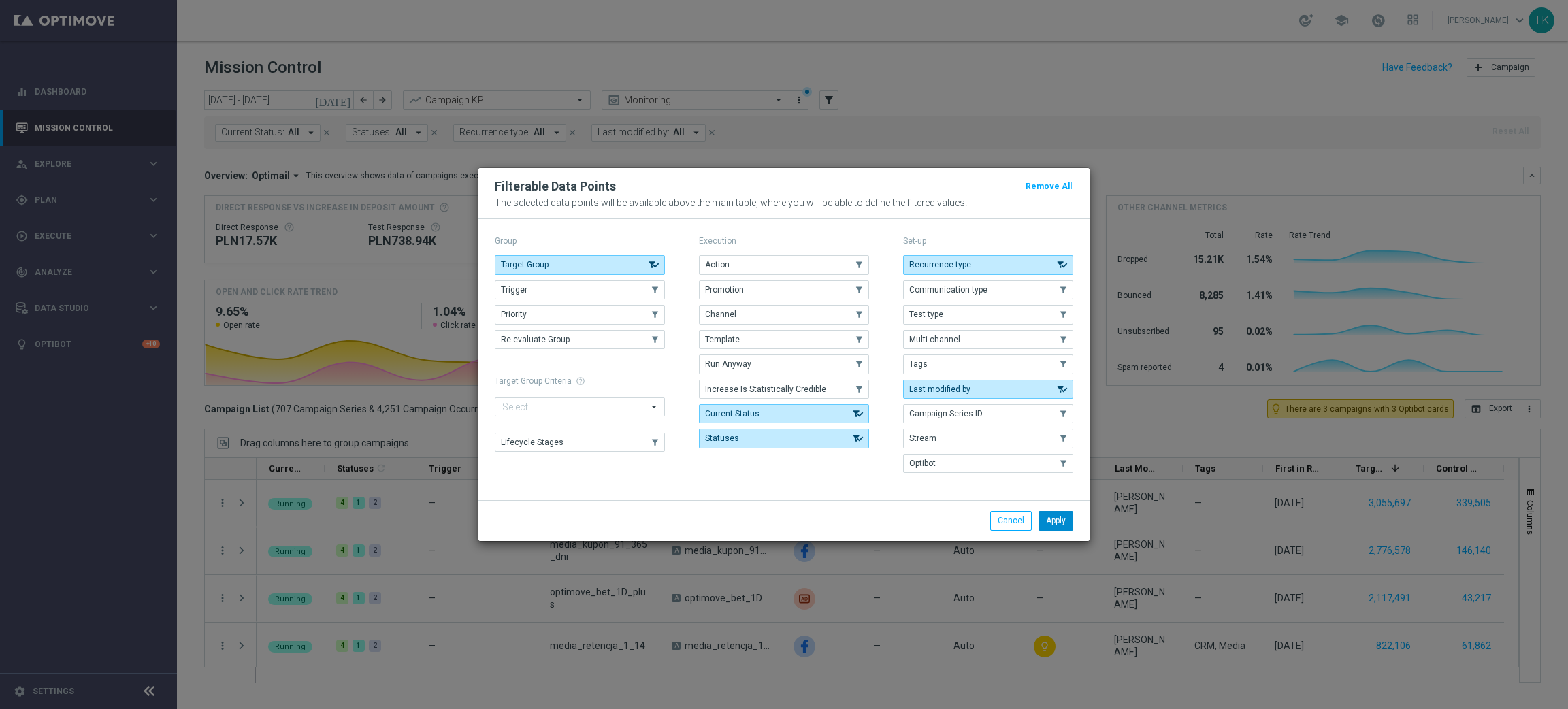
click at [1057, 528] on button "Apply" at bounding box center [1056, 520] width 35 height 19
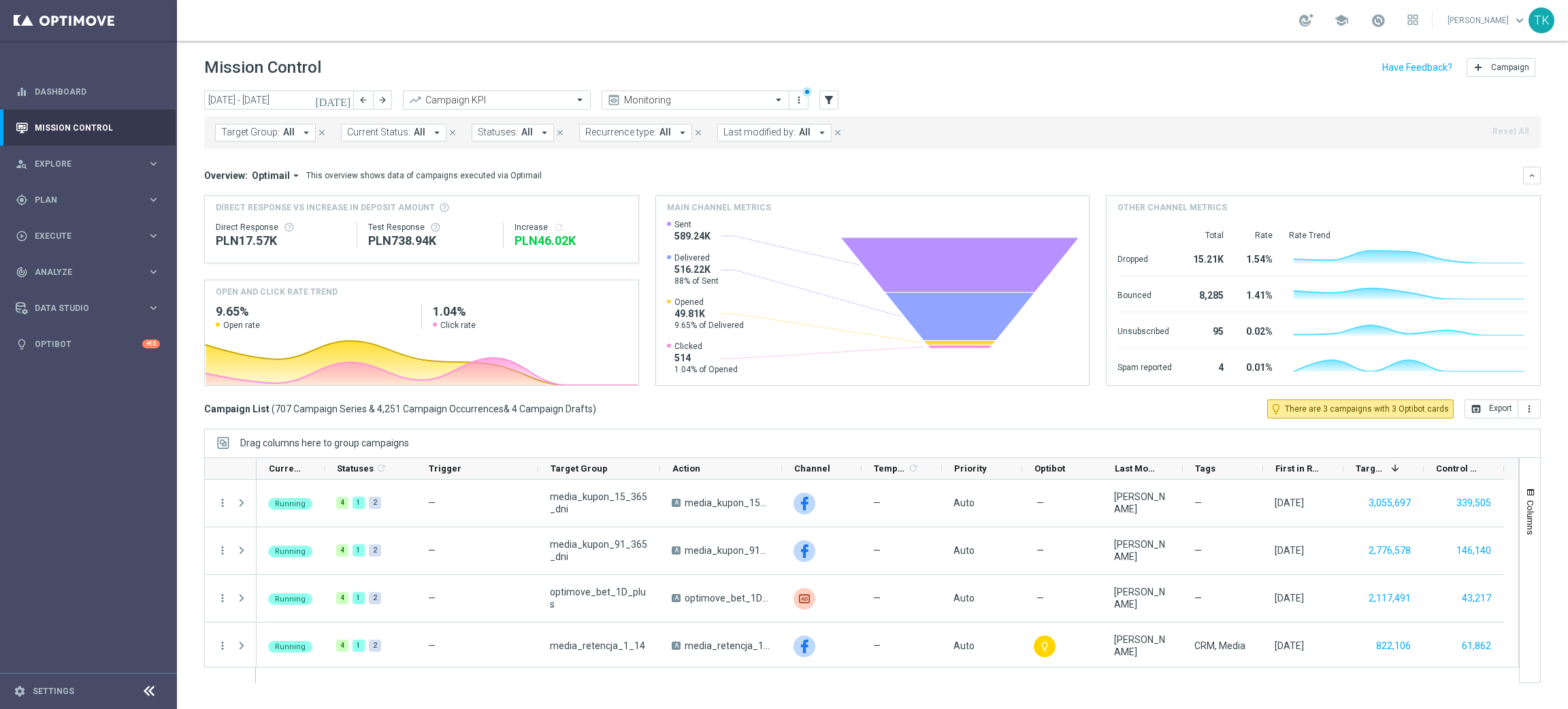
click at [271, 129] on span "Target Group:" at bounding box center [250, 132] width 59 height 11
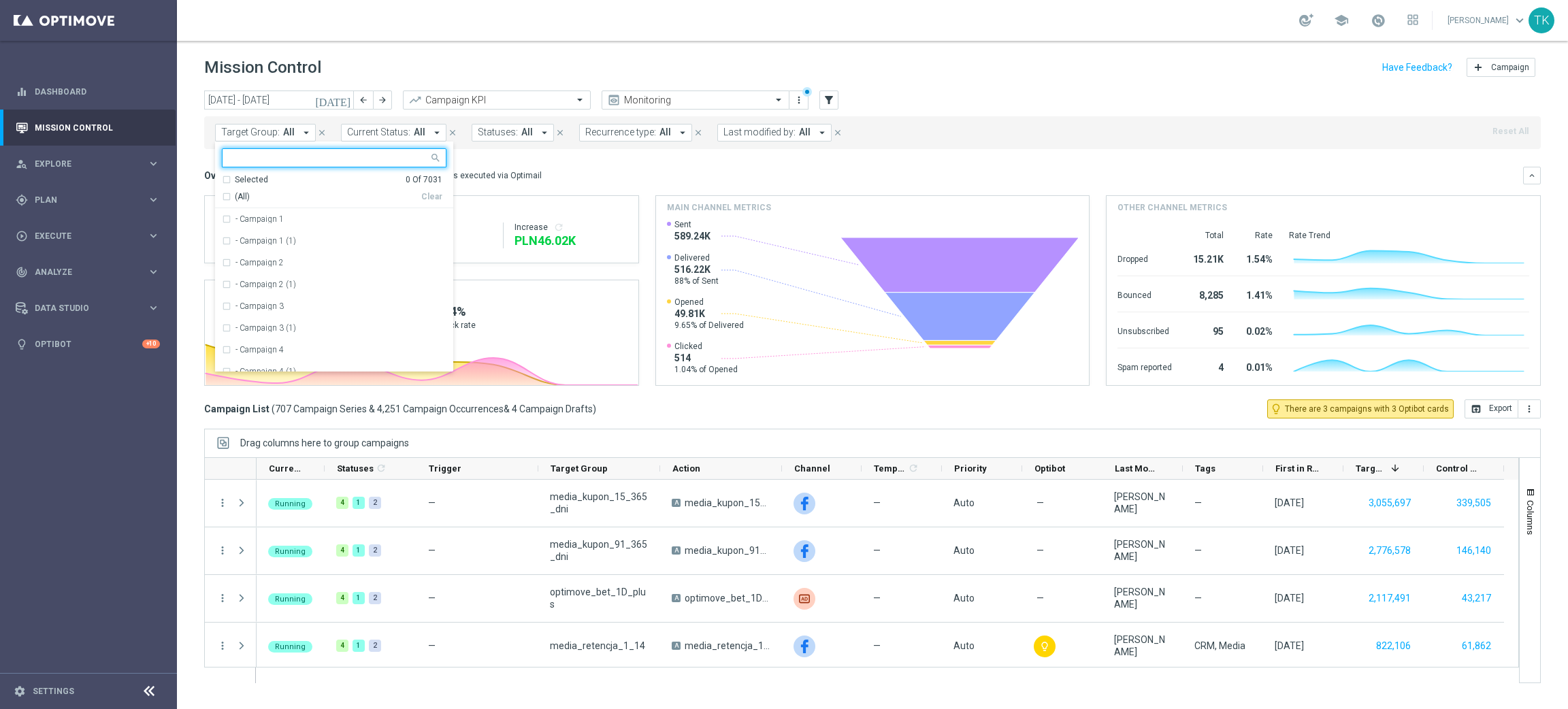
click at [251, 161] on input "text" at bounding box center [329, 157] width 199 height 11
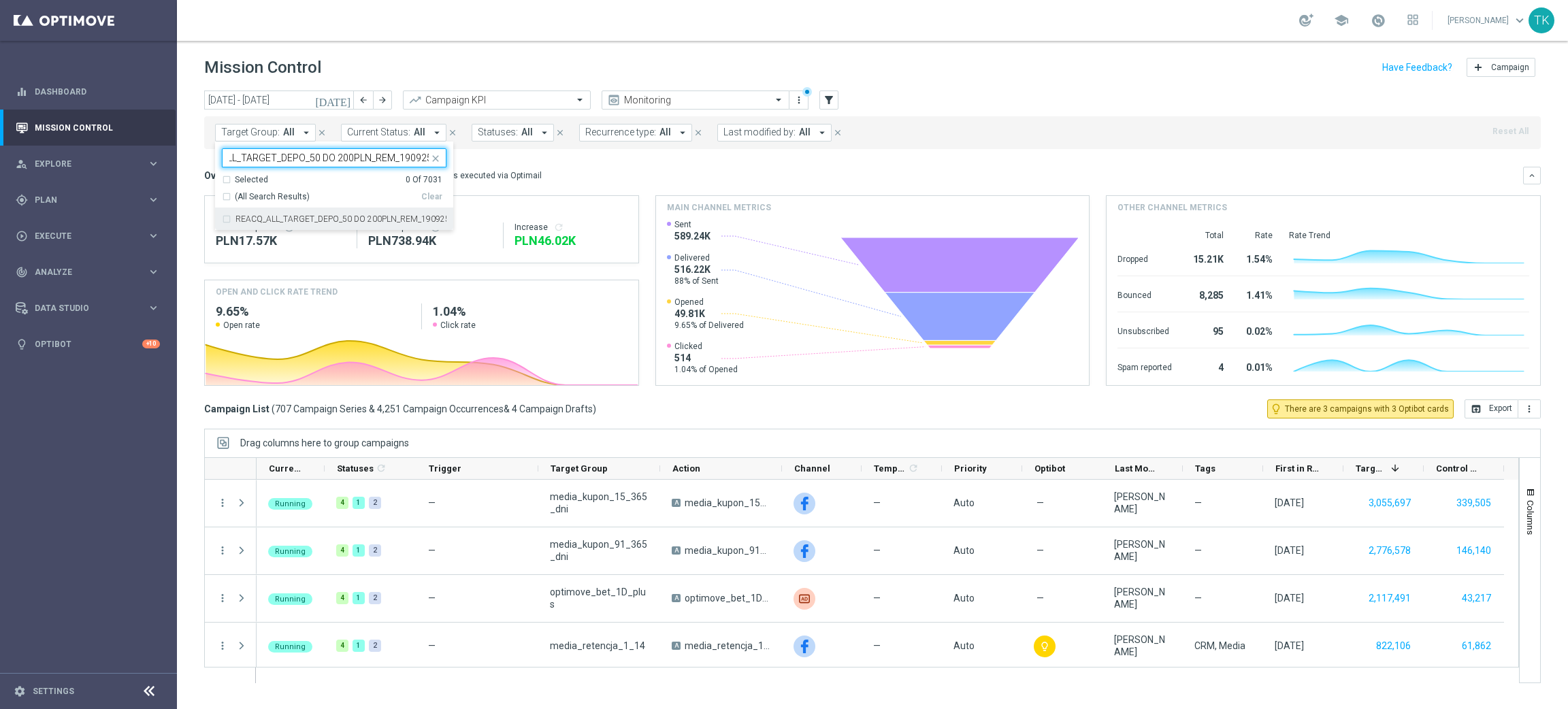
click at [274, 216] on label "REACQ_ALL_TARGET_DEPO_50 DO 200PLN_REM_190925" at bounding box center [340, 219] width 211 height 8
type input "REACQ_ALL_TARGET_DEPO_50 DO 200PLN_REM_190925"
click at [189, 162] on div "today 22 Sep 2025 - 28 Sep 2025 arrow_back arrow_forward Campaign KPI trending_…" at bounding box center [873, 393] width 1391 height 606
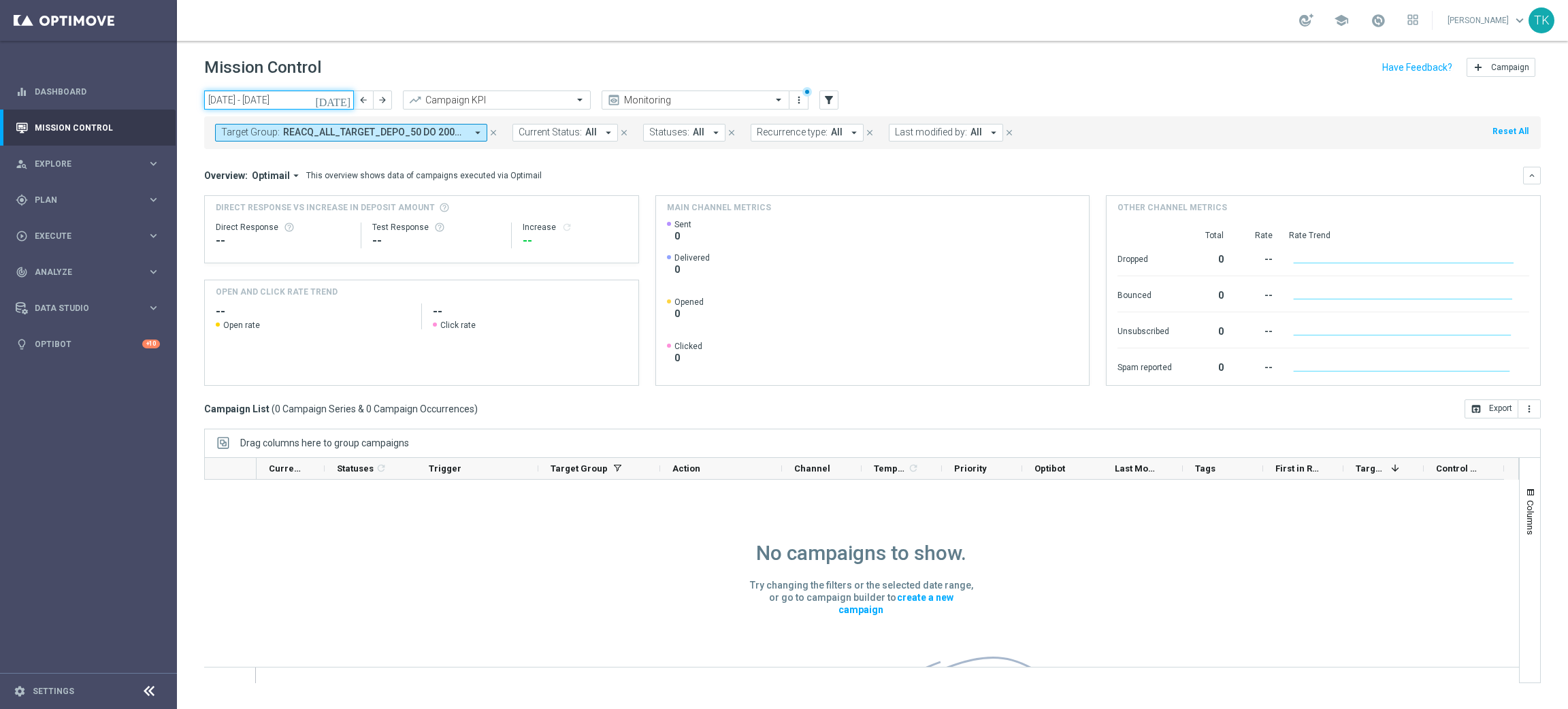
click at [262, 108] on input "22 Sep 2025 - 28 Sep 2025" at bounding box center [278, 100] width 150 height 19
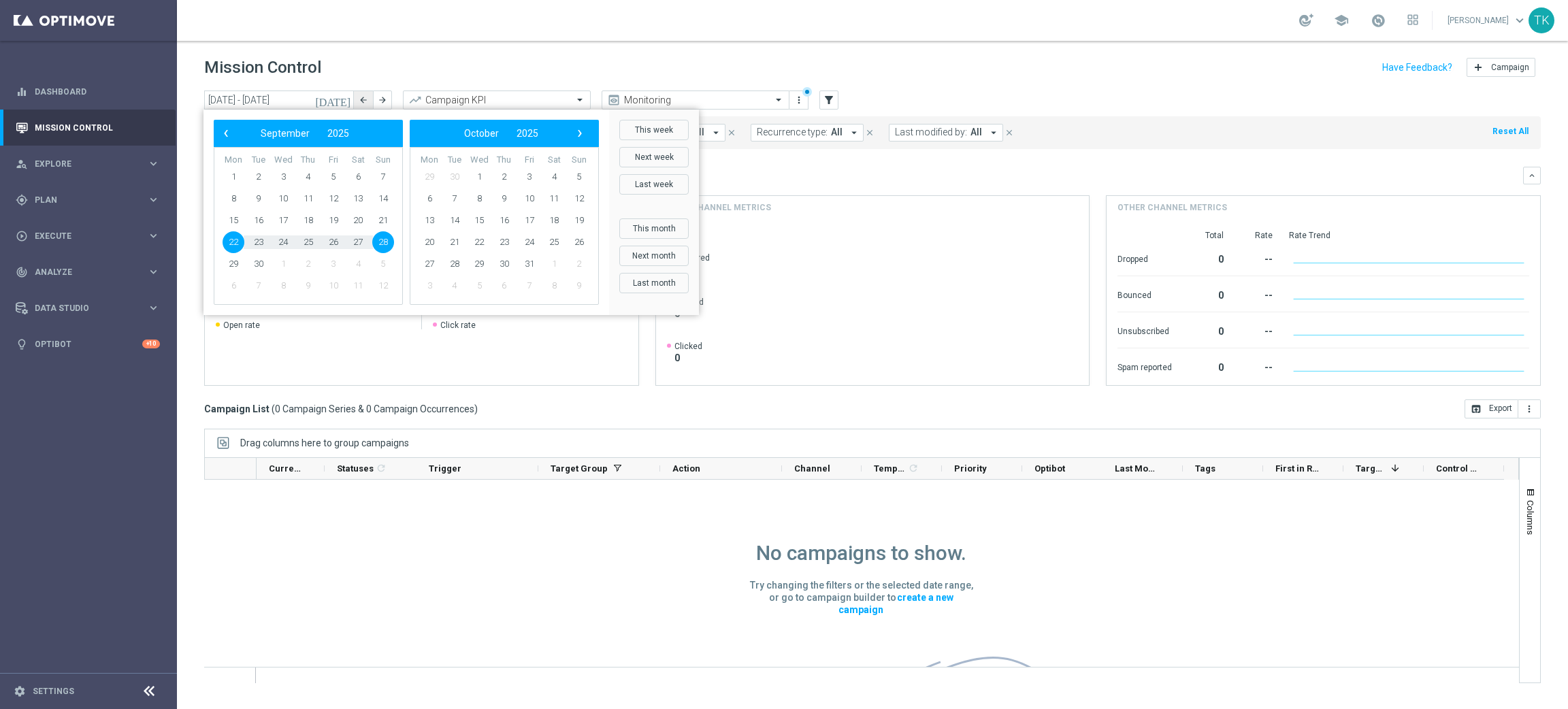
click at [364, 102] on icon "arrow_back" at bounding box center [363, 100] width 10 height 10
type input "15 Sep 2025 - 21 Sep 2025"
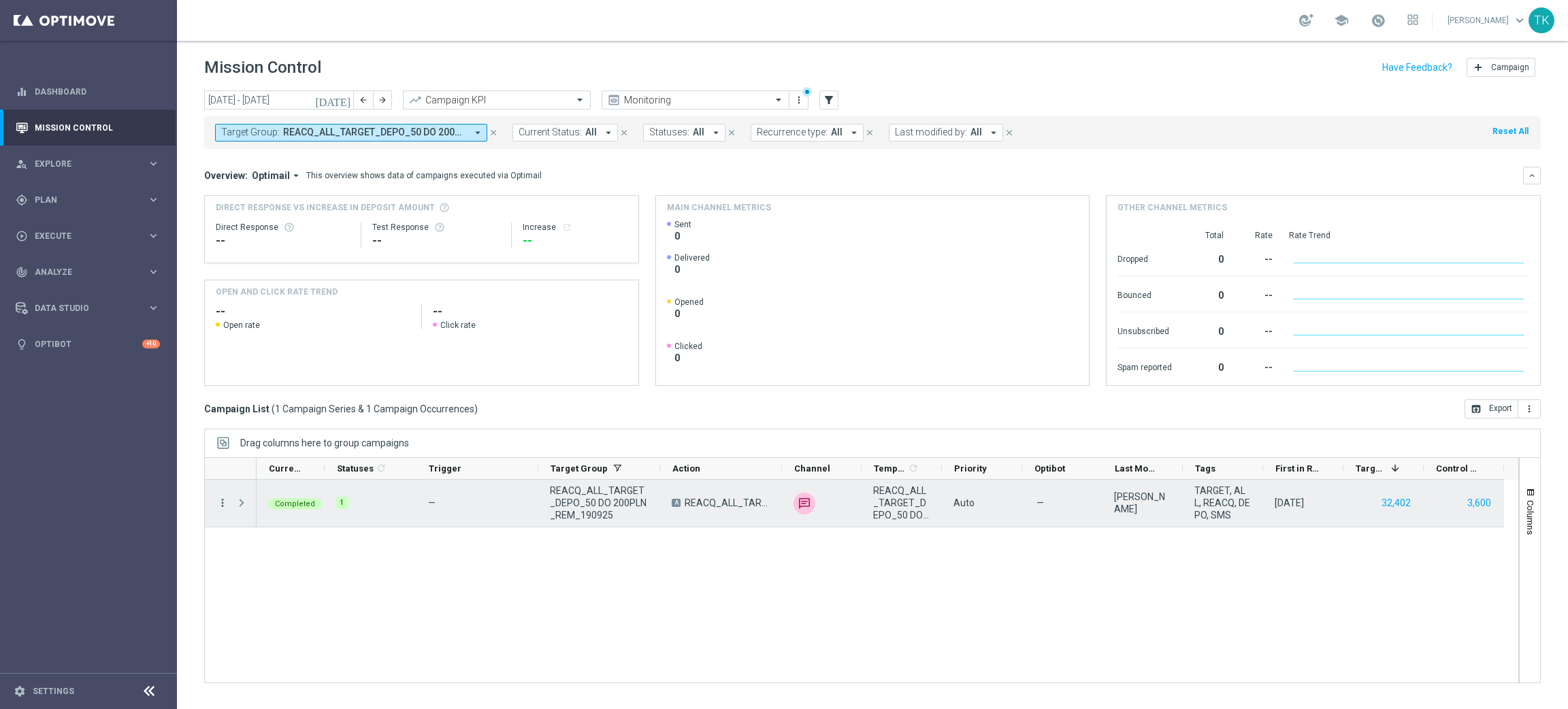
click at [221, 504] on icon "more_vert" at bounding box center [222, 503] width 12 height 12
click at [295, 513] on span "Campaign Details" at bounding box center [283, 511] width 68 height 10
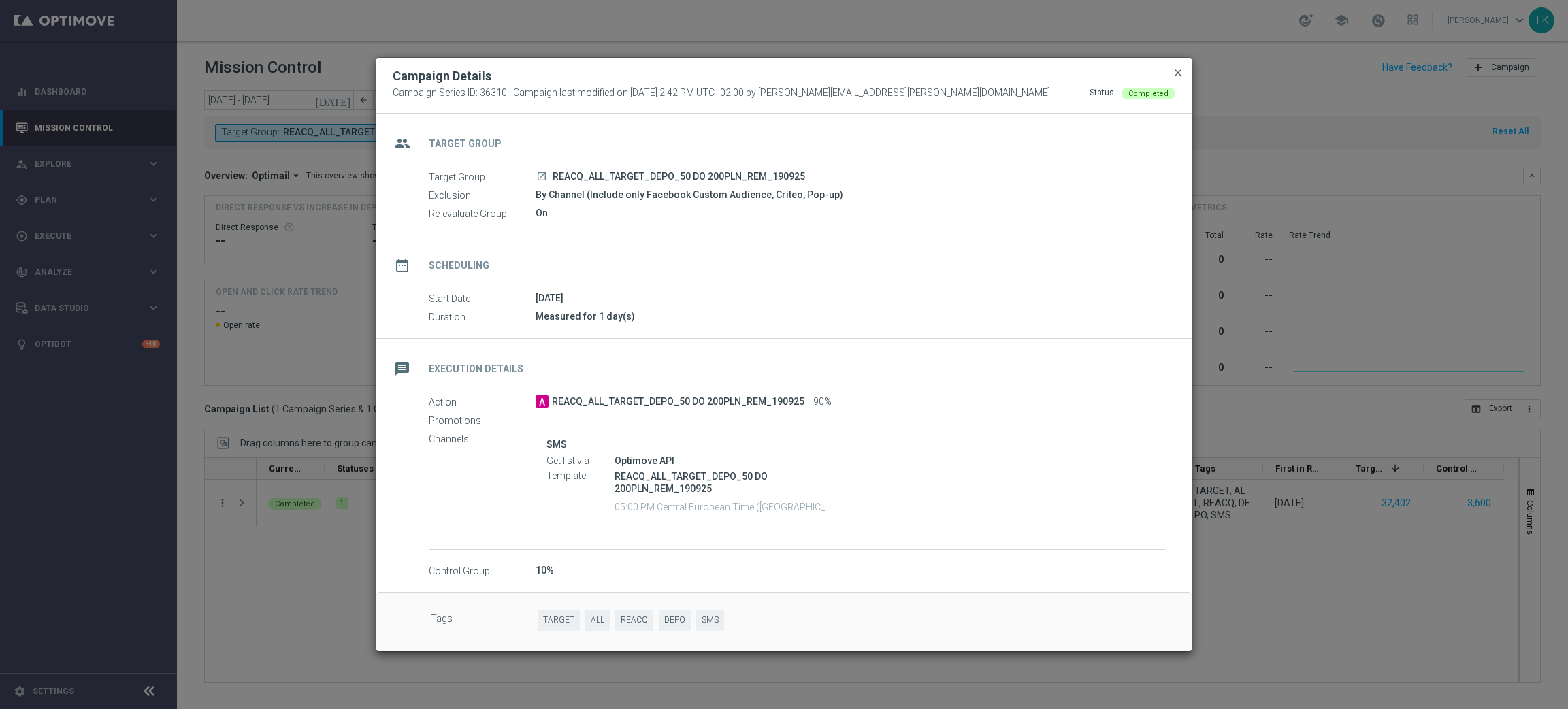
click at [1173, 74] on span "close" at bounding box center [1178, 73] width 11 height 11
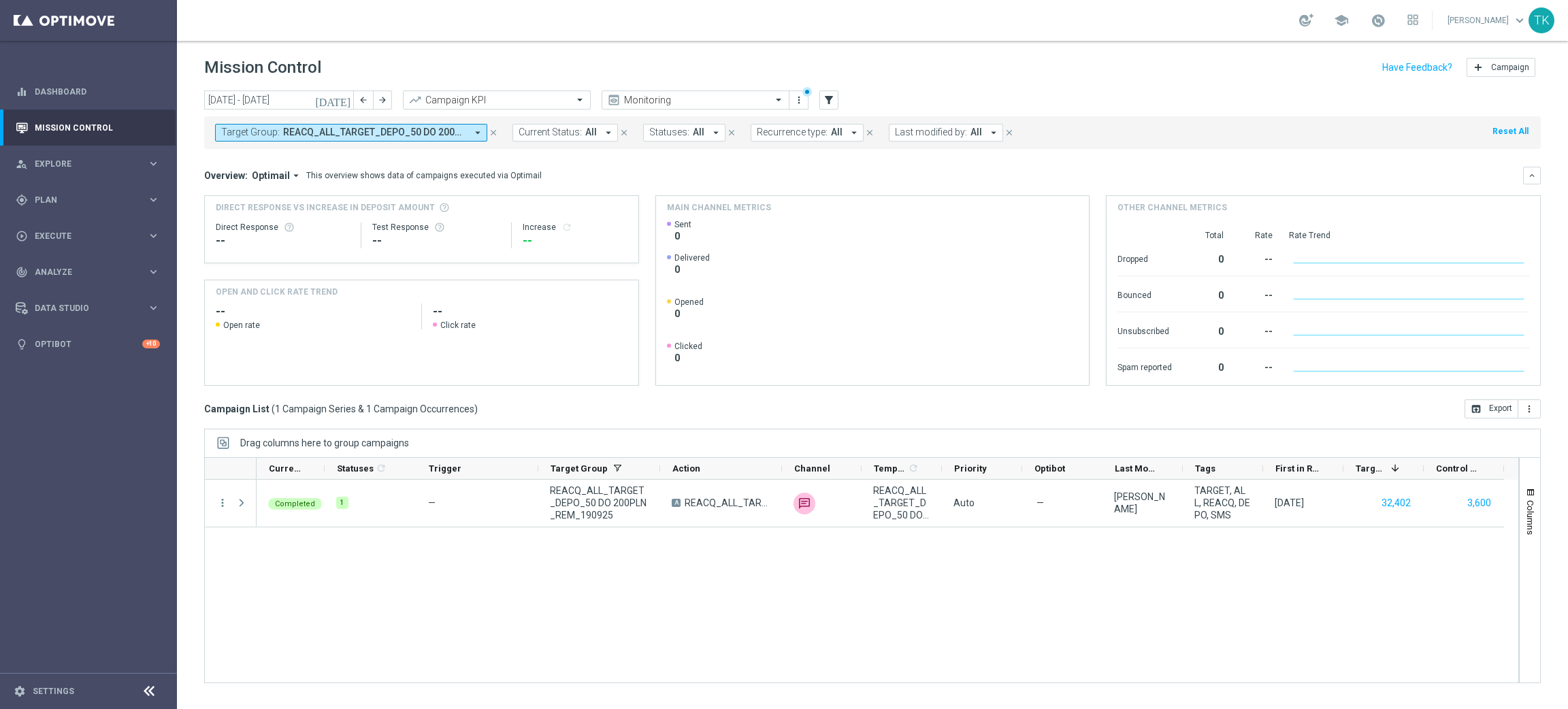
click at [358, 135] on span "REACQ_ALL_TARGET_DEPO_50 DO 200PLN_REM_190925" at bounding box center [374, 132] width 183 height 11
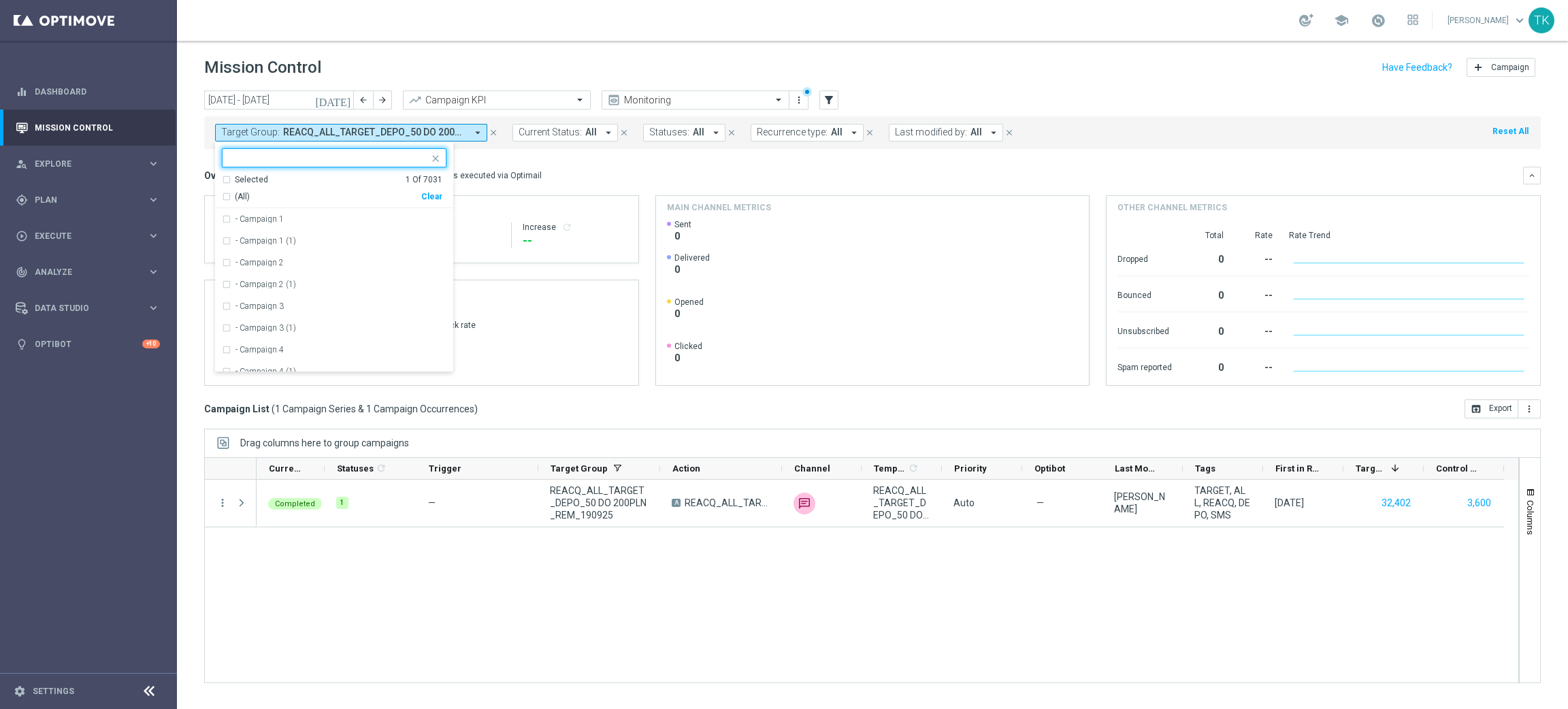
click at [0, 0] on div "Clear" at bounding box center [0, 0] width 0 height 0
click at [288, 157] on input "text" at bounding box center [329, 157] width 199 height 11
click at [46, 197] on span "Plan" at bounding box center [91, 200] width 113 height 8
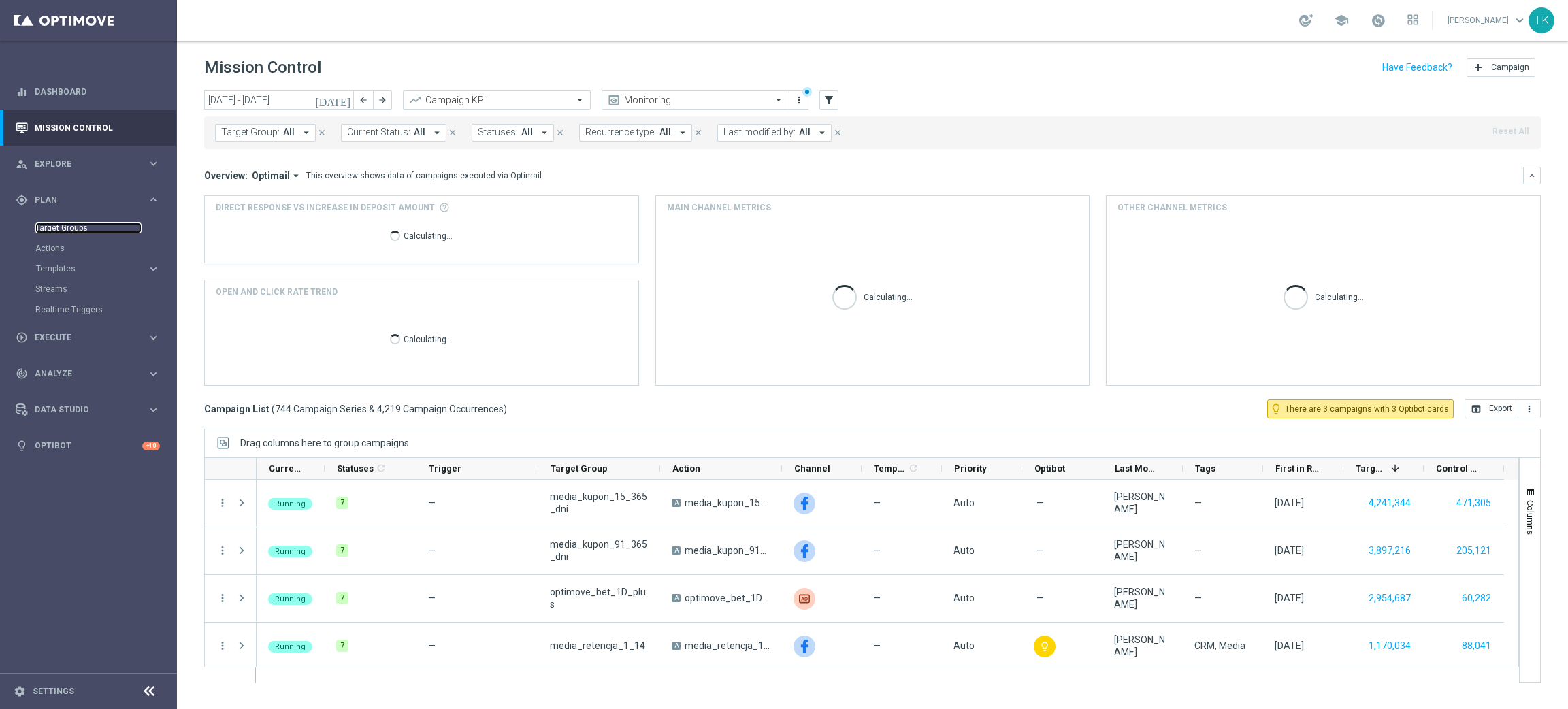
click at [54, 231] on link "Target Groups" at bounding box center [89, 227] width 107 height 11
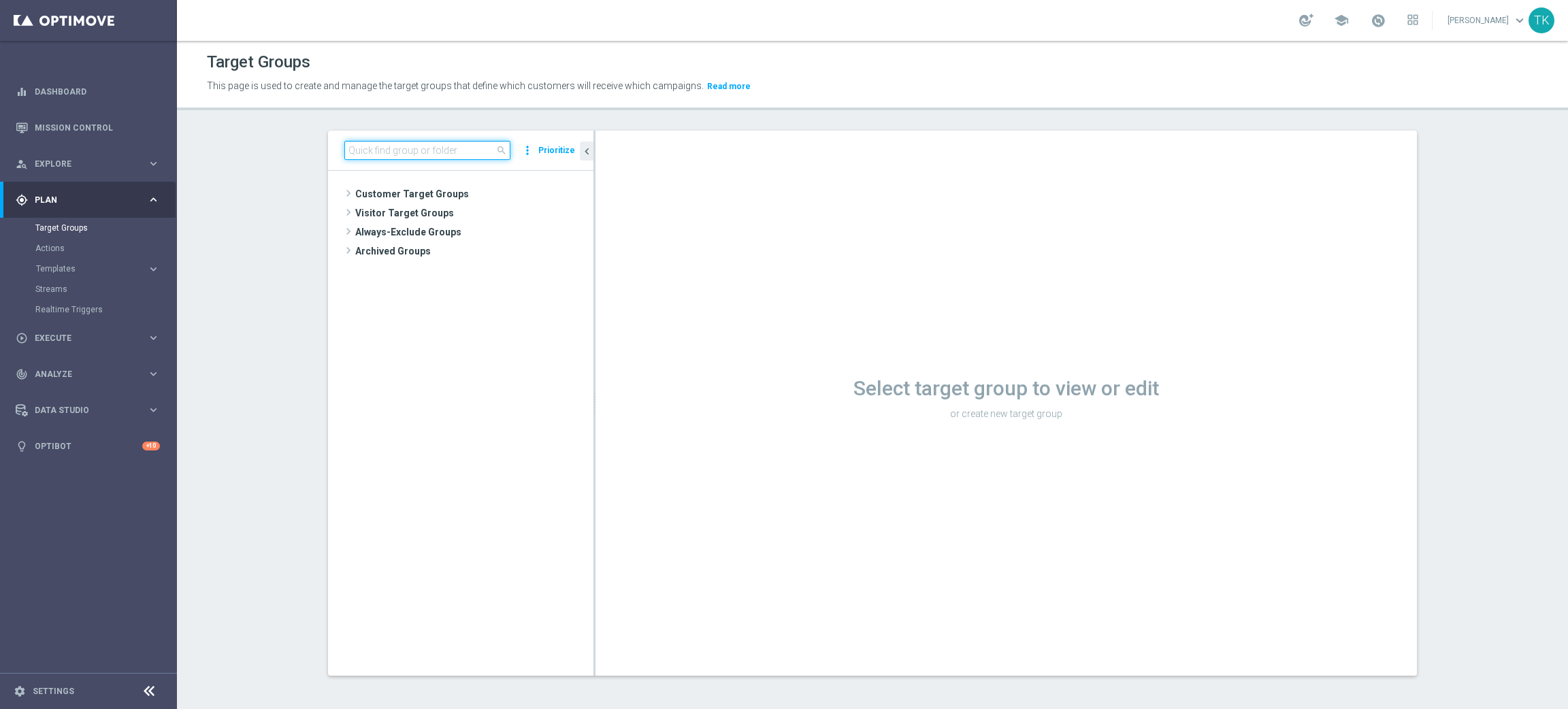
click at [375, 158] on input at bounding box center [428, 150] width 166 height 19
paste input "REACQ_ALL_TARGET_CASHBACK DZIENNY_100 DO 300PLN_REM_260925"
type input "REACQ_ALL_TARGET_CASHBACK DZIENNY_100 DO 300PLN_REM_260925"
click at [420, 229] on span "REACQ_ALL_TARGET_CASHBACK DZIENNY_100 DO 300PLN_REM_260925" at bounding box center [479, 233] width 166 height 11
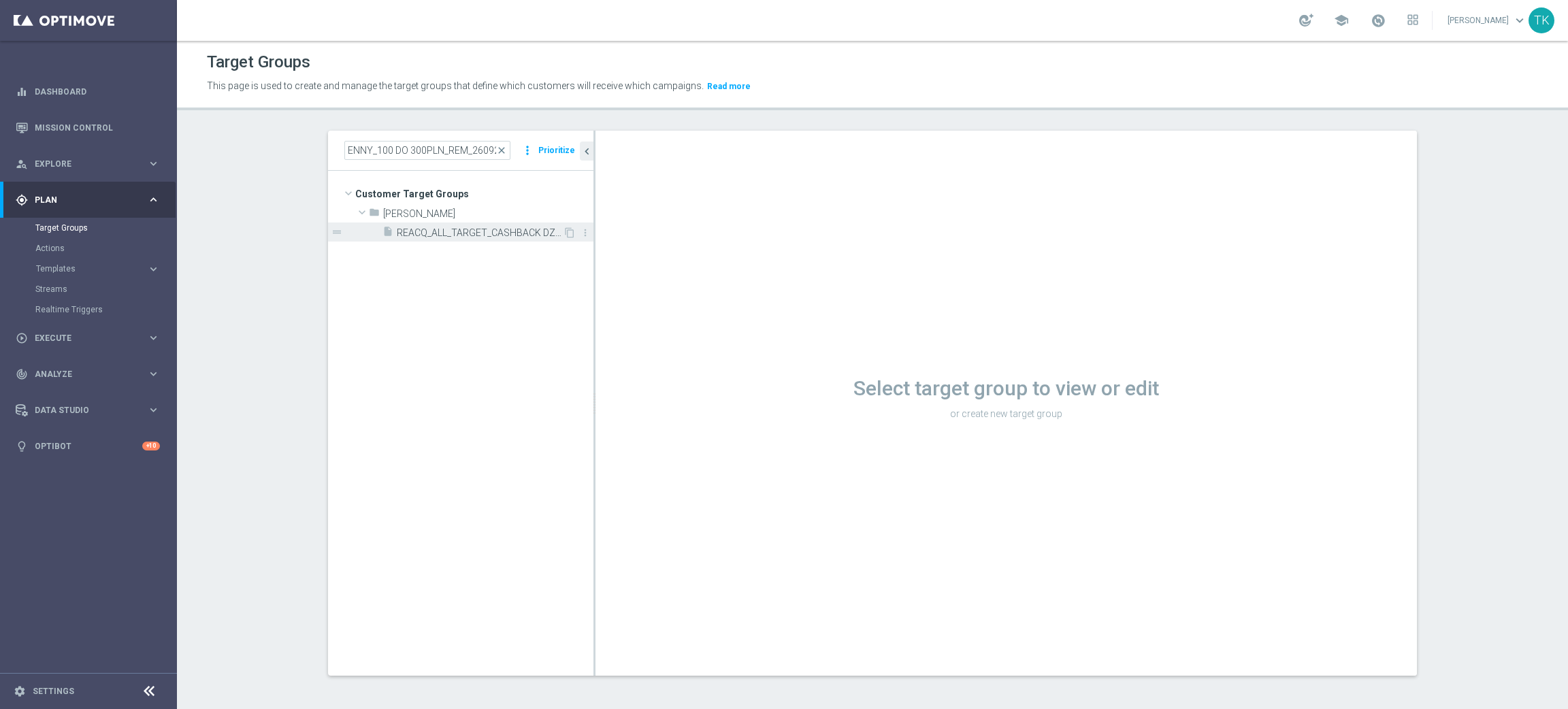
scroll to position [0, 0]
